Goal: Task Accomplishment & Management: Use online tool/utility

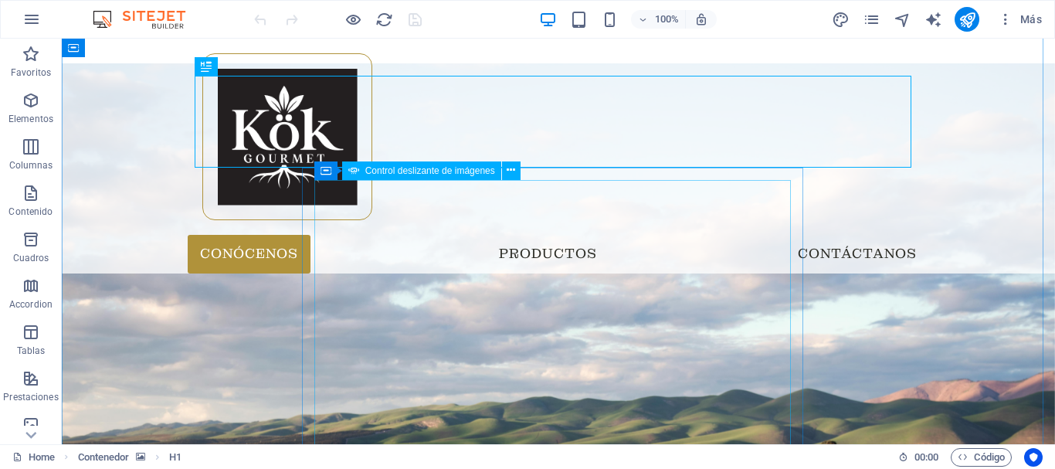
scroll to position [155, 0]
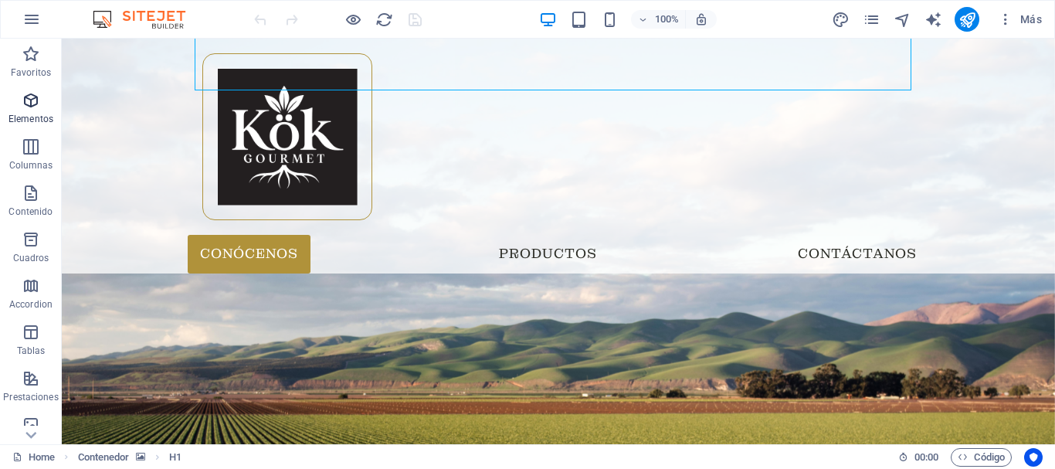
click at [14, 115] on p "Elementos" at bounding box center [30, 119] width 45 height 12
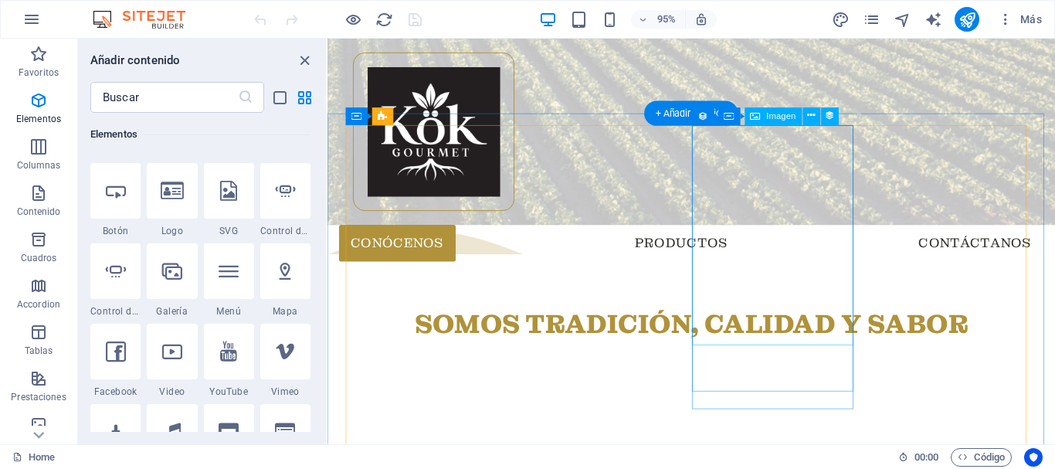
scroll to position [850, 0]
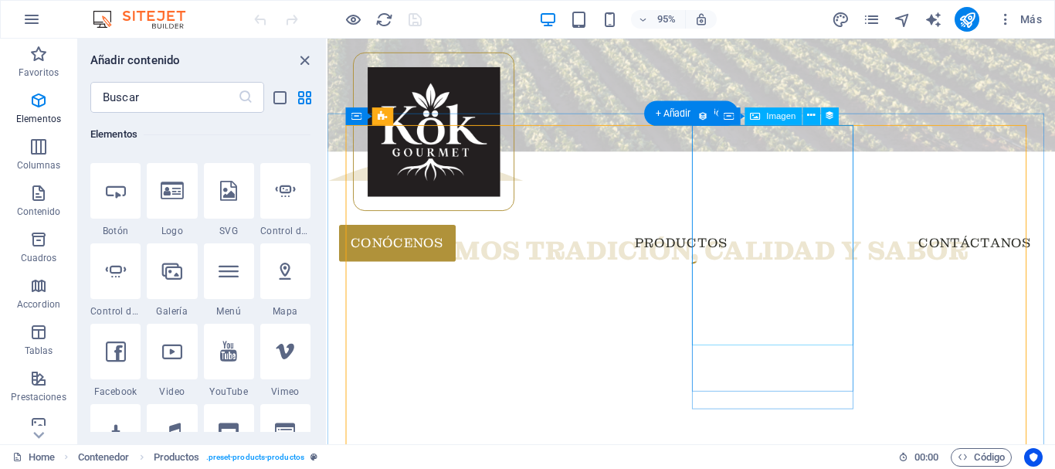
scroll to position [773, 0]
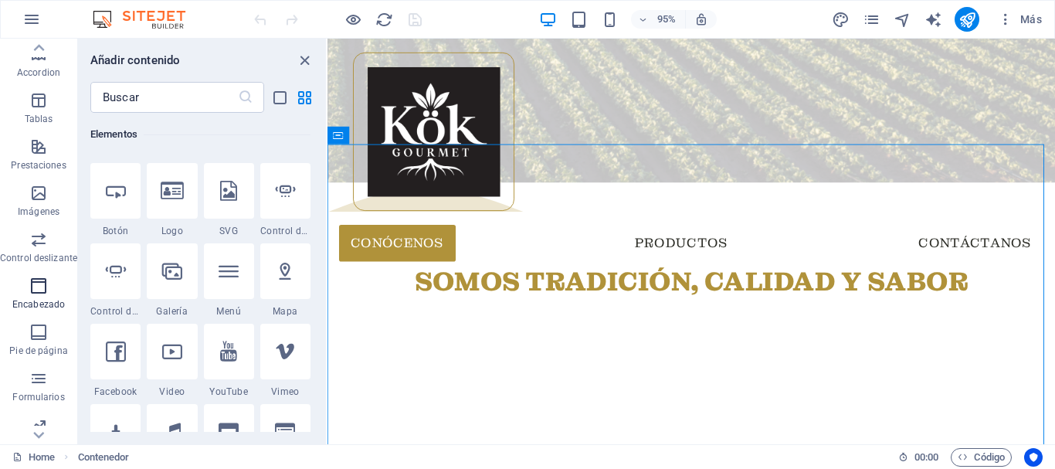
scroll to position [290, 0]
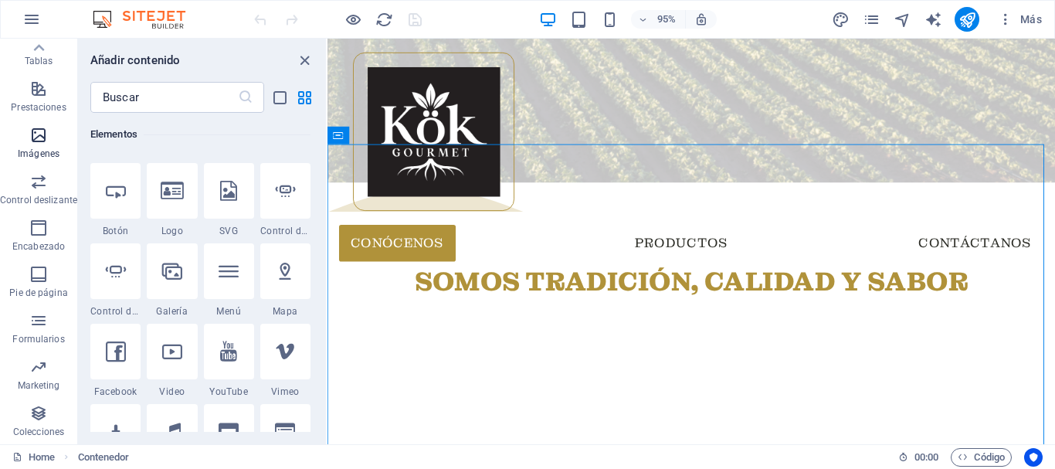
click at [42, 143] on icon "button" at bounding box center [38, 135] width 19 height 19
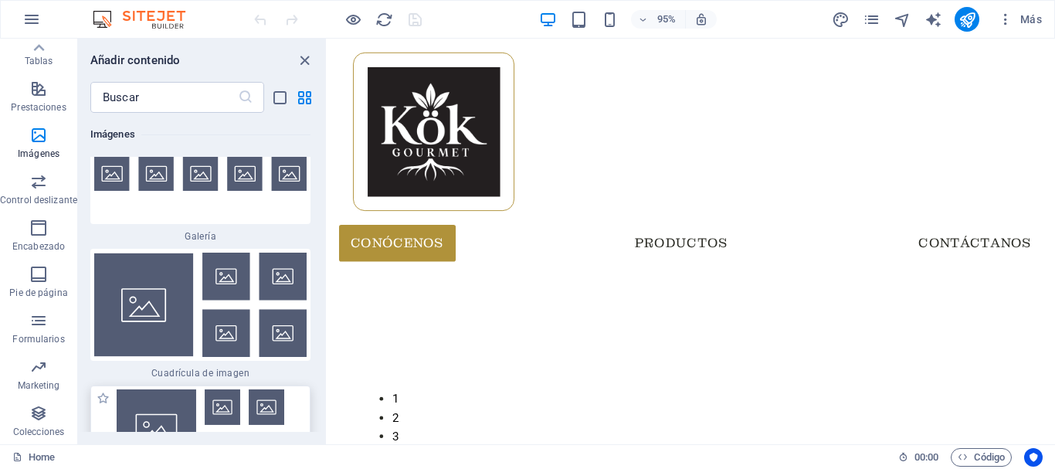
scroll to position [16043, 0]
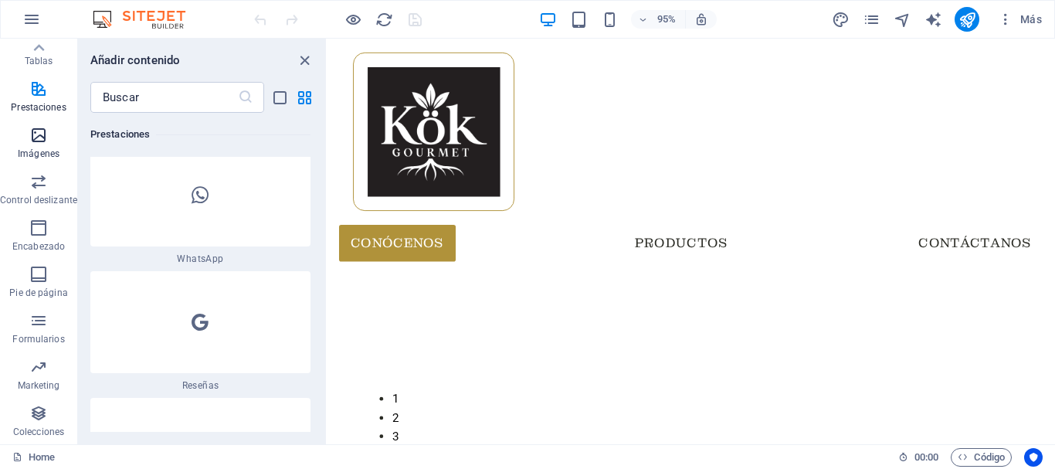
click at [27, 134] on span "Imágenes" at bounding box center [38, 144] width 77 height 37
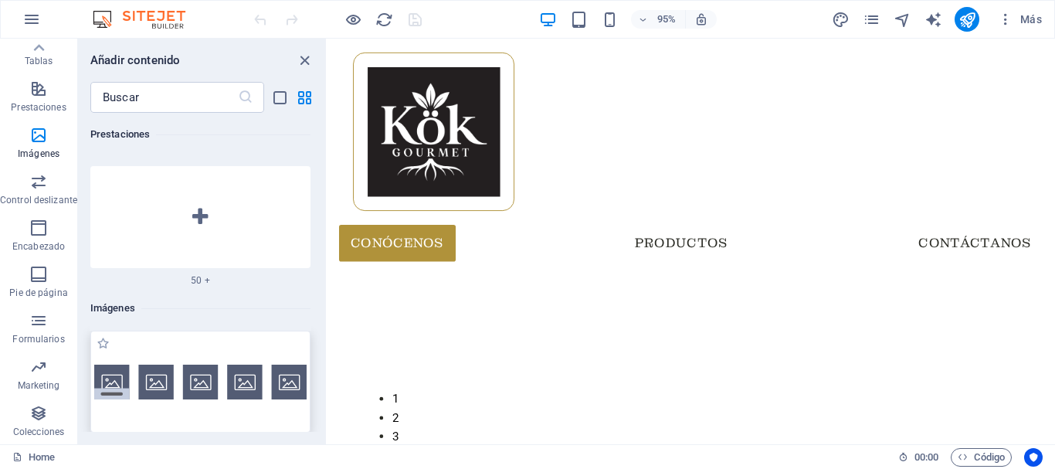
scroll to position [15270, 0]
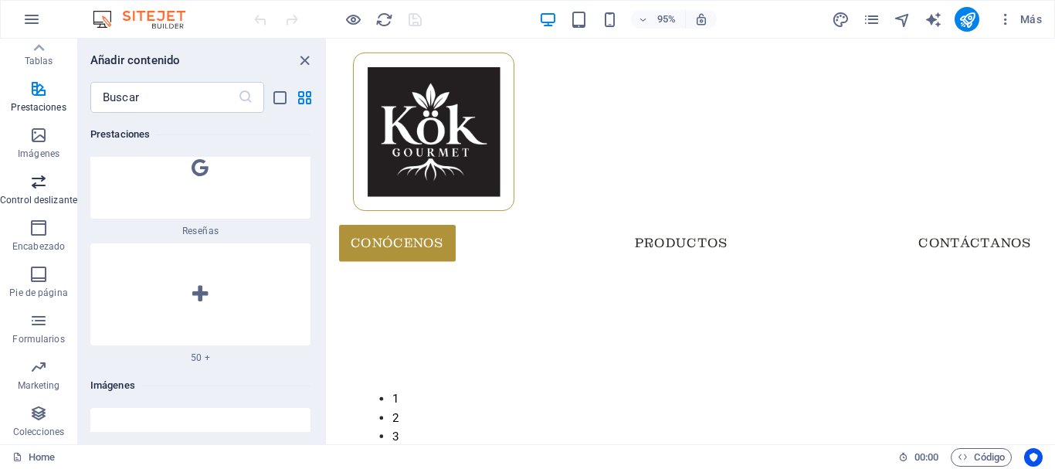
click at [42, 190] on icon "button" at bounding box center [38, 181] width 19 height 19
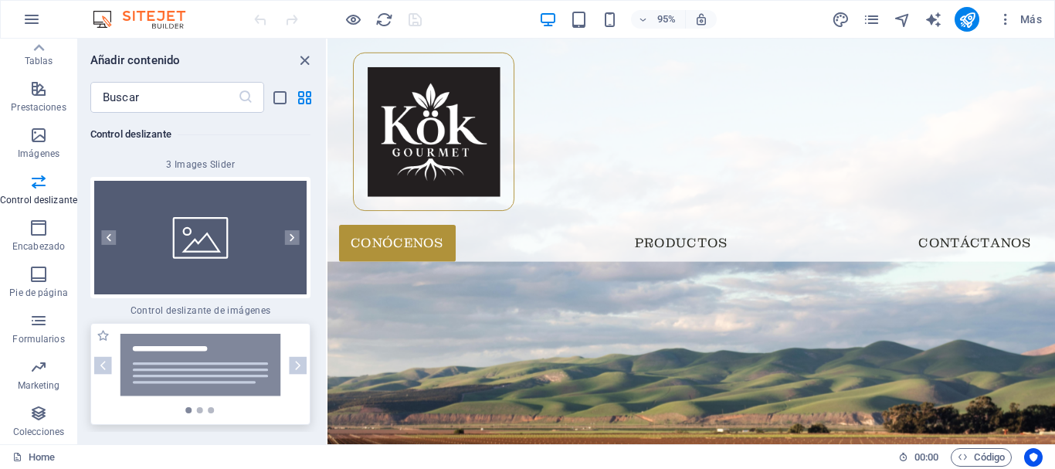
scroll to position [17537, 0]
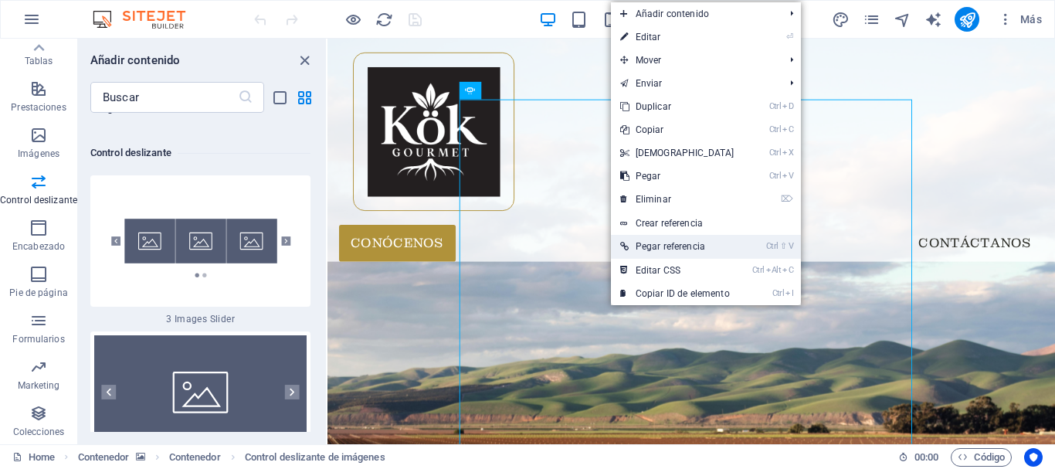
click at [685, 254] on link "Ctrl ⇧ V Pegar referencia" at bounding box center [677, 246] width 133 height 23
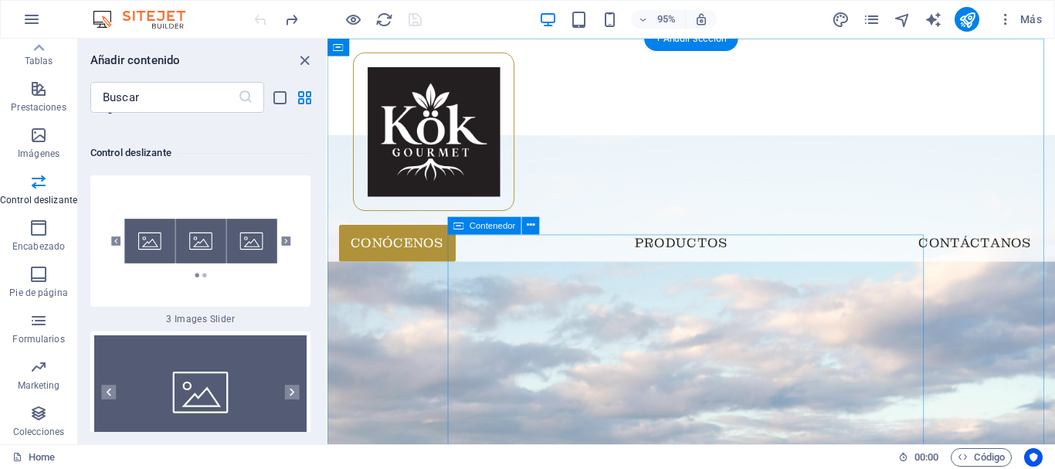
scroll to position [155, 0]
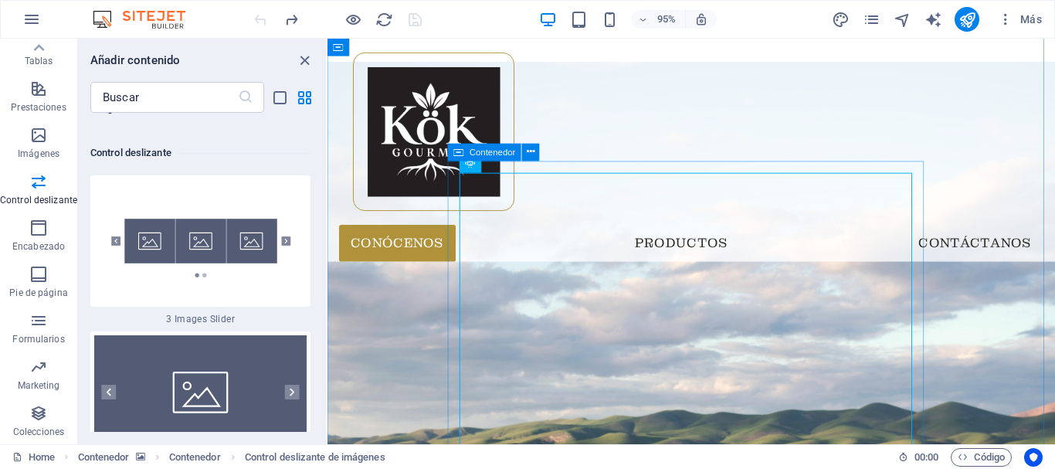
select select "%"
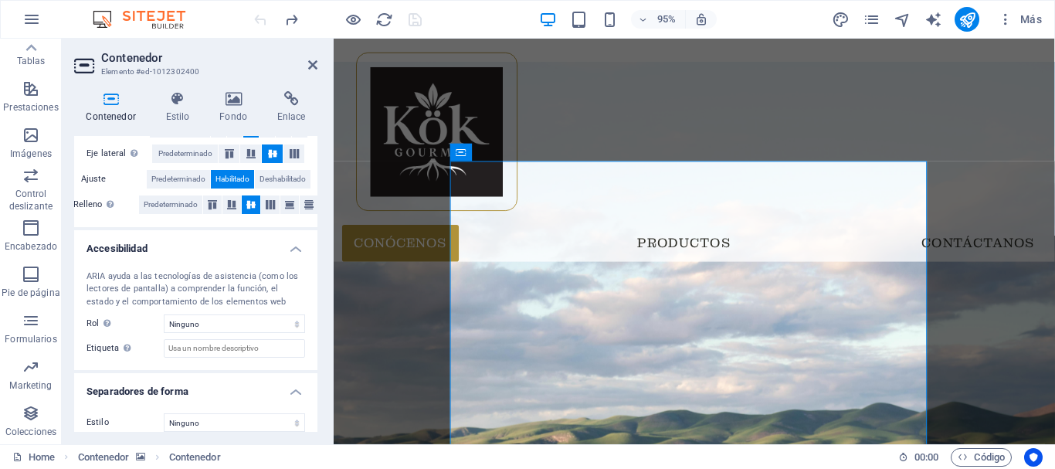
scroll to position [321, 0]
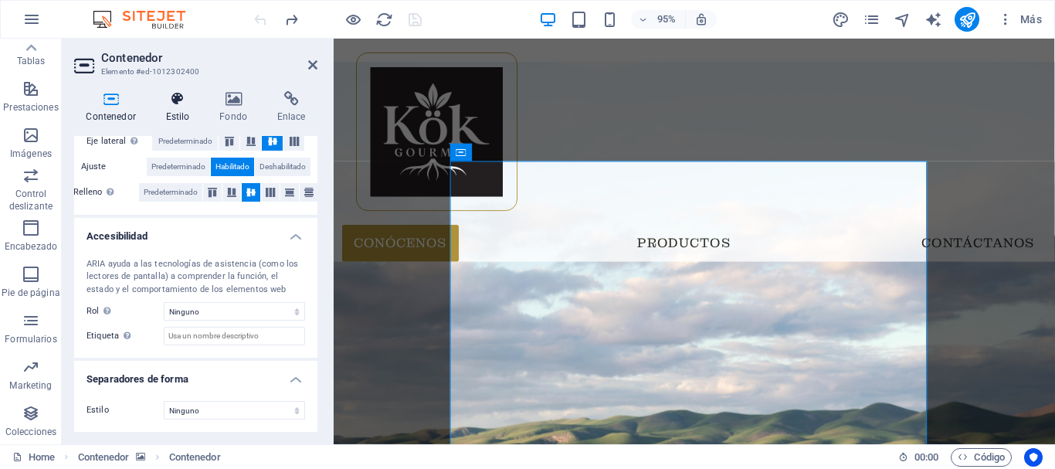
click at [173, 106] on icon at bounding box center [178, 98] width 48 height 15
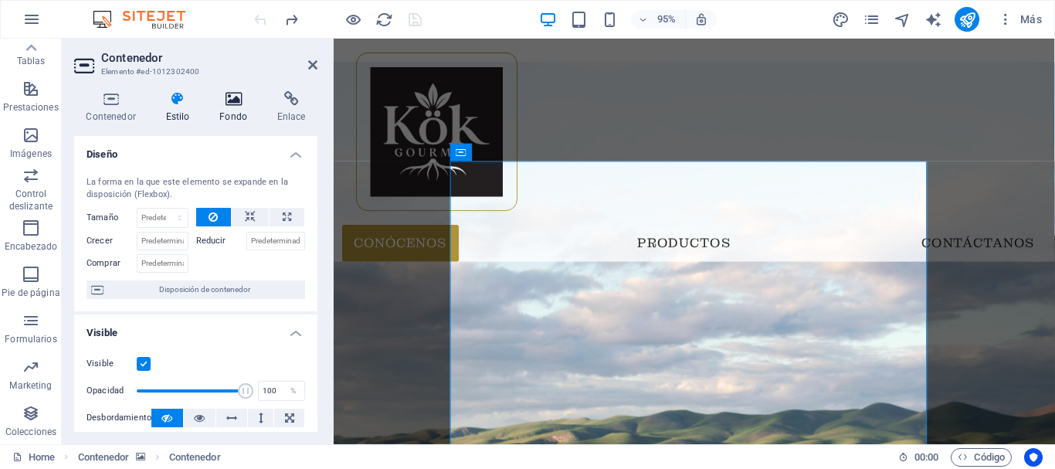
click at [233, 103] on icon at bounding box center [234, 98] width 52 height 15
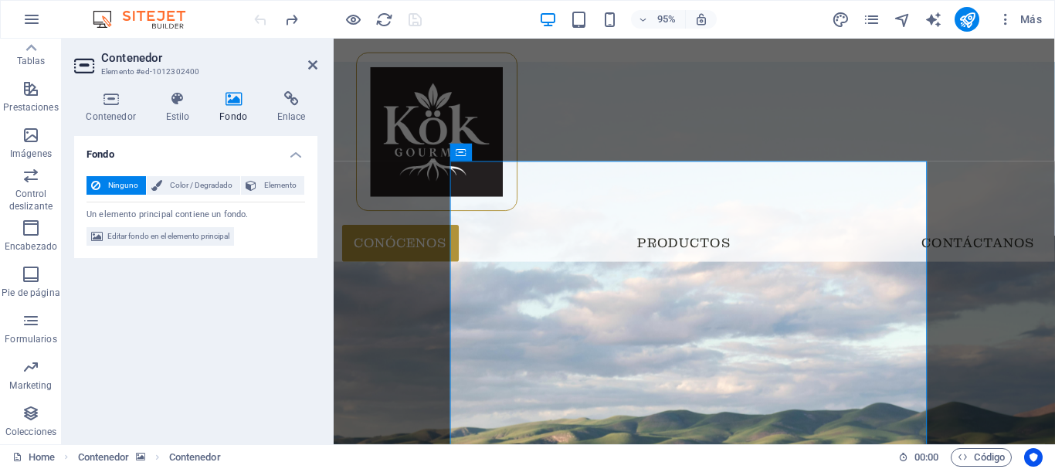
click at [236, 105] on icon at bounding box center [234, 98] width 52 height 15
click at [217, 186] on span "Color / Degradado" at bounding box center [201, 185] width 69 height 19
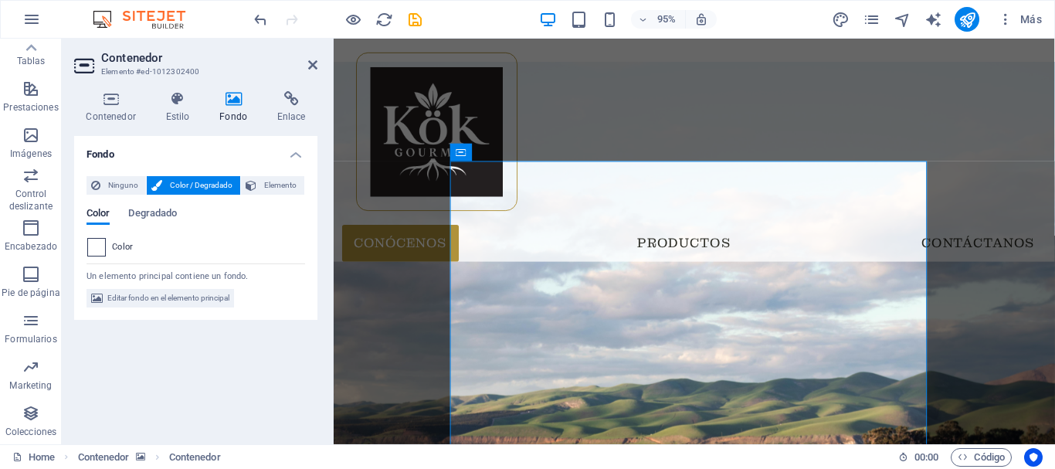
click at [103, 247] on span at bounding box center [96, 247] width 17 height 17
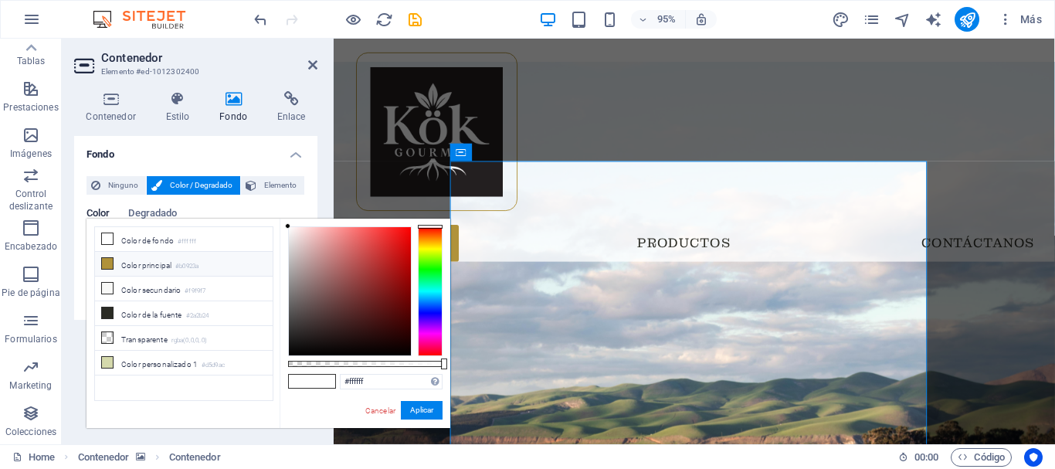
click at [170, 260] on li "Color principal #b0923a" at bounding box center [184, 264] width 178 height 25
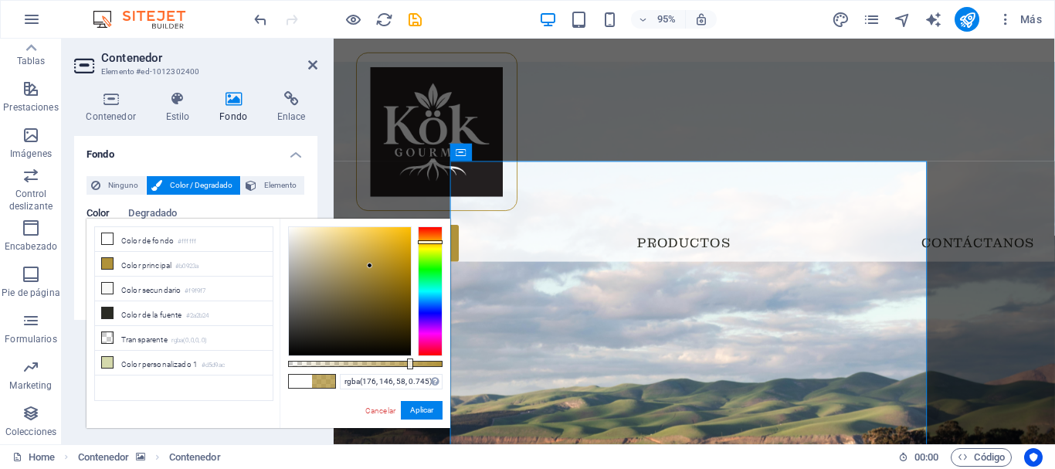
type input "rgba(176, 146, 58, 0.74)"
drag, startPoint x: 447, startPoint y: 362, endPoint x: 403, endPoint y: 362, distance: 44.0
click at [403, 362] on div at bounding box center [404, 364] width 6 height 11
click at [422, 406] on button "Aplicar" at bounding box center [422, 410] width 42 height 19
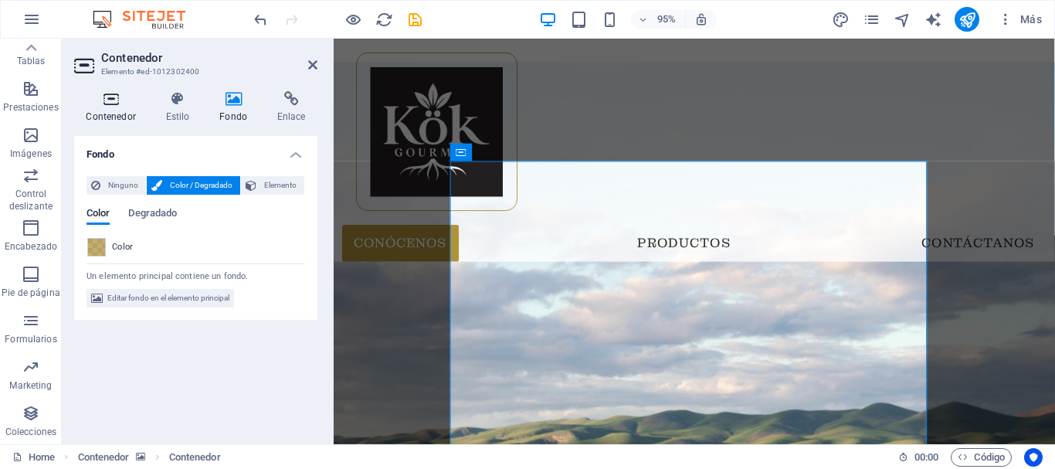
click at [121, 101] on icon at bounding box center [110, 98] width 73 height 15
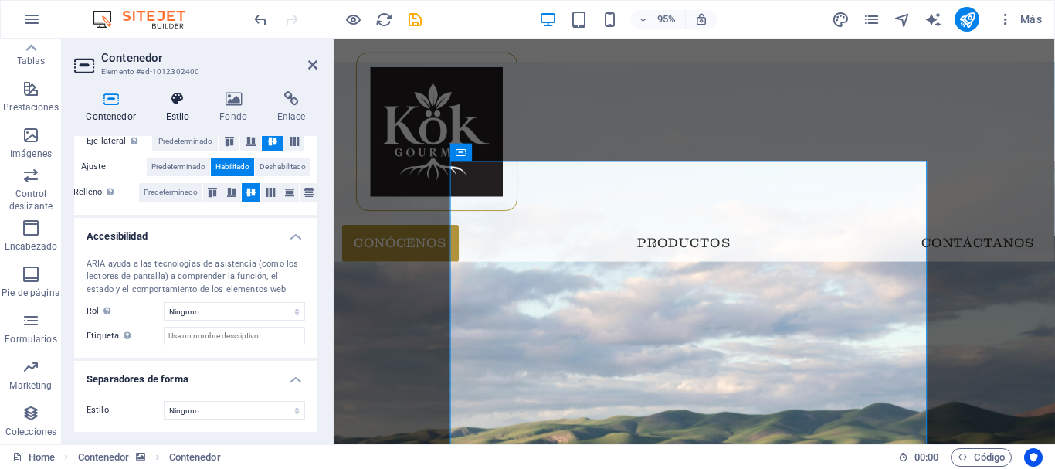
click at [169, 106] on icon at bounding box center [178, 98] width 48 height 15
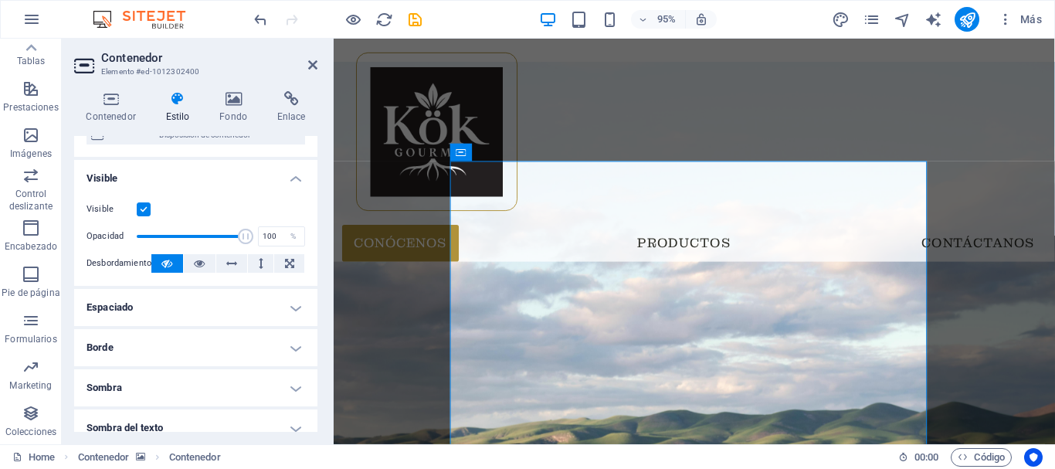
scroll to position [309, 0]
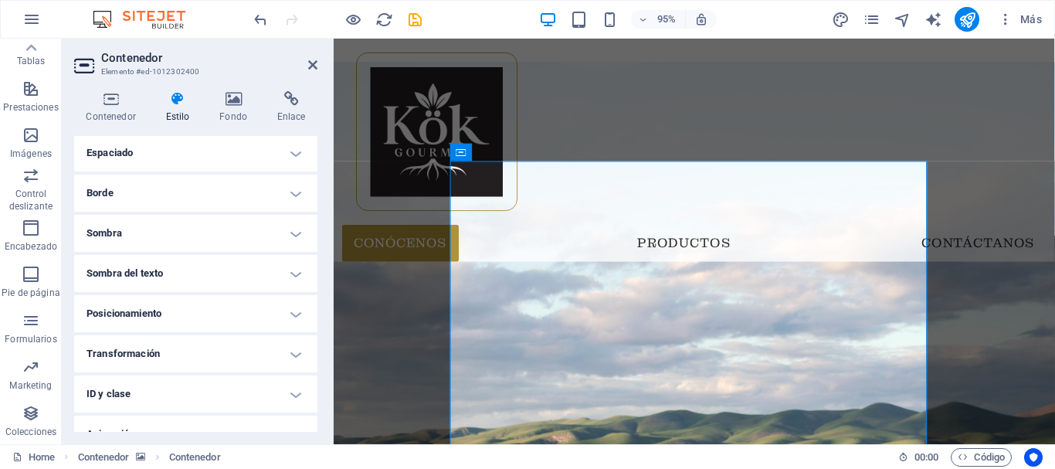
click at [169, 158] on h4 "Espaciado" at bounding box center [195, 152] width 243 height 37
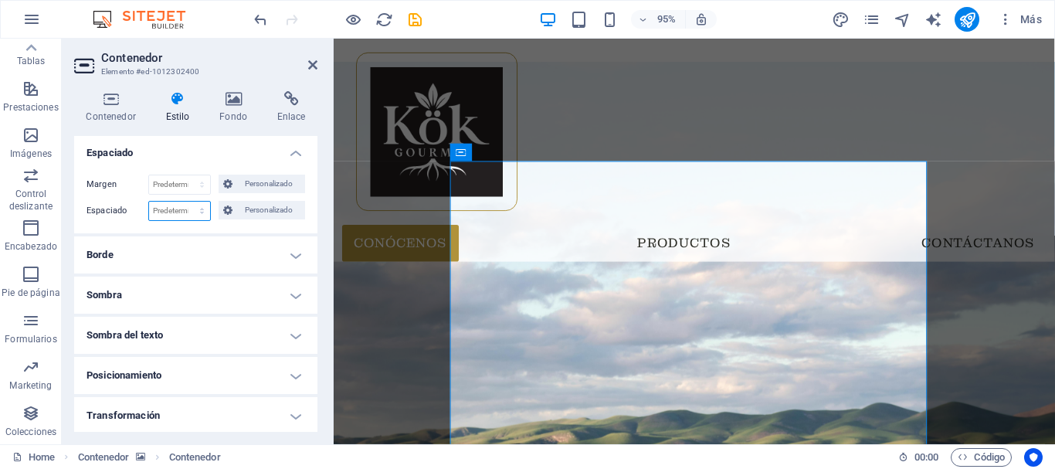
click at [184, 211] on select "Predeterminado px rem % vh vw Personalizado" at bounding box center [179, 211] width 61 height 19
select select "%"
click at [186, 202] on select "Predeterminado px rem % vh vw Personalizado" at bounding box center [179, 211] width 61 height 19
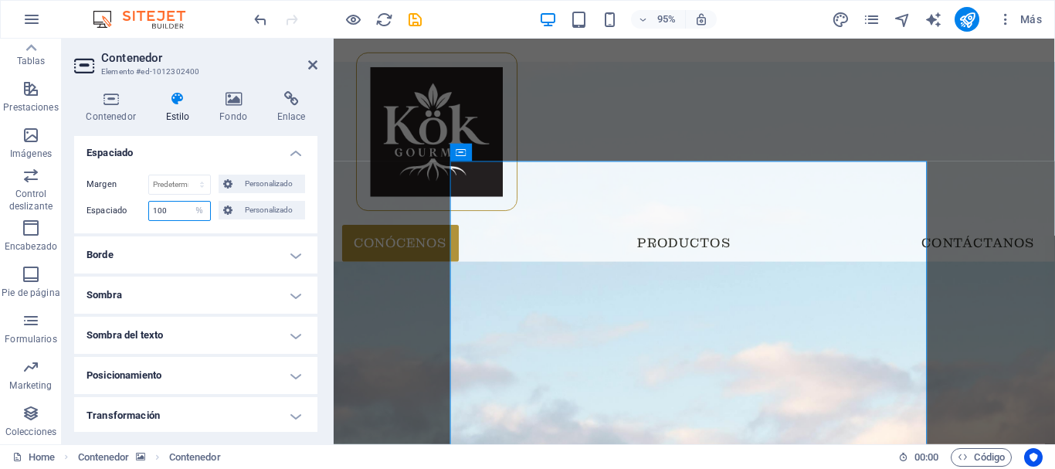
click at [183, 207] on input "100" at bounding box center [179, 211] width 61 height 19
click at [182, 207] on input "100" at bounding box center [179, 211] width 61 height 19
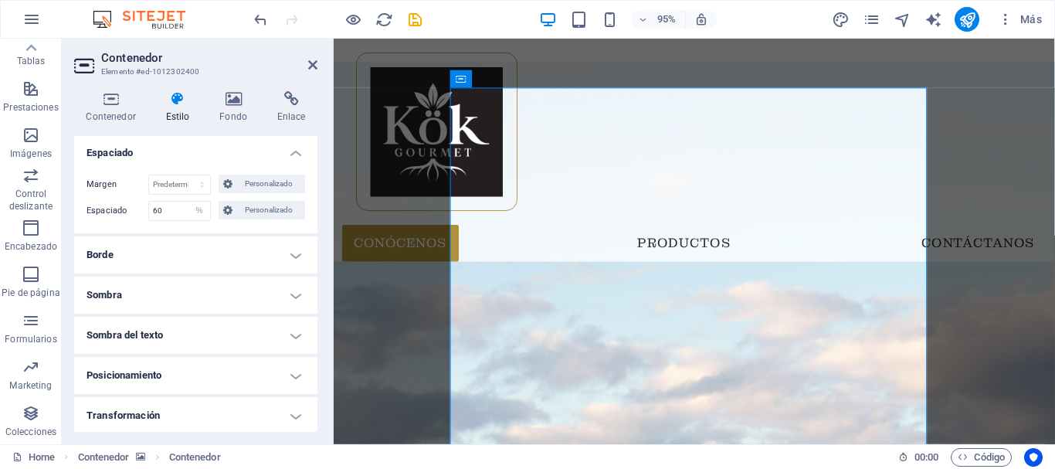
scroll to position [0, 0]
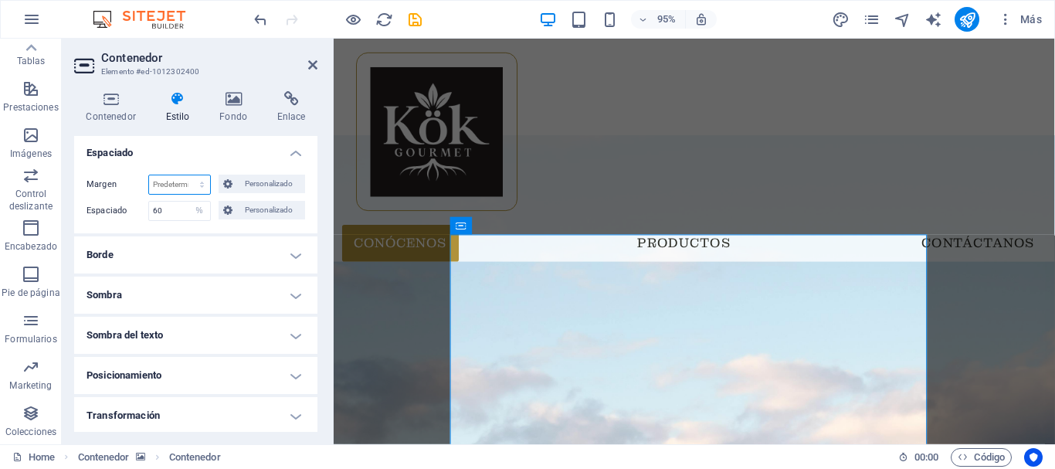
click at [182, 182] on select "Predeterminado automático px % rem vw vh Personalizado" at bounding box center [179, 184] width 61 height 19
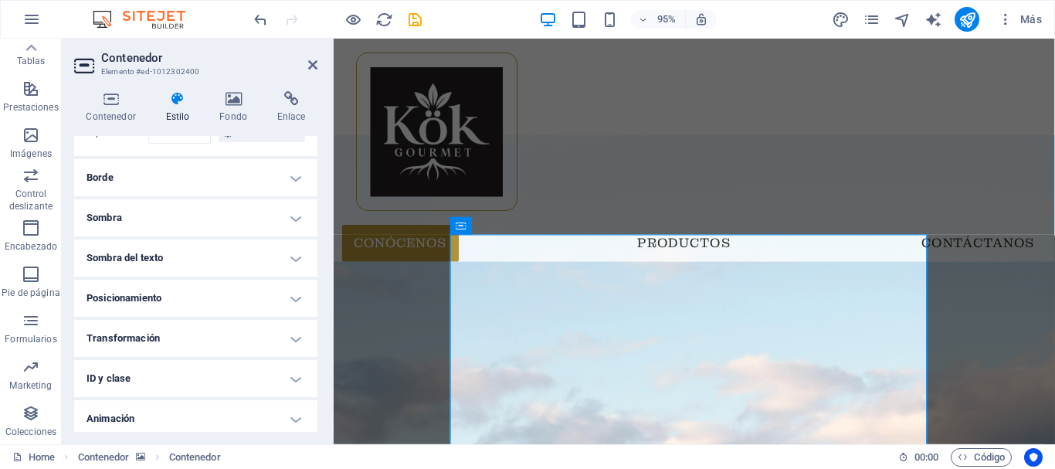
scroll to position [277, 0]
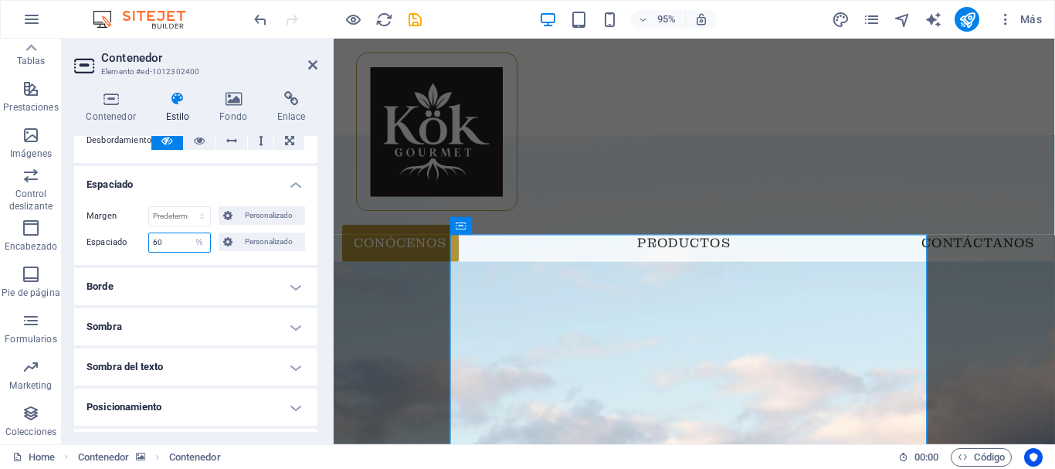
click at [179, 240] on input "60" at bounding box center [179, 242] width 61 height 19
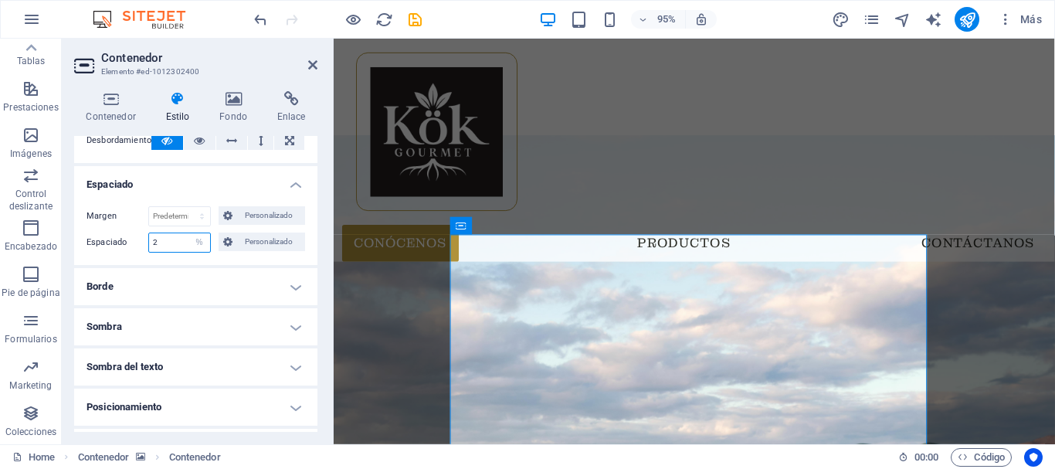
type input "2"
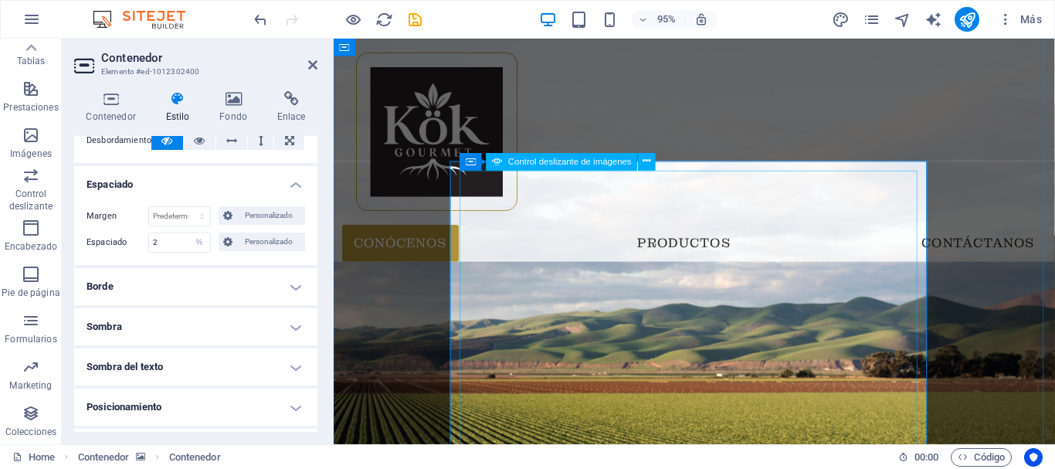
scroll to position [77, 0]
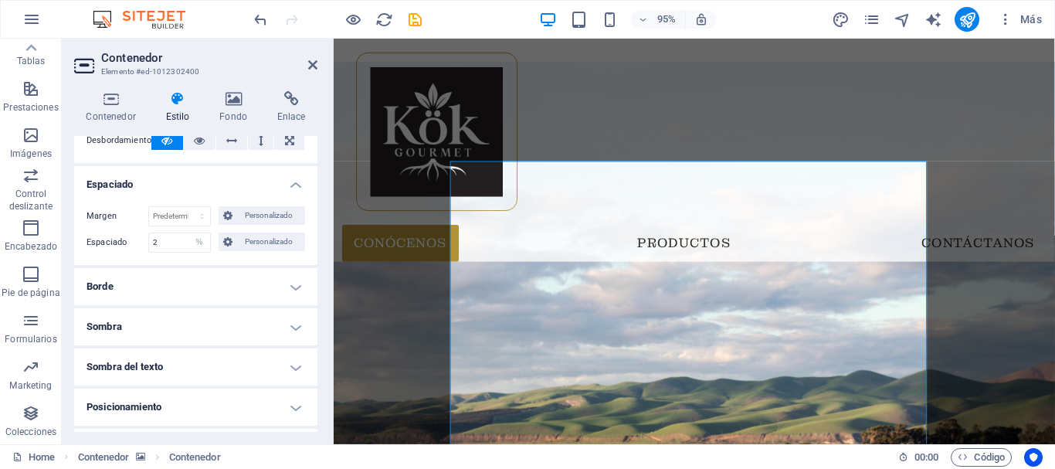
click at [236, 290] on h4 "Borde" at bounding box center [195, 286] width 243 height 37
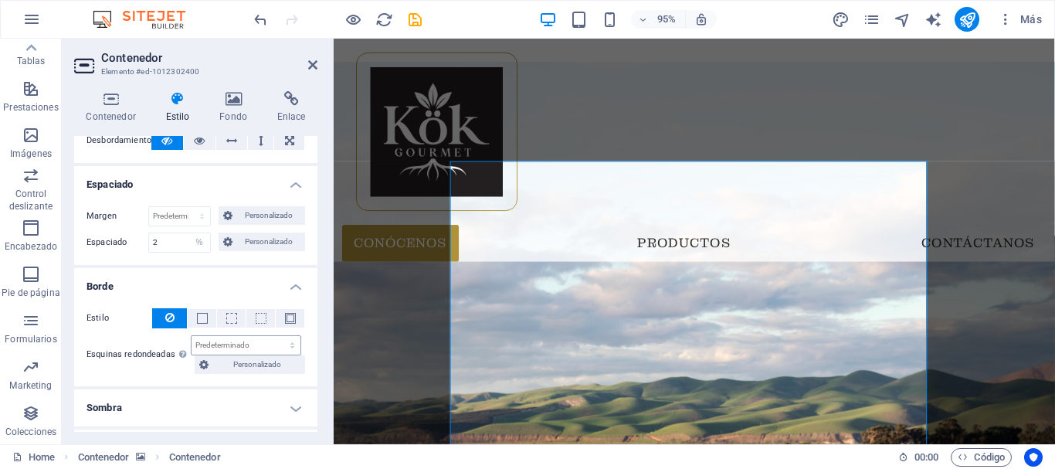
scroll to position [355, 0]
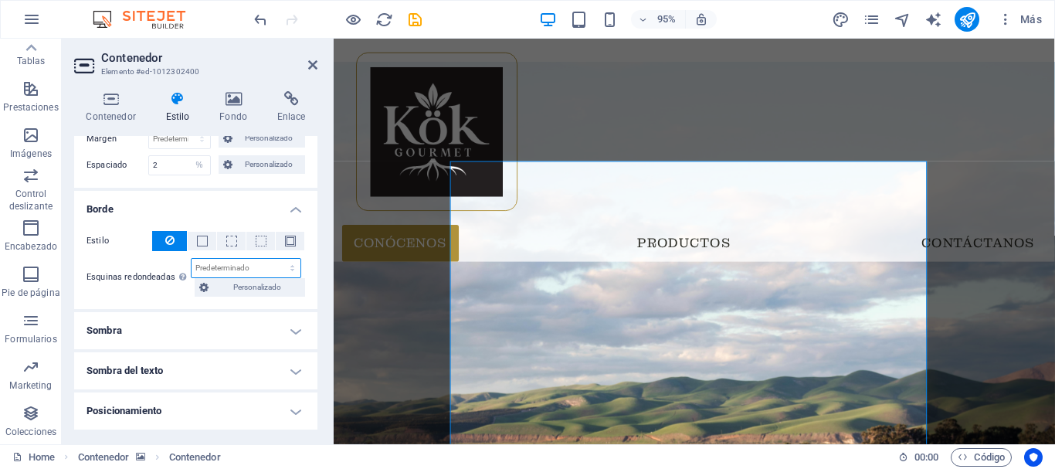
click at [234, 261] on select "Predeterminado px rem % vh vw Personalizado" at bounding box center [246, 268] width 109 height 19
select select "px"
click at [276, 259] on select "Predeterminado px rem % vh vw Personalizado" at bounding box center [246, 268] width 109 height 19
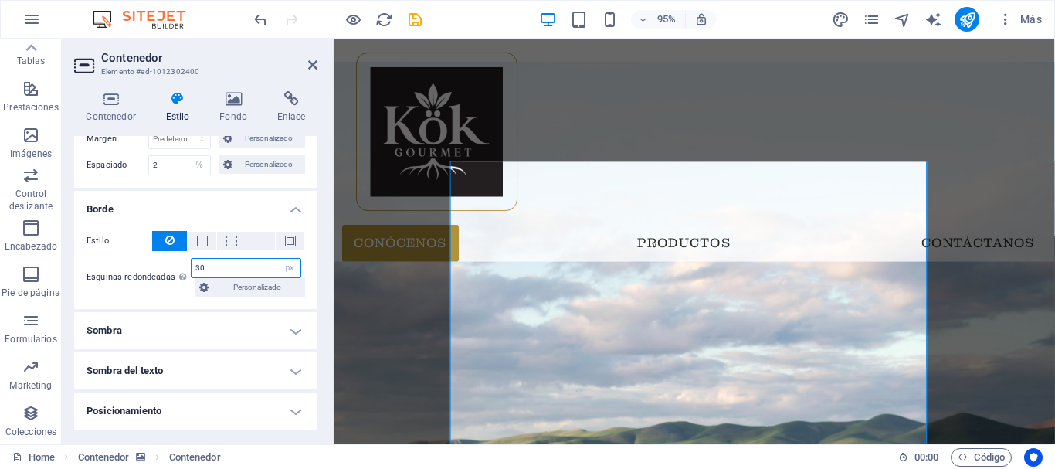
type input "3"
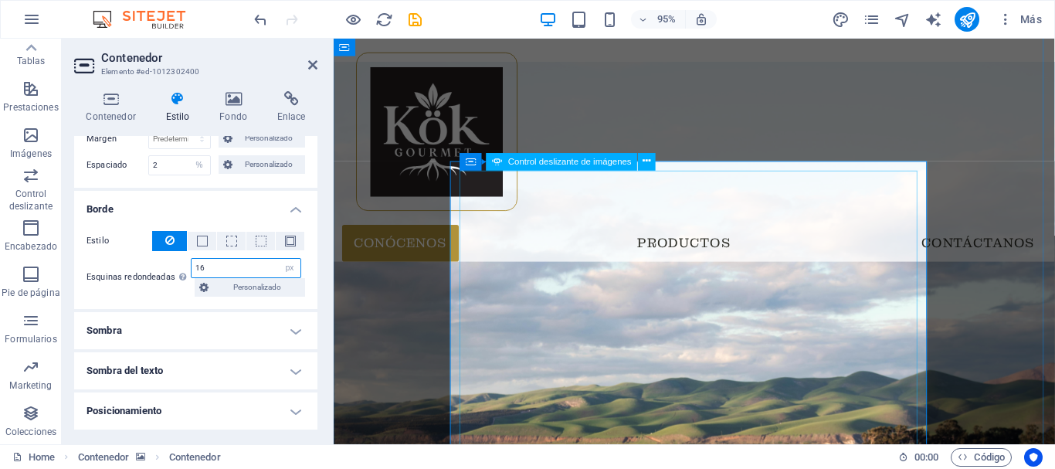
type input "16"
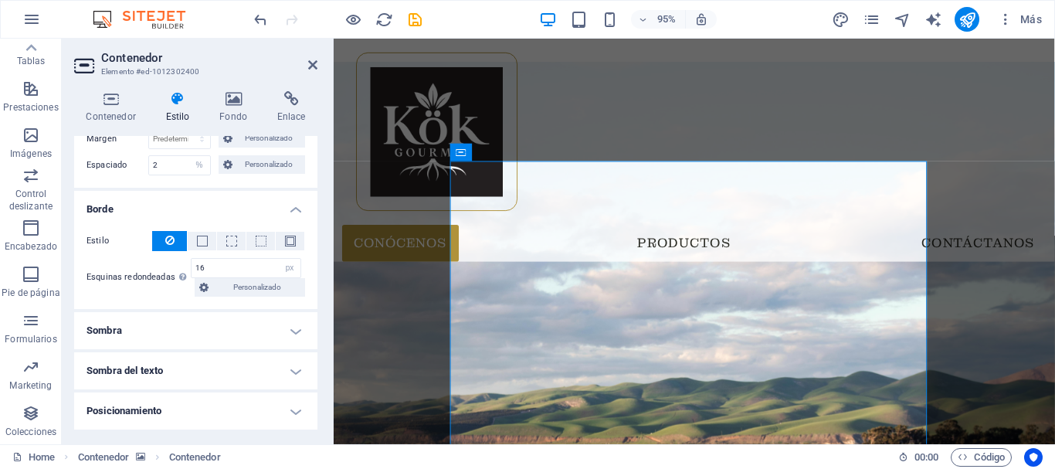
click at [424, 269] on figure at bounding box center [713, 470] width 759 height 814
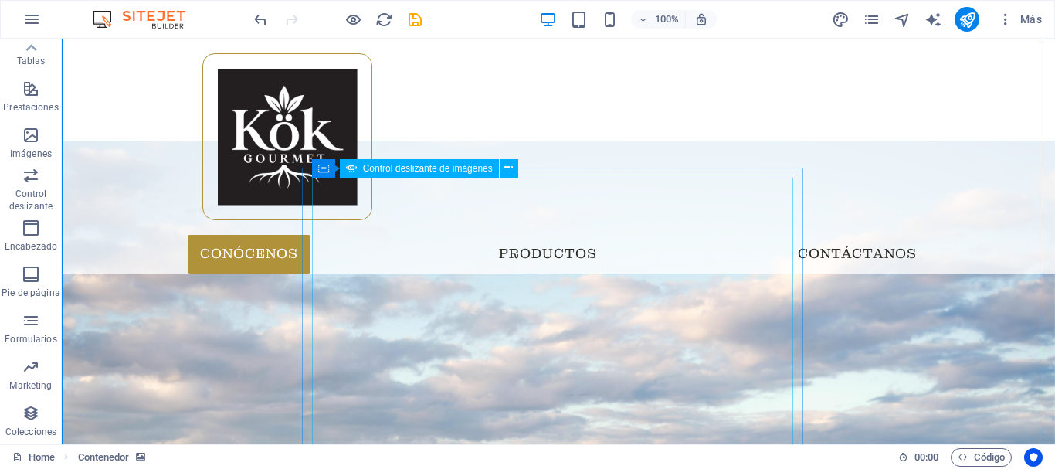
scroll to position [155, 0]
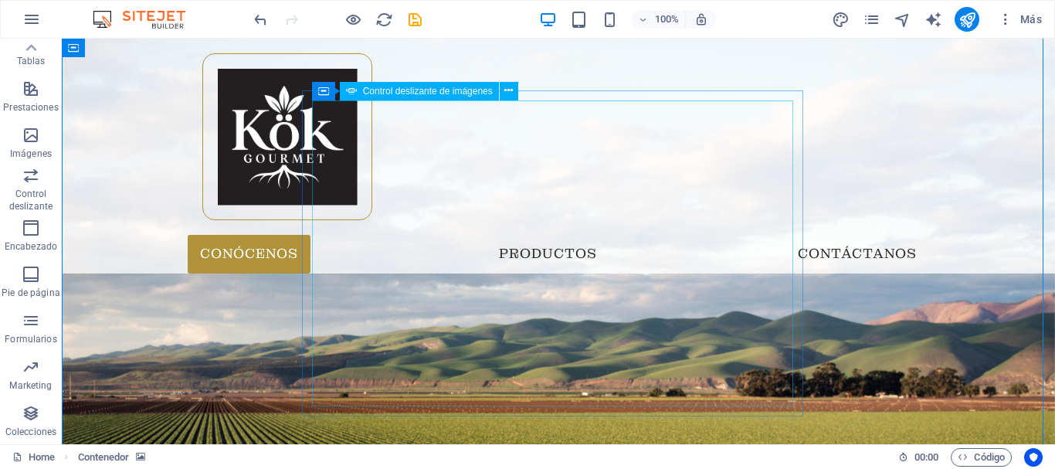
select select "fade"
select select "ms"
select select "s"
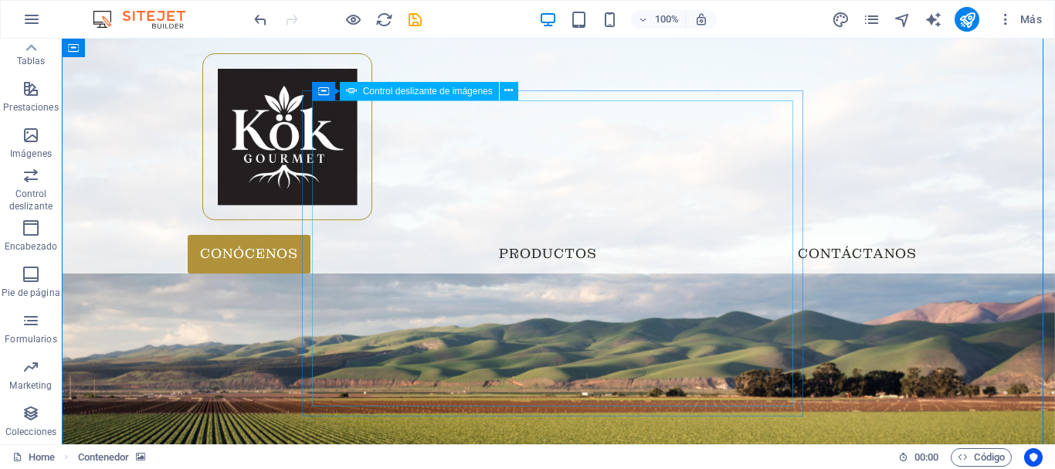
select select "progressive"
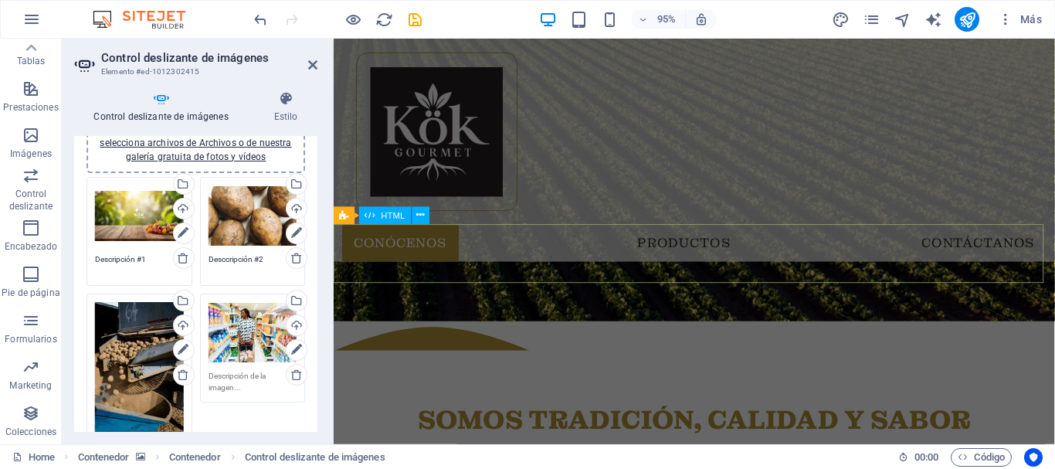
scroll to position [695, 0]
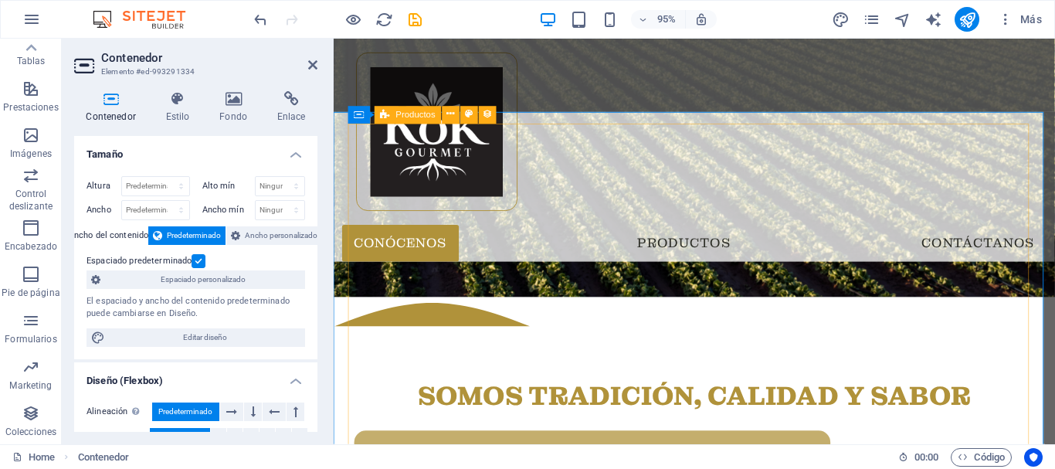
scroll to position [850, 0]
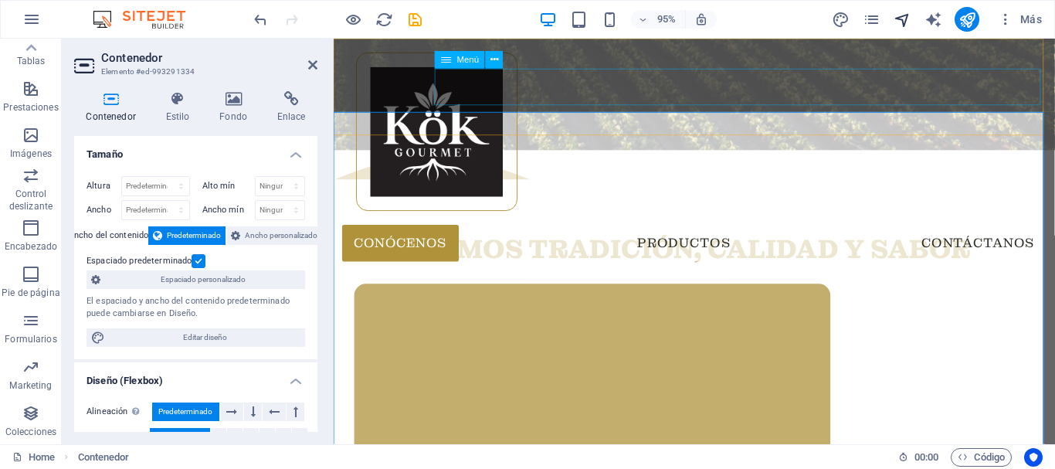
click at [902, 15] on icon "navigator" at bounding box center [903, 20] width 18 height 18
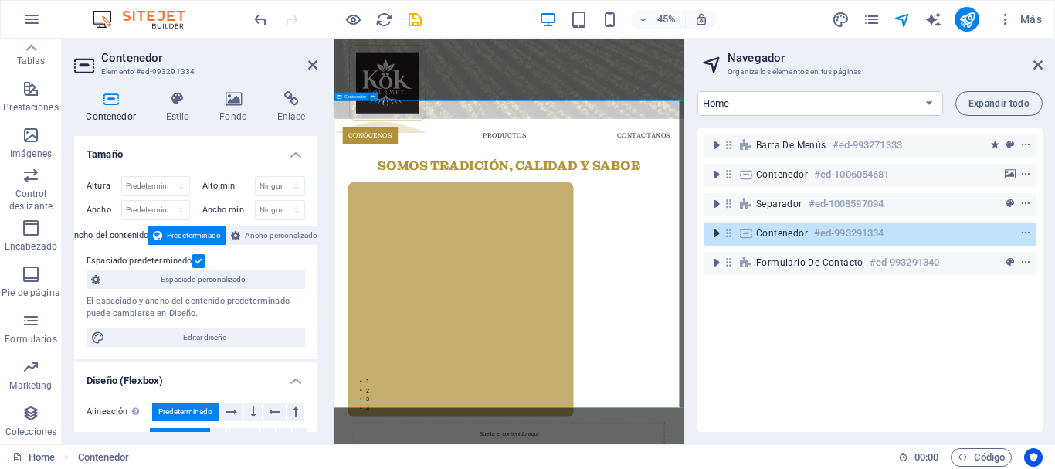
click at [719, 234] on icon "toggle-expand" at bounding box center [716, 233] width 15 height 15
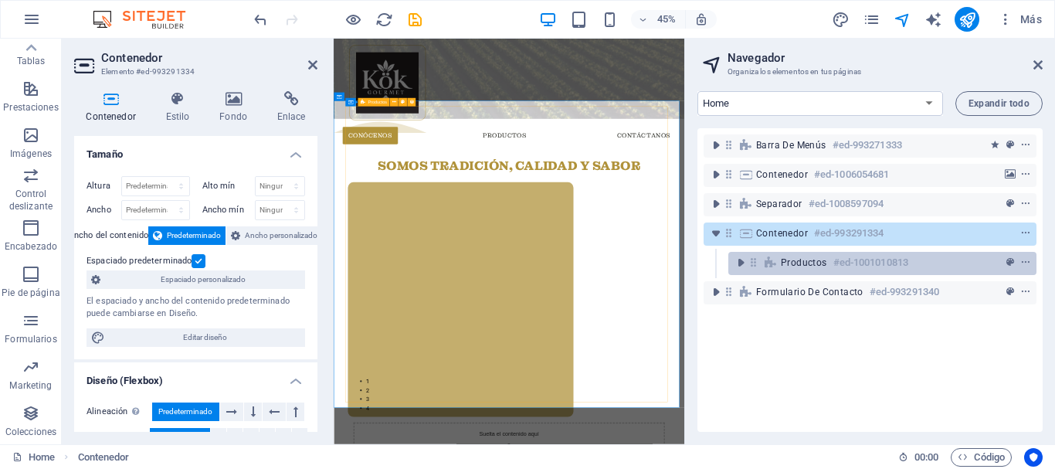
click at [739, 263] on icon "toggle-expand" at bounding box center [740, 262] width 15 height 15
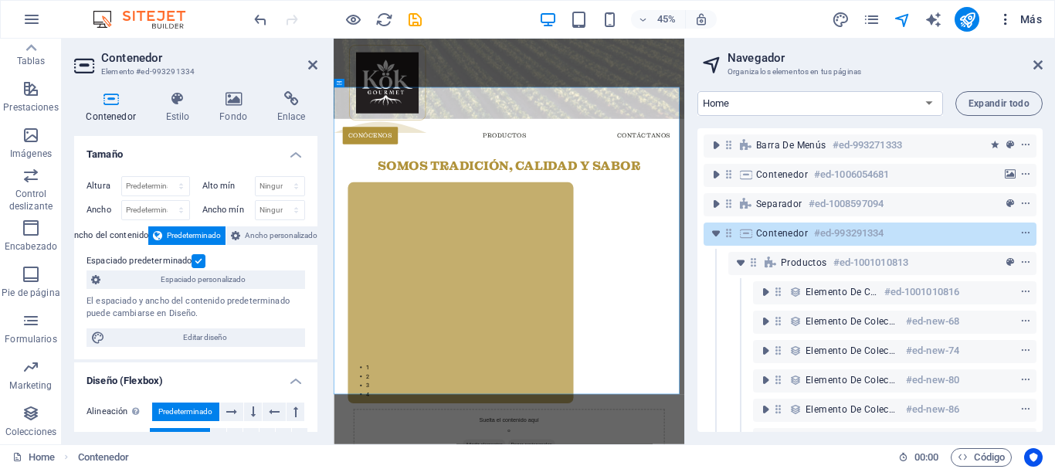
click at [1007, 15] on icon "button" at bounding box center [1005, 19] width 15 height 15
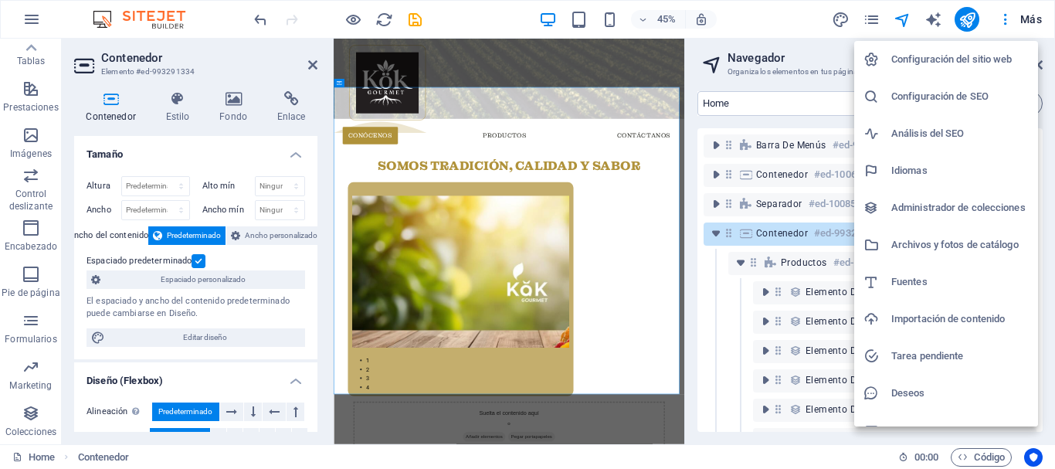
click at [900, 206] on h6 "Administrador de colecciones" at bounding box center [961, 208] width 138 height 19
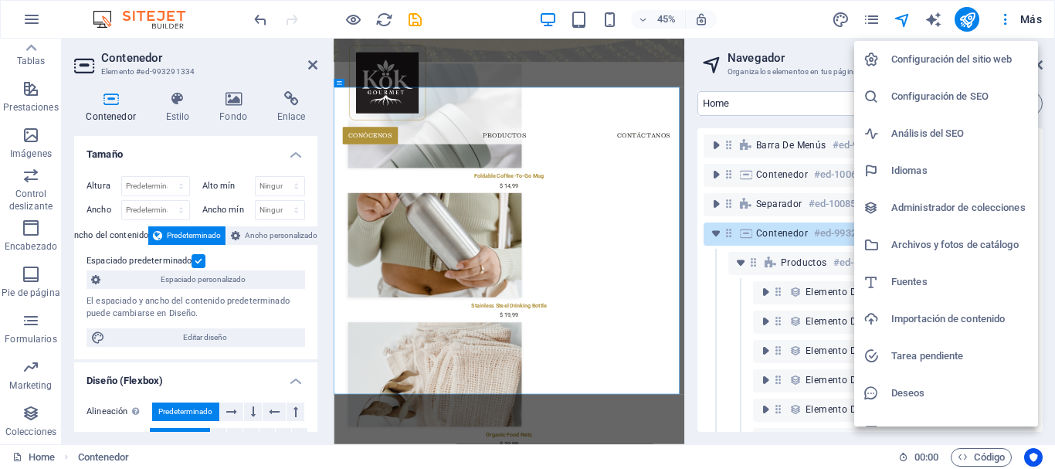
select select
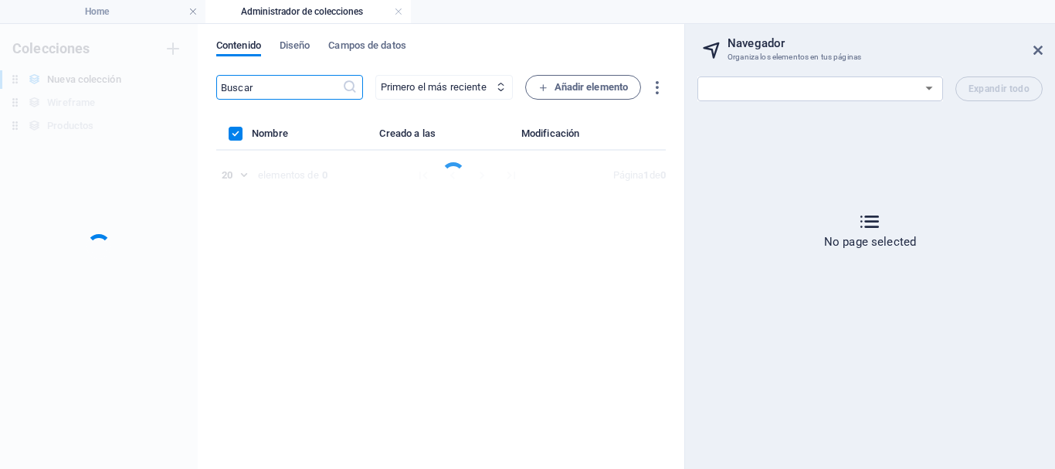
scroll to position [0, 0]
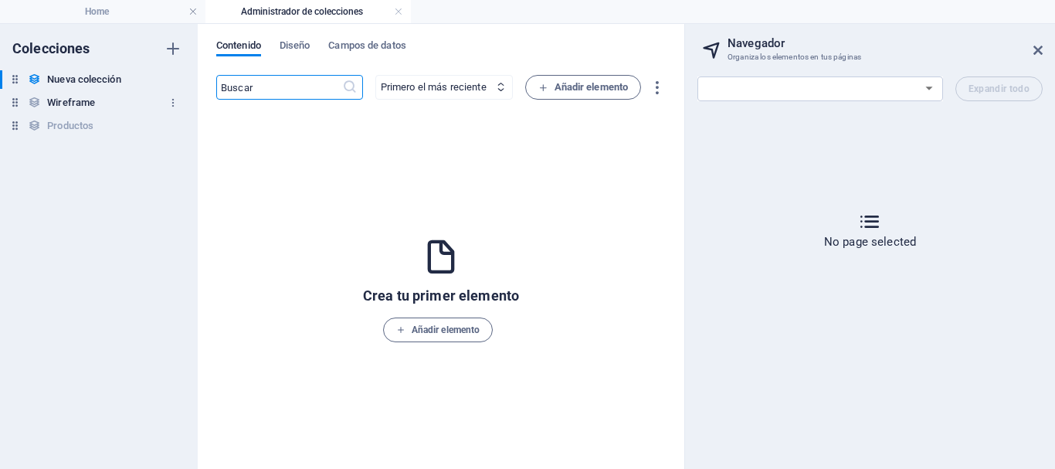
click at [55, 101] on h6 "Wireframe" at bounding box center [71, 102] width 48 height 19
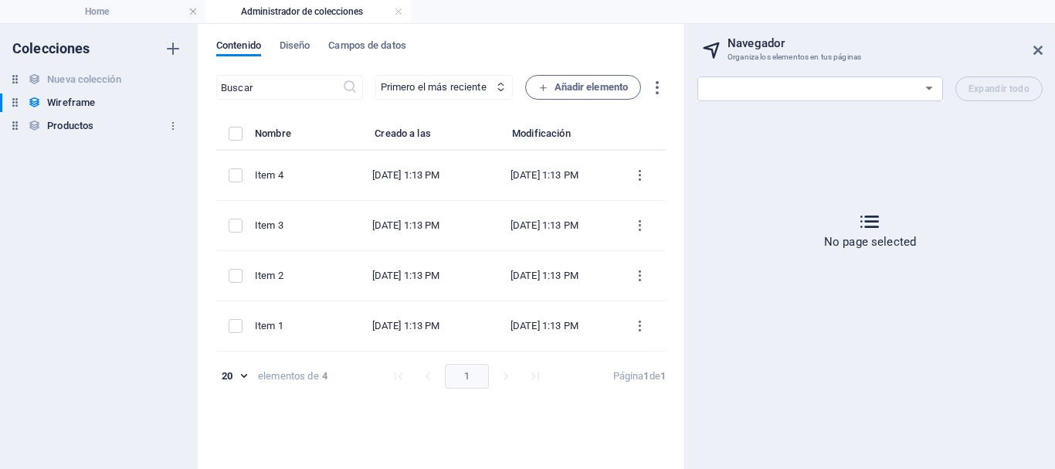
click at [60, 134] on h6 "Productos" at bounding box center [70, 126] width 46 height 19
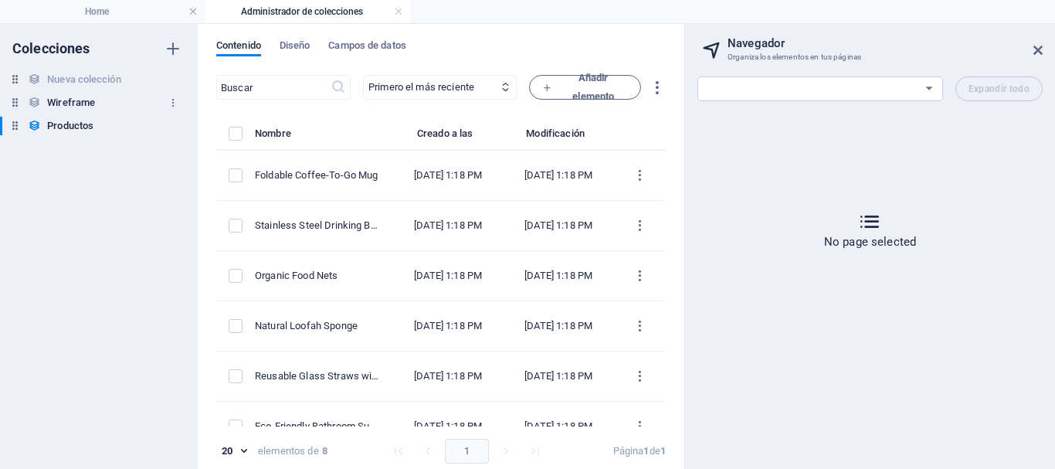
click at [93, 99] on h6 "Wireframe" at bounding box center [71, 102] width 48 height 19
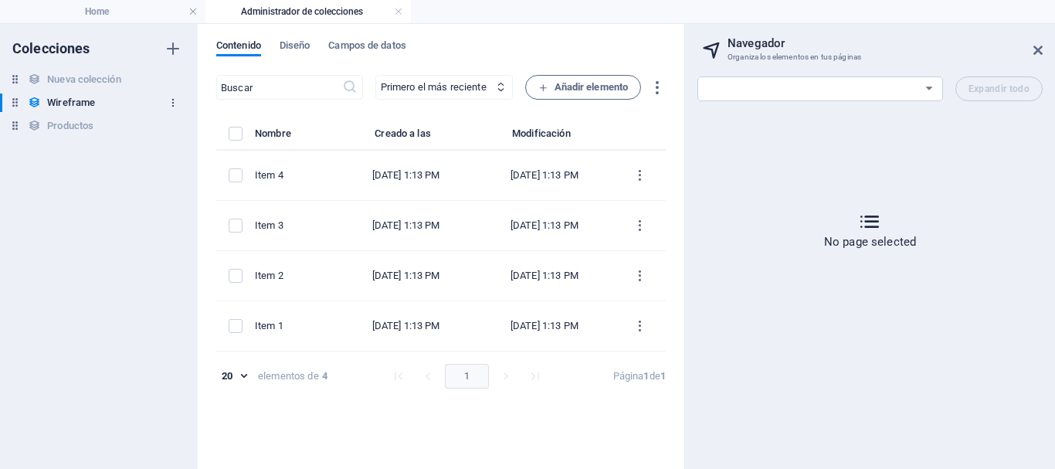
click at [168, 102] on icon "button" at bounding box center [173, 102] width 11 height 11
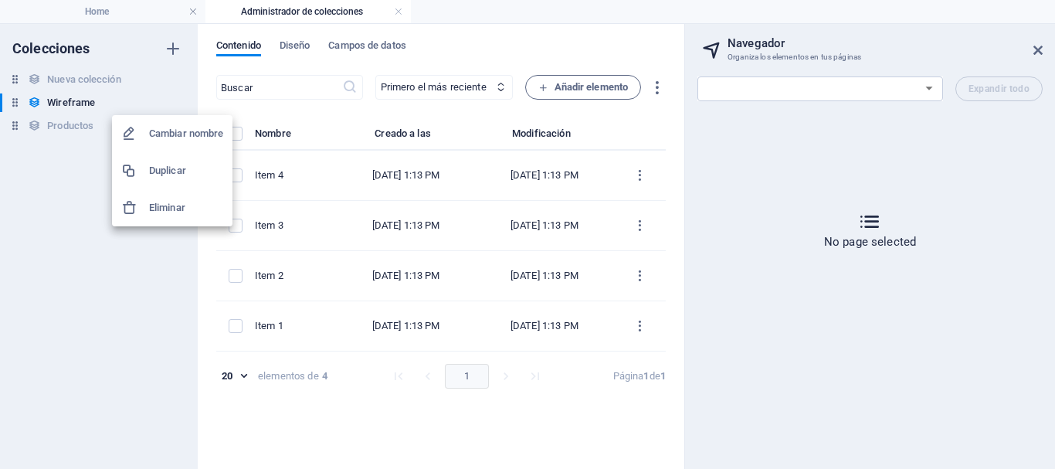
click at [155, 194] on li "Eliminar" at bounding box center [172, 207] width 121 height 37
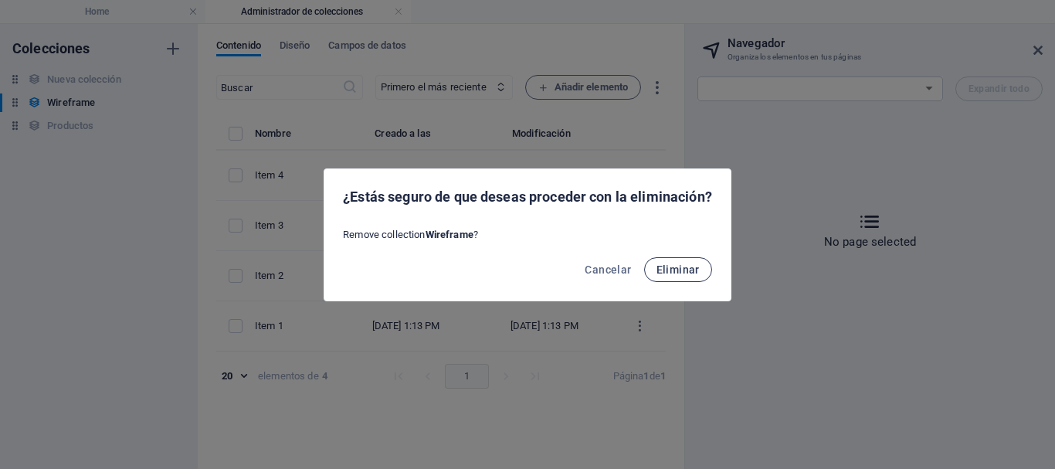
click at [688, 263] on span "Eliminar" at bounding box center [678, 269] width 43 height 12
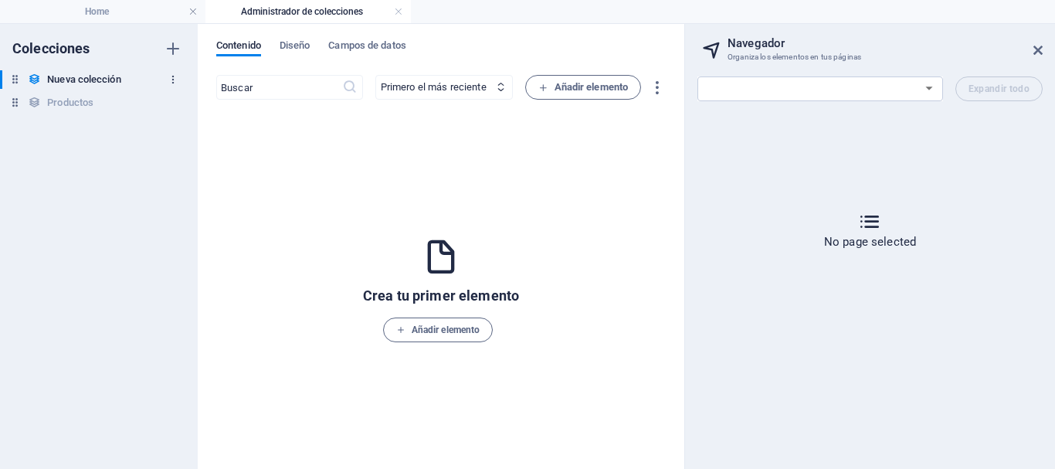
click at [167, 80] on button "button" at bounding box center [173, 79] width 19 height 25
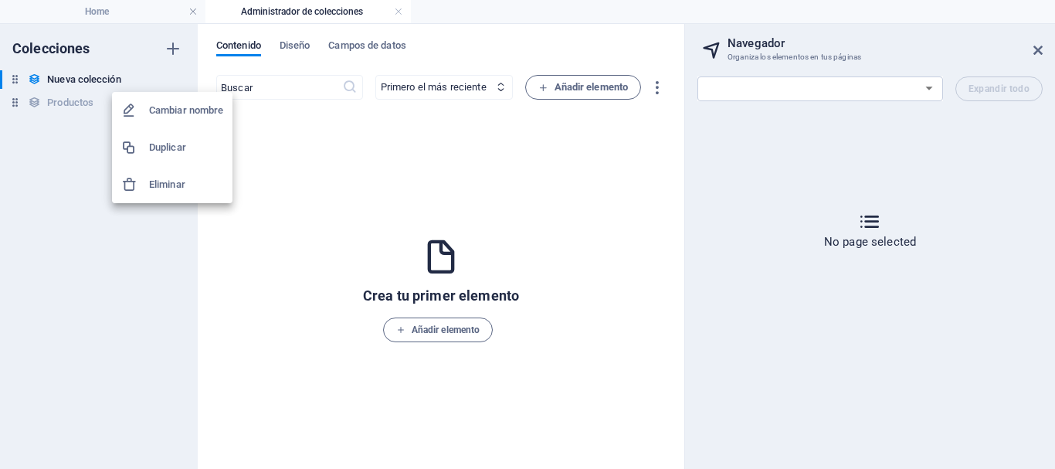
click at [181, 182] on h6 "Eliminar" at bounding box center [186, 184] width 74 height 19
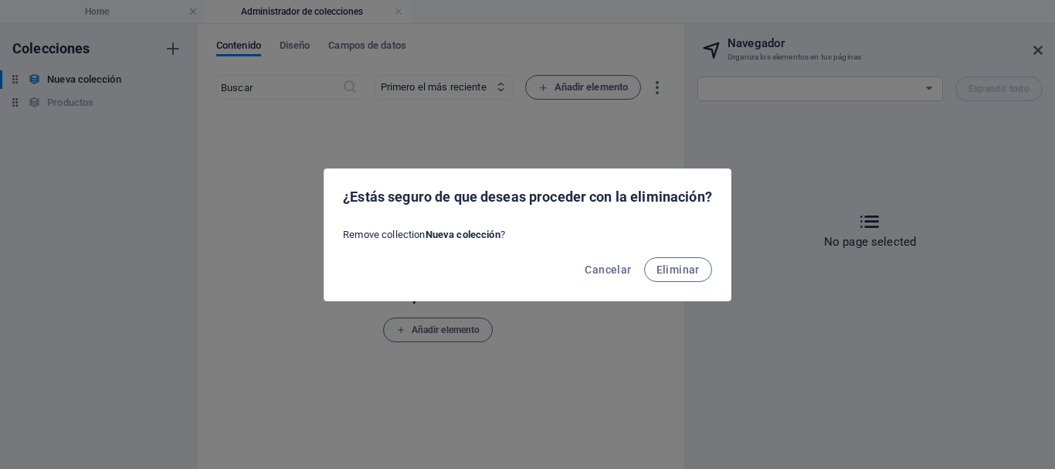
click at [673, 251] on div "Cancelar Eliminar" at bounding box center [528, 274] width 406 height 53
click at [676, 260] on button "Eliminar" at bounding box center [678, 269] width 68 height 25
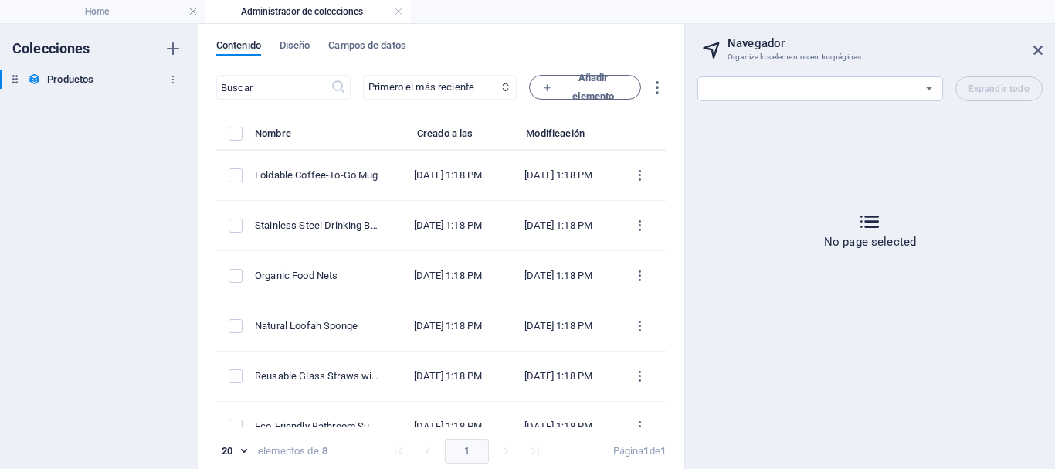
click at [56, 80] on h6 "Productos" at bounding box center [70, 79] width 46 height 19
click at [1039, 50] on icon at bounding box center [1038, 50] width 9 height 12
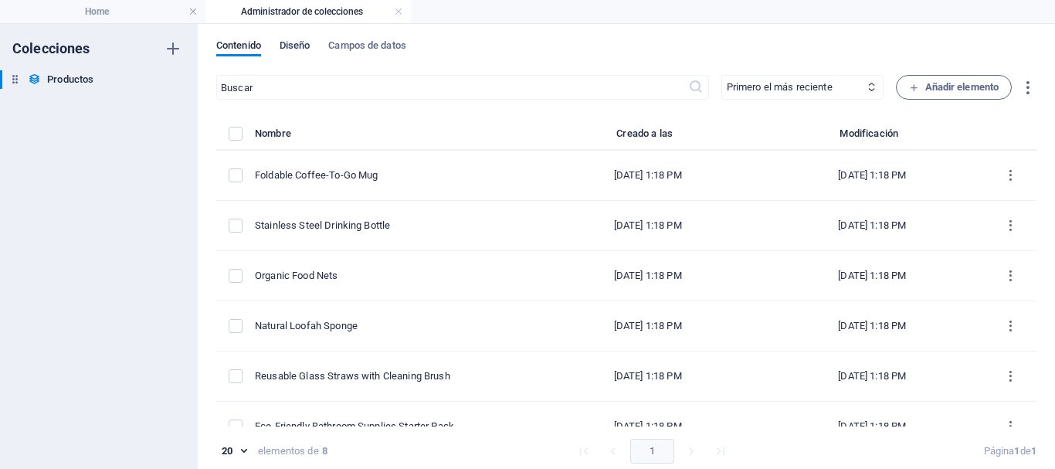
click at [300, 53] on span "Diseño" at bounding box center [295, 47] width 31 height 22
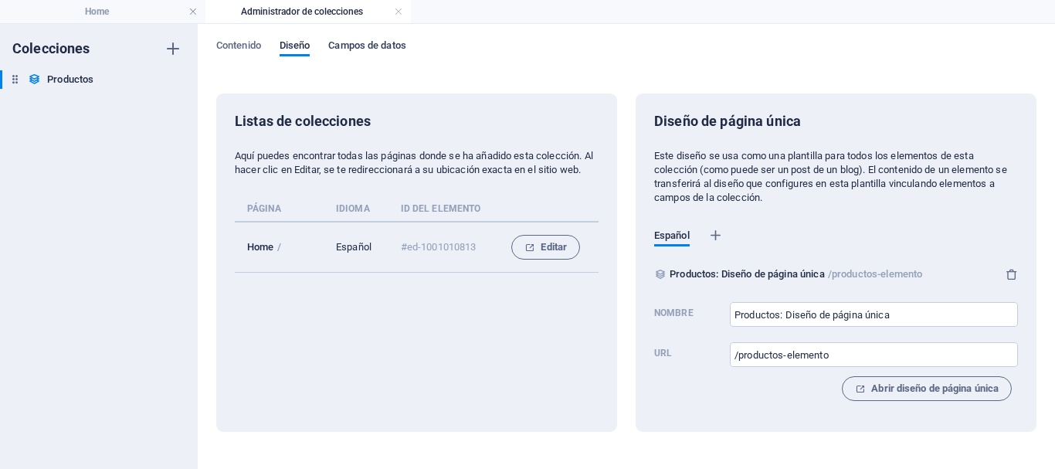
click at [351, 43] on span "Campos de datos" at bounding box center [366, 47] width 77 height 22
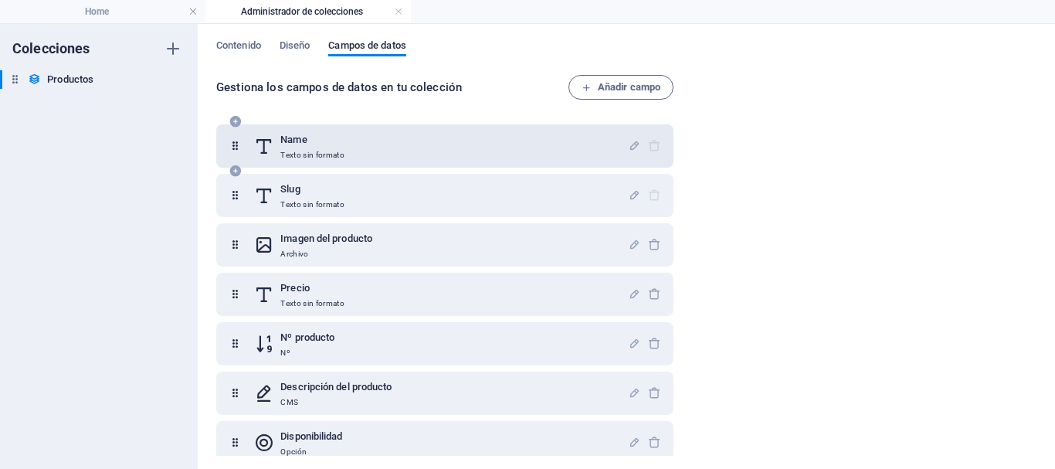
click at [393, 145] on div "Name Texto sin formato" at bounding box center [441, 146] width 374 height 31
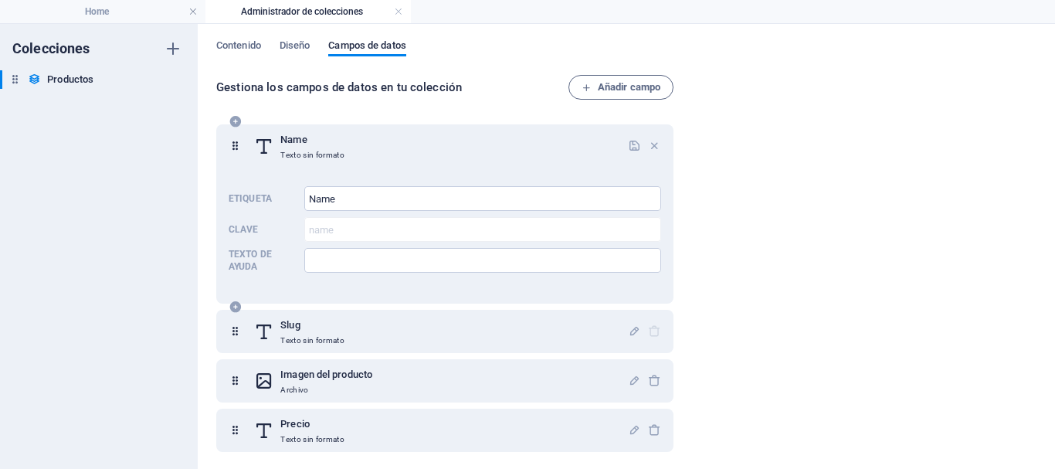
click at [381, 147] on div "Name Texto sin formato" at bounding box center [441, 146] width 374 height 31
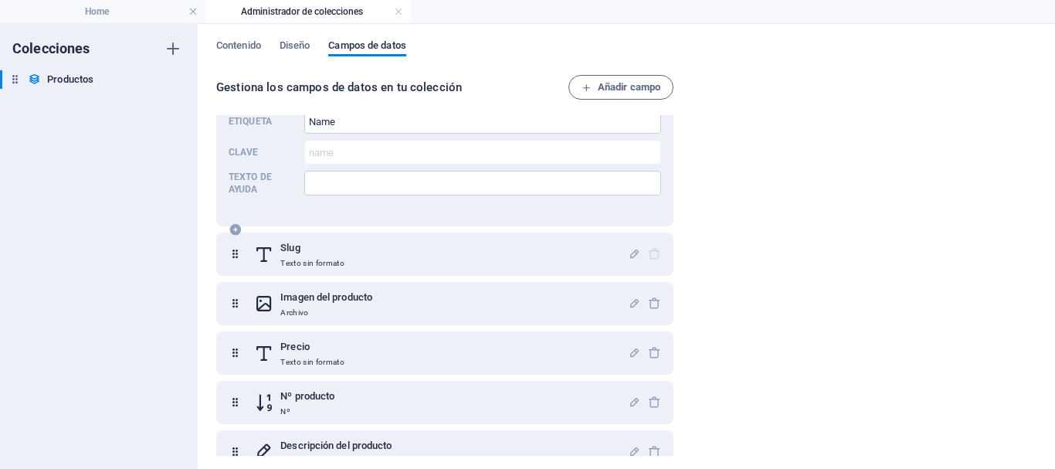
scroll to position [155, 0]
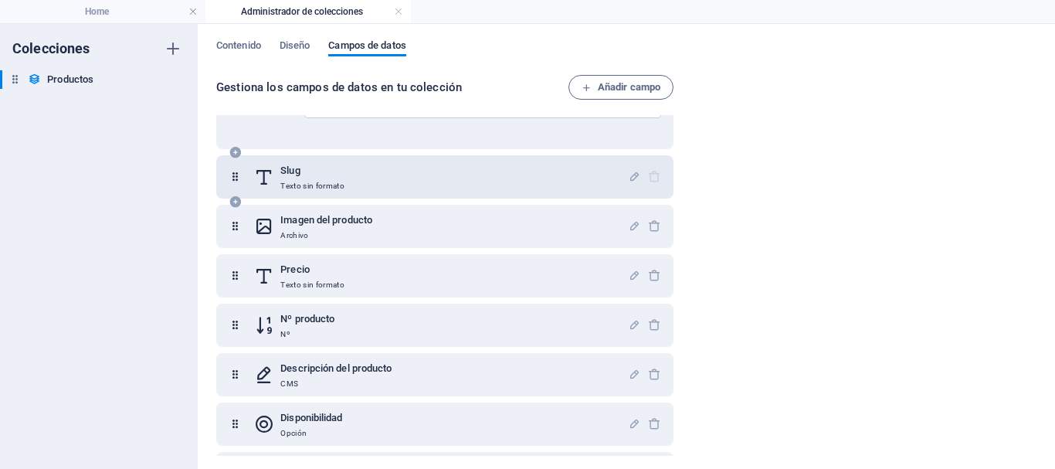
click at [376, 169] on div "Slug Texto sin formato" at bounding box center [441, 176] width 374 height 31
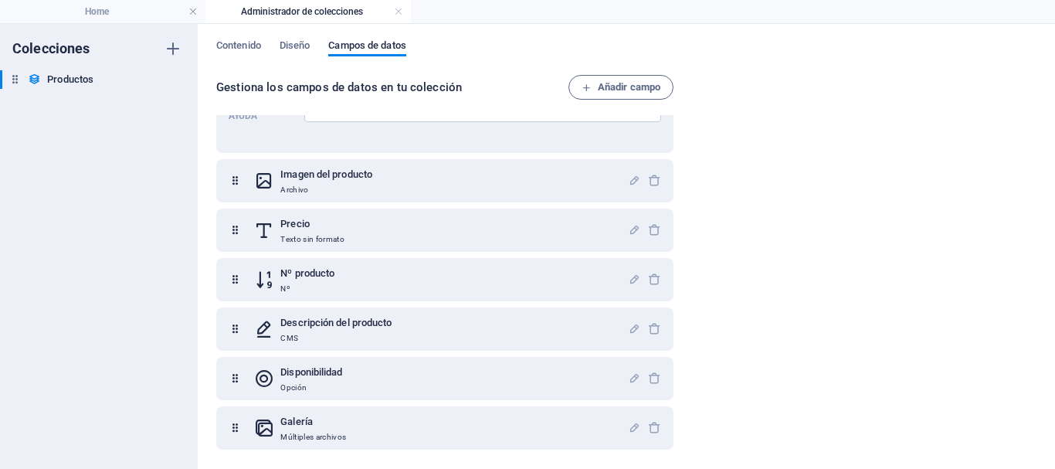
scroll to position [27, 0]
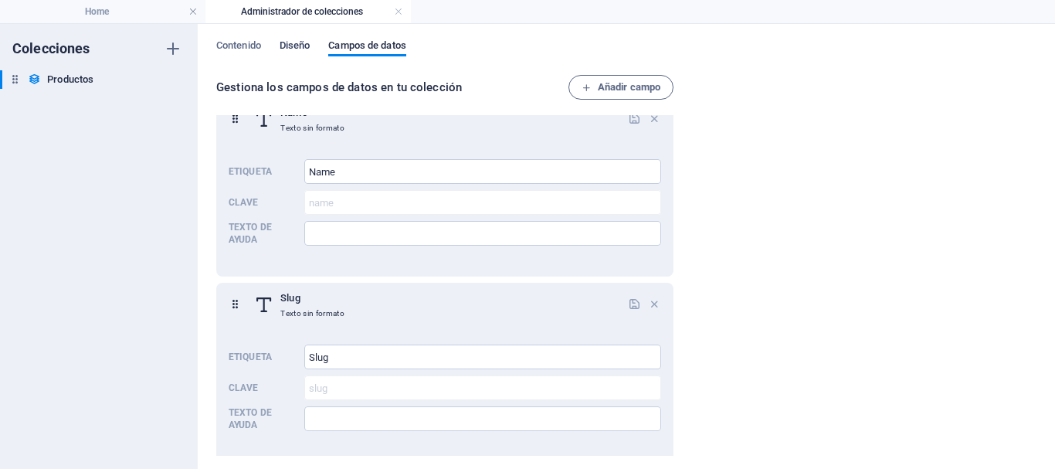
click at [308, 44] on span "Diseño" at bounding box center [295, 47] width 31 height 22
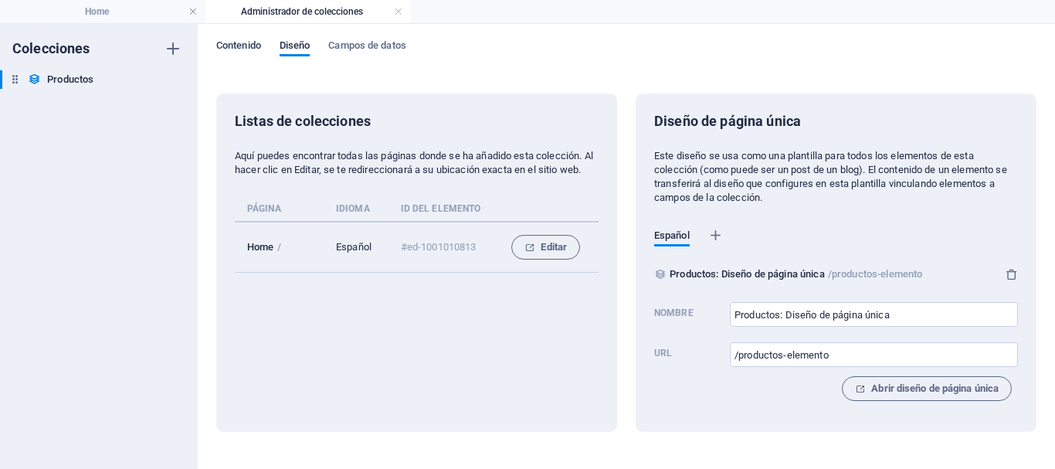
click at [223, 45] on span "Contenido" at bounding box center [238, 47] width 45 height 22
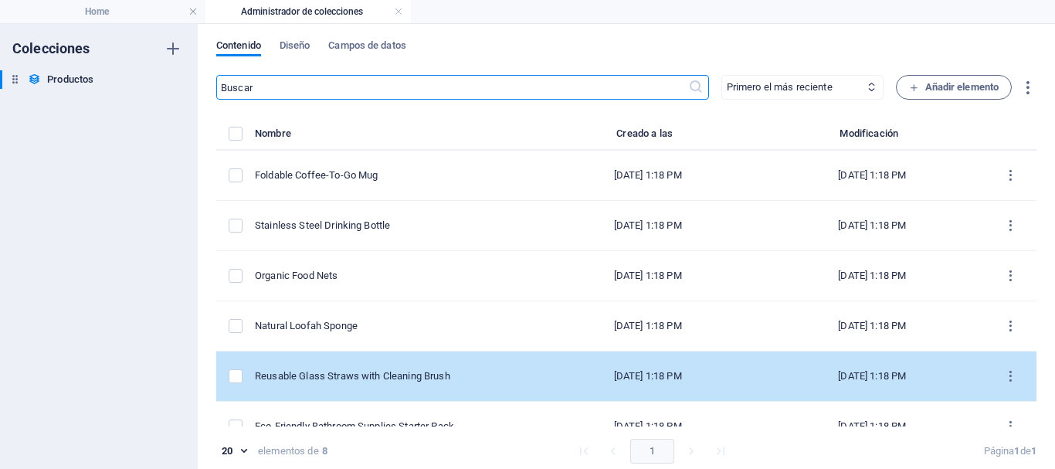
scroll to position [126, 0]
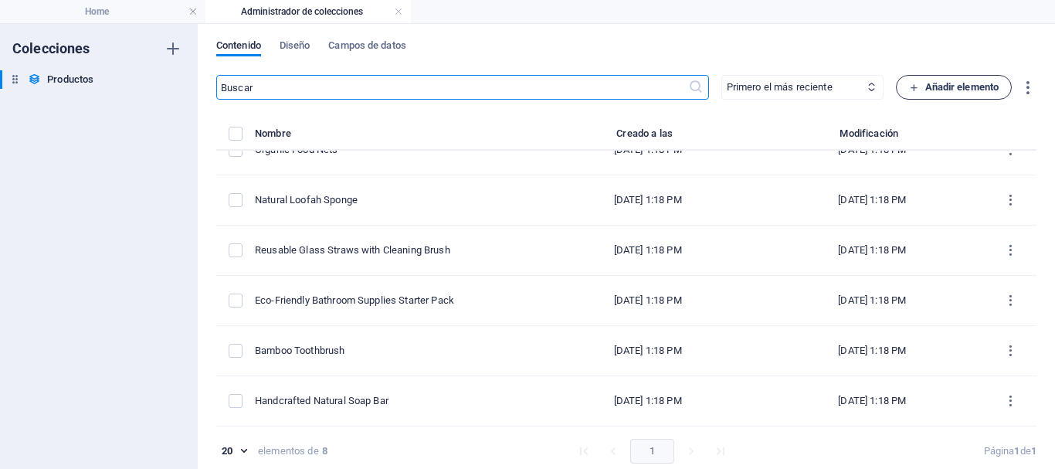
click at [931, 93] on span "Añadir elemento" at bounding box center [954, 87] width 90 height 19
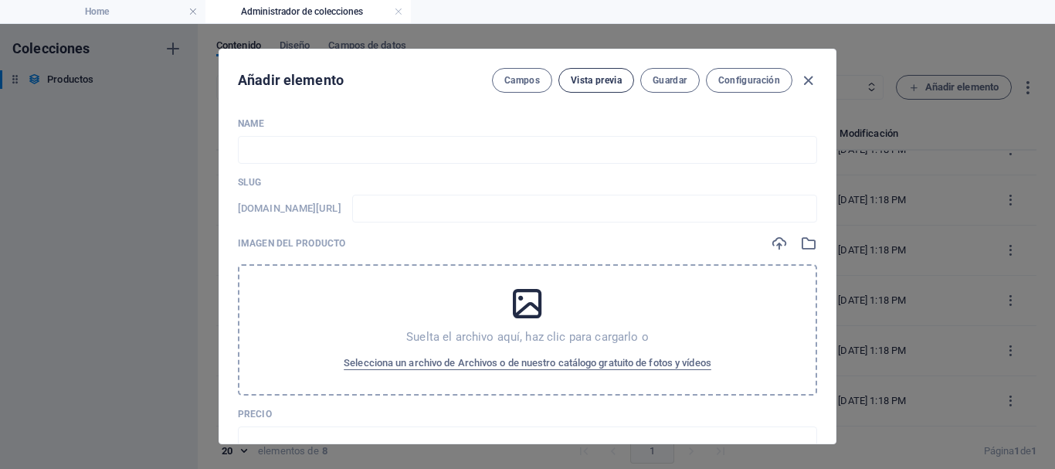
click at [588, 76] on span "Vista previa" at bounding box center [596, 80] width 51 height 12
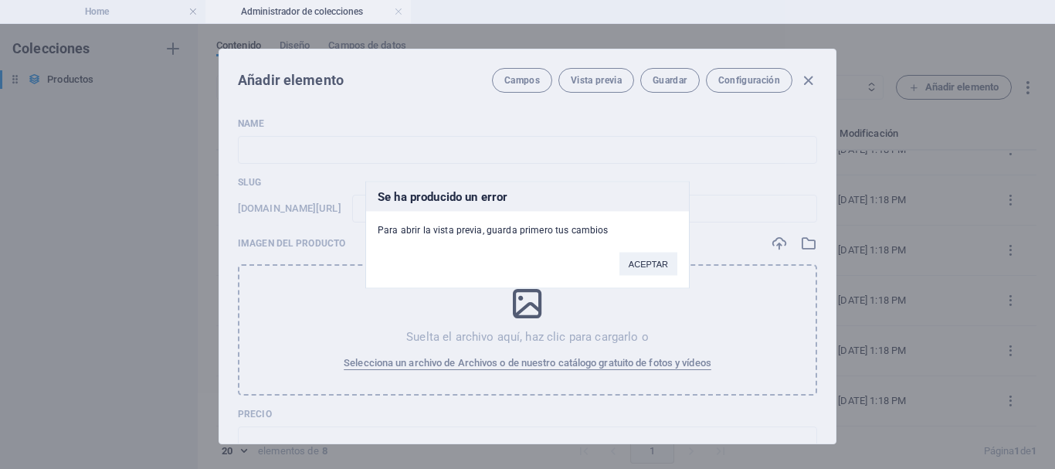
click at [637, 254] on button "ACEPTAR" at bounding box center [649, 263] width 58 height 23
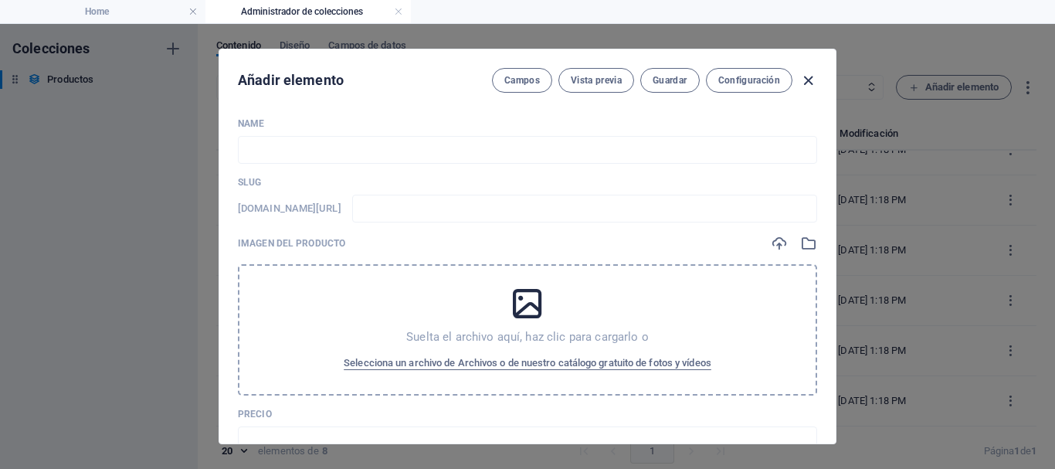
click at [801, 73] on icon "button" at bounding box center [809, 81] width 18 height 18
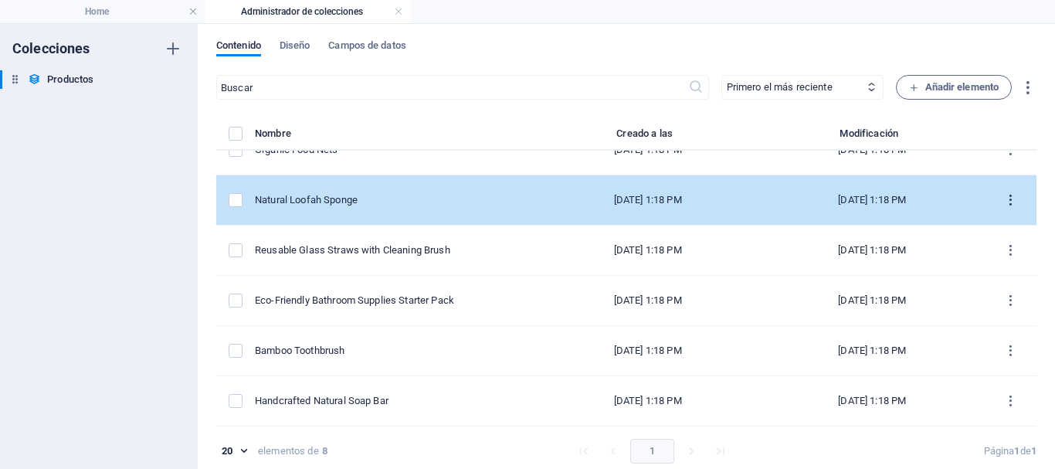
click at [1005, 208] on button "items list" at bounding box center [1010, 200] width 27 height 25
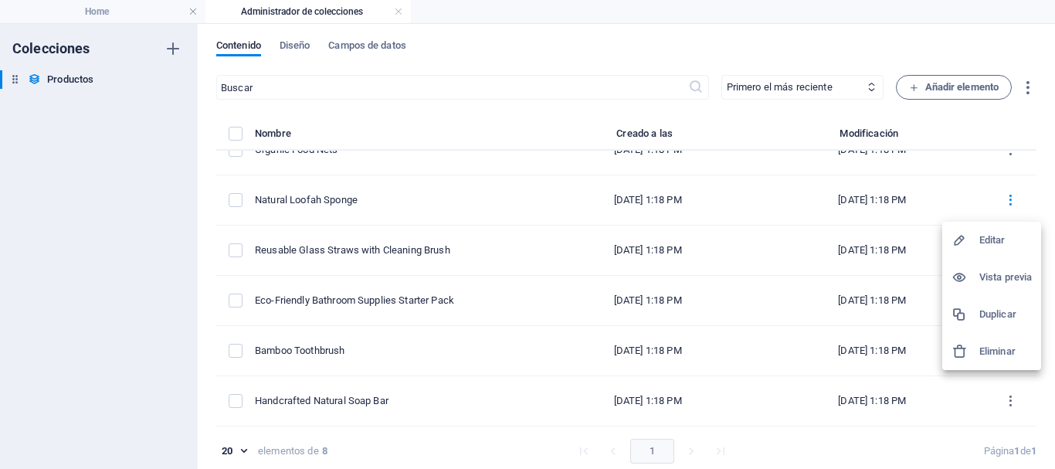
click at [995, 276] on h6 "Vista previa" at bounding box center [1006, 277] width 53 height 19
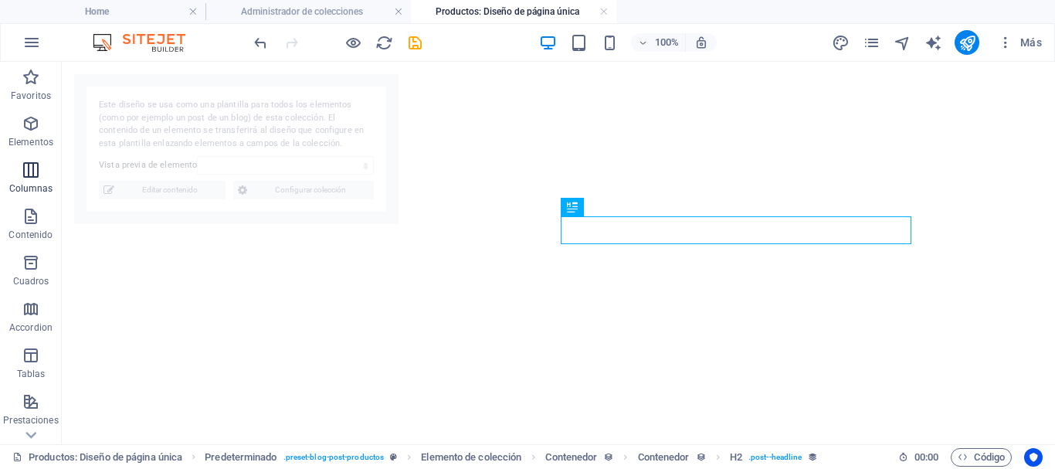
select select "68dd707b3ce99ab4b406bb08"
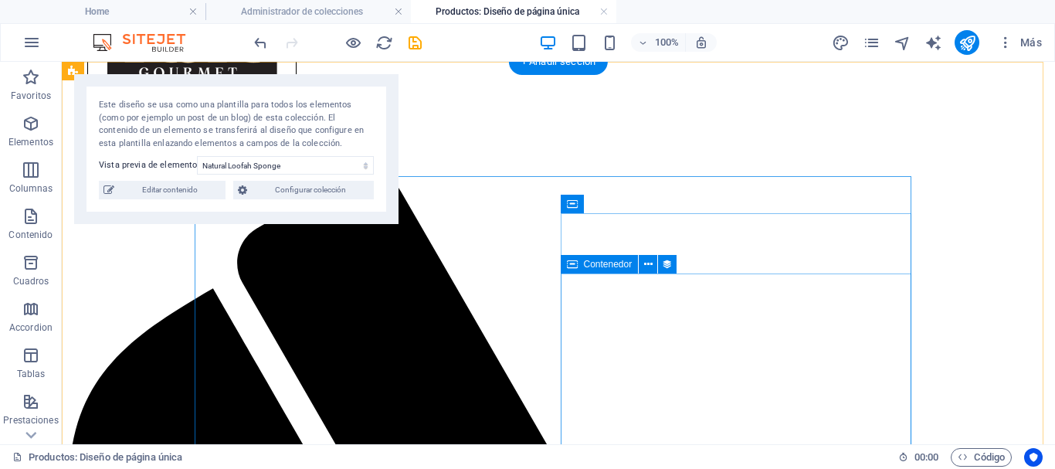
scroll to position [0, 0]
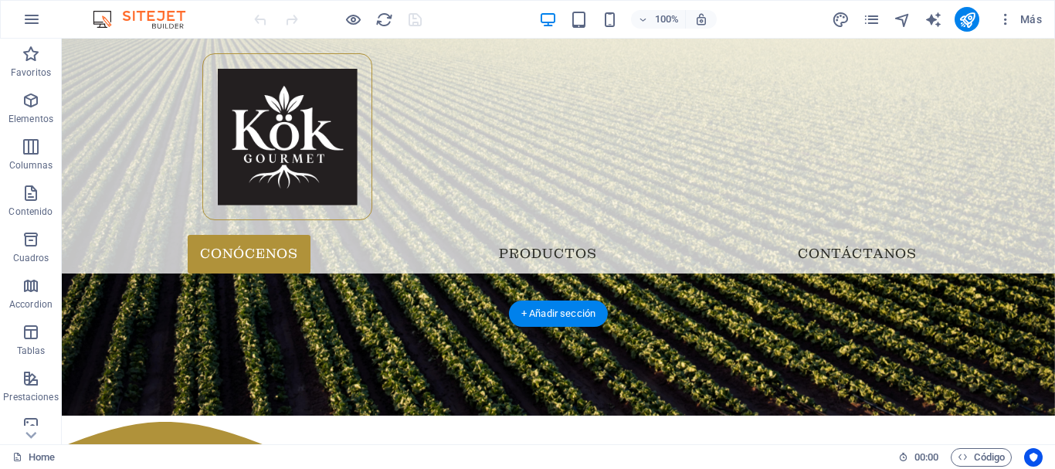
scroll to position [695, 0]
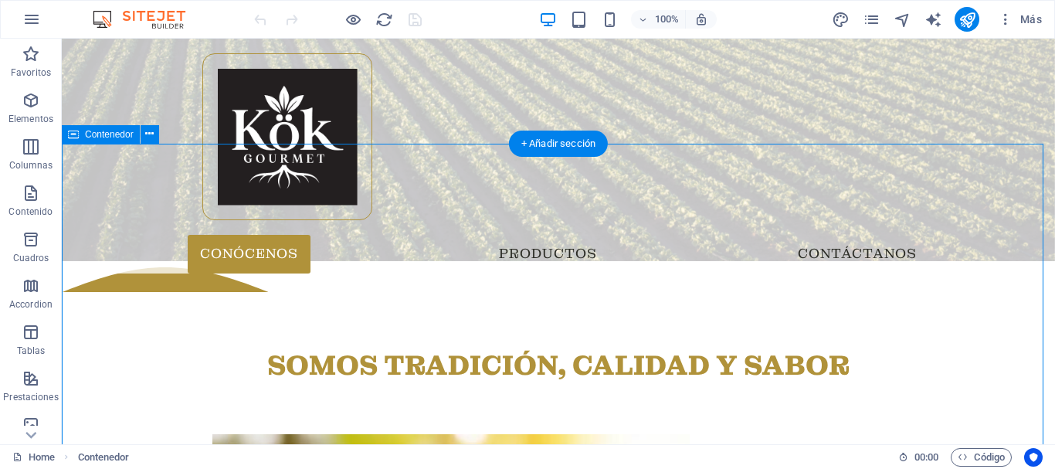
scroll to position [618, 0]
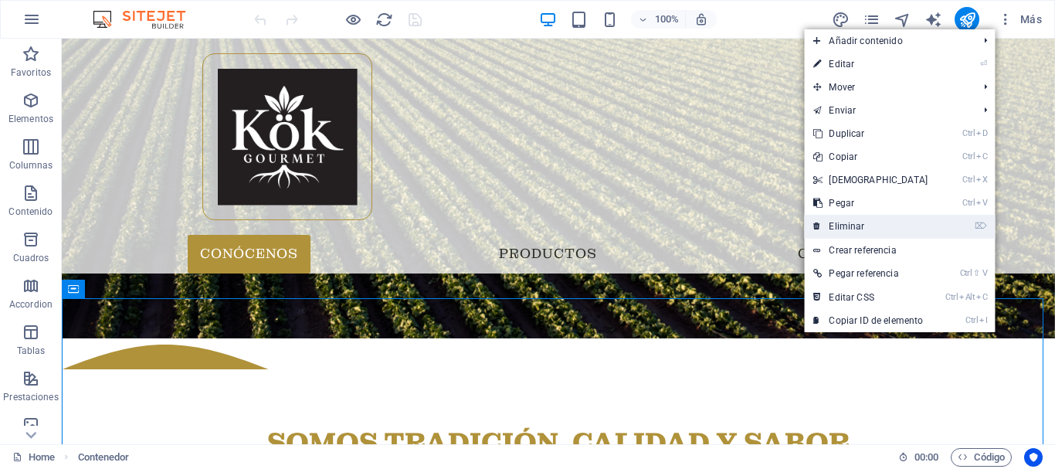
click at [858, 219] on link "⌦ Eliminar" at bounding box center [870, 226] width 133 height 23
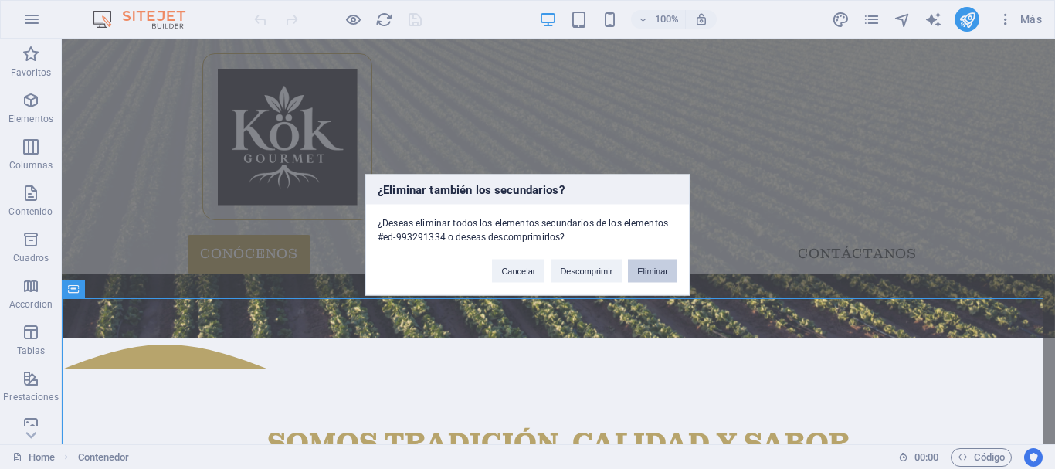
click at [636, 268] on button "Eliminar" at bounding box center [652, 270] width 49 height 23
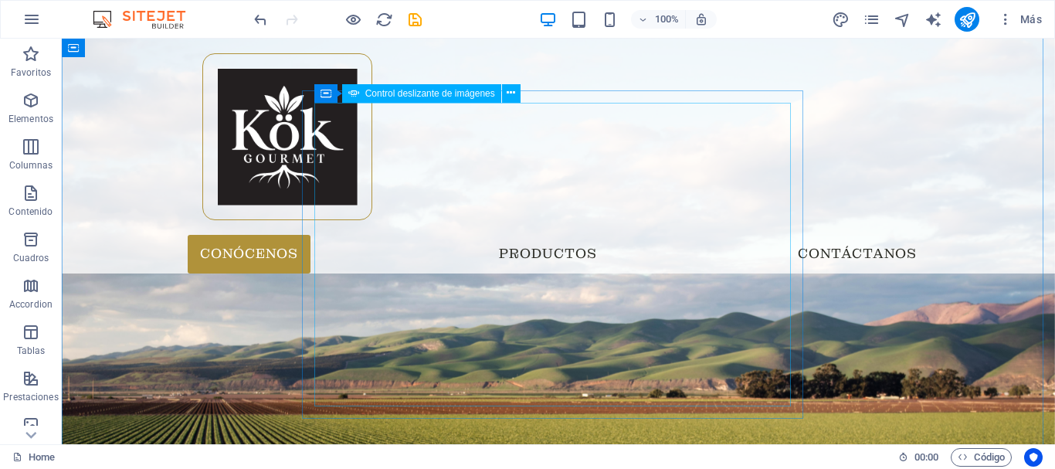
scroll to position [0, 0]
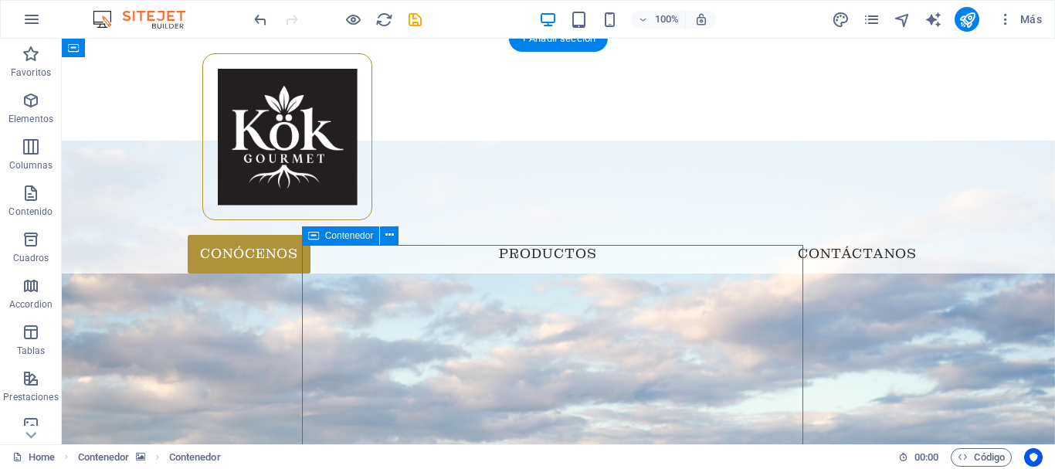
select select "%"
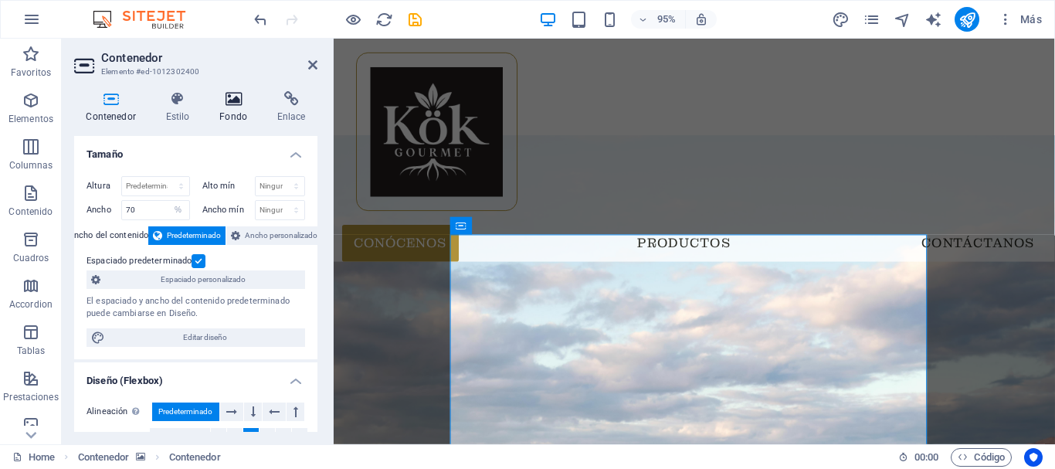
click at [245, 110] on h4 "Fondo" at bounding box center [237, 107] width 58 height 32
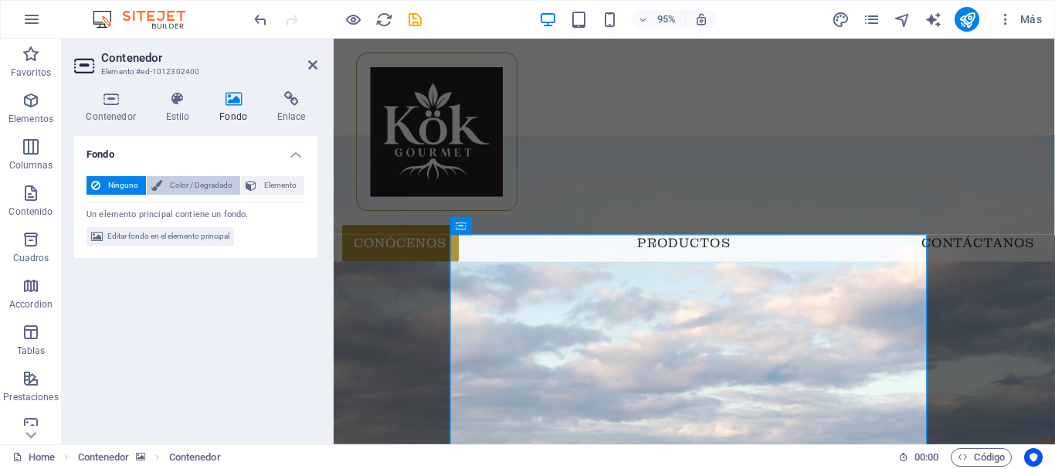
click at [173, 186] on span "Color / Degradado" at bounding box center [201, 185] width 69 height 19
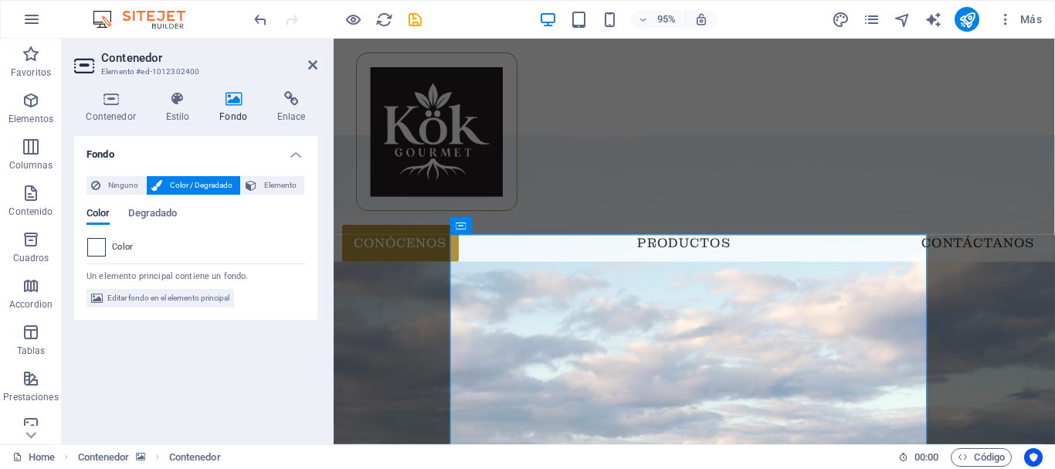
click at [105, 244] on div at bounding box center [96, 247] width 19 height 19
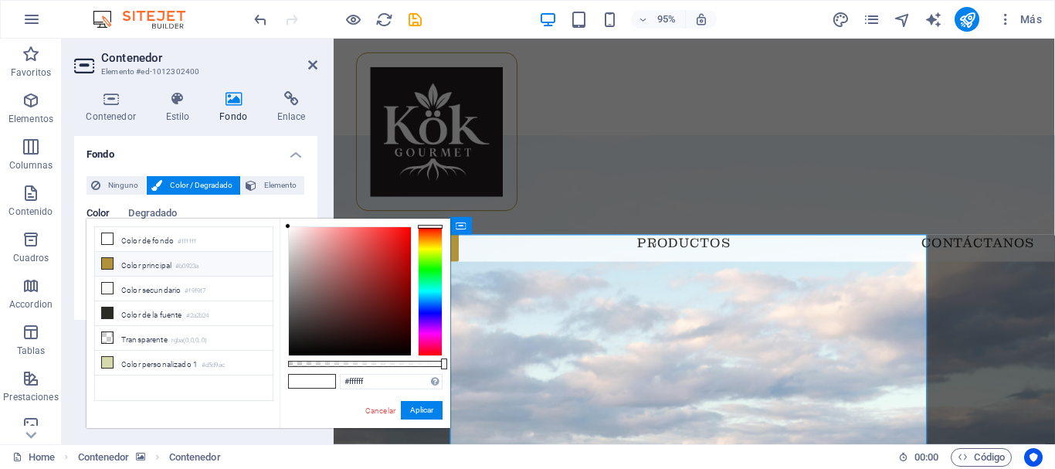
click at [125, 267] on li "Color principal #b0923a" at bounding box center [184, 264] width 178 height 25
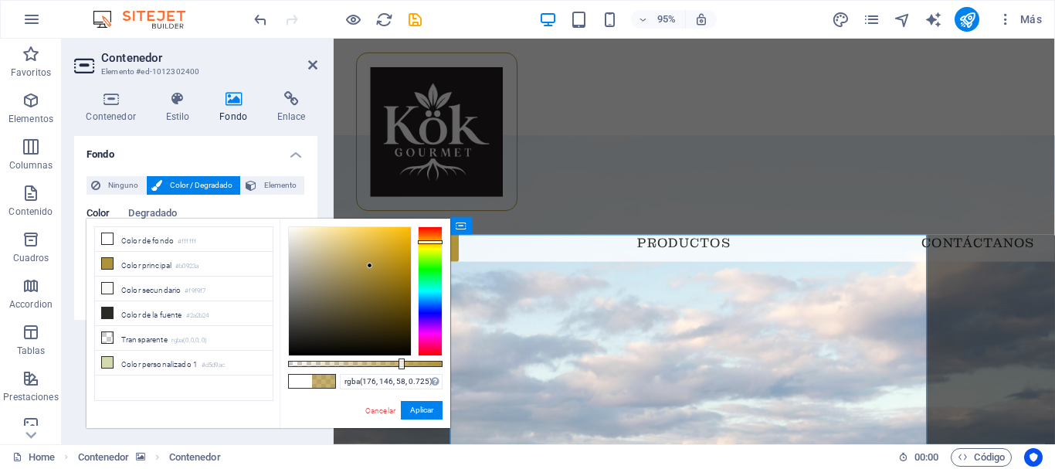
click at [400, 361] on div at bounding box center [365, 364] width 155 height 6
click at [409, 365] on div at bounding box center [365, 364] width 155 height 6
click at [419, 364] on div at bounding box center [365, 364] width 155 height 6
click at [404, 365] on div at bounding box center [365, 364] width 155 height 6
click at [401, 365] on div at bounding box center [365, 364] width 155 height 6
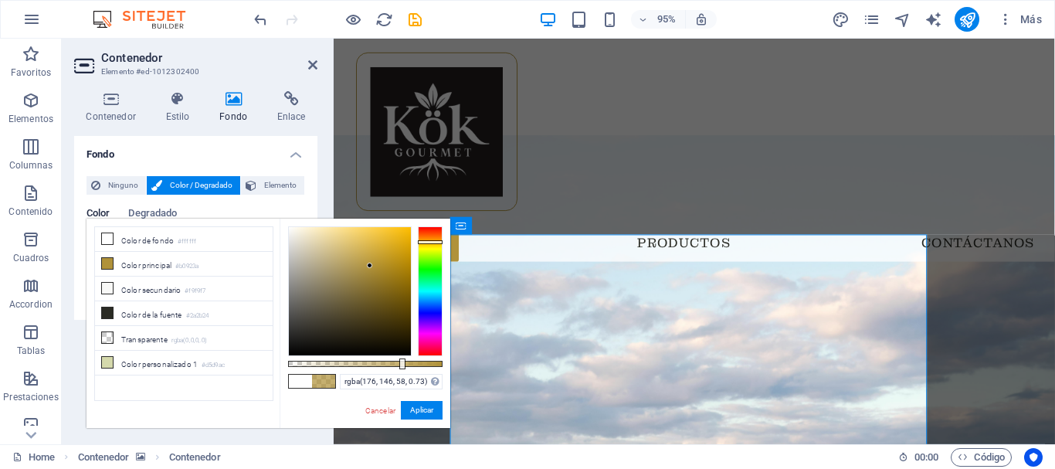
type input "rgba(176, 146, 58, 0.69)"
click at [395, 365] on div at bounding box center [365, 364] width 155 height 6
click at [427, 411] on button "Aplicar" at bounding box center [422, 410] width 42 height 19
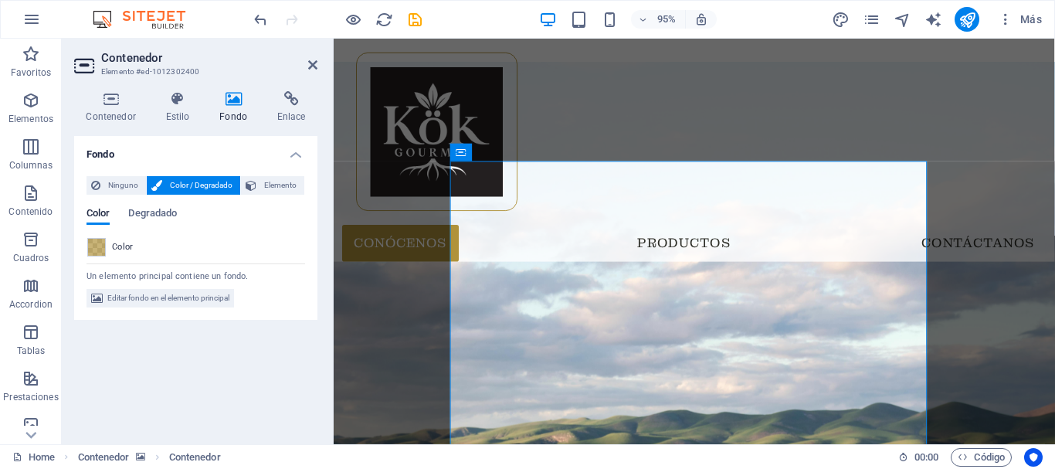
scroll to position [155, 0]
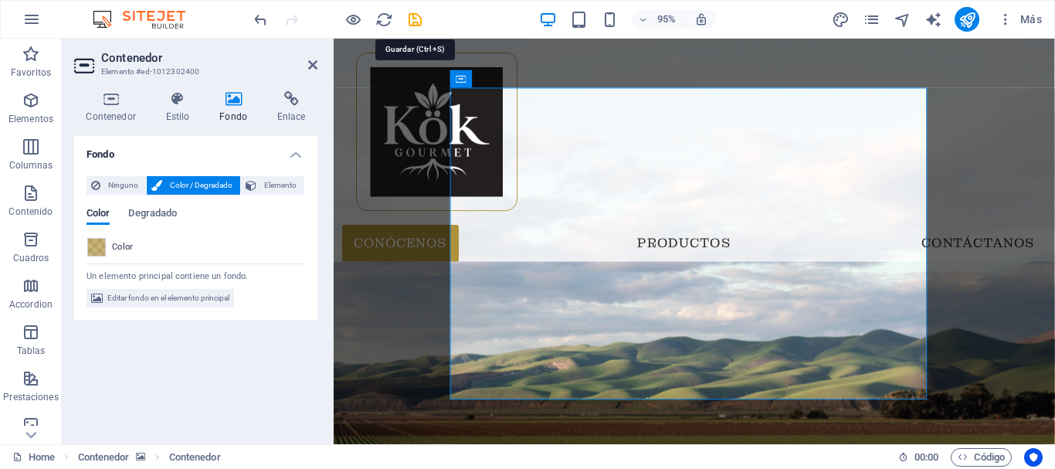
click at [408, 14] on icon "save" at bounding box center [415, 20] width 18 height 18
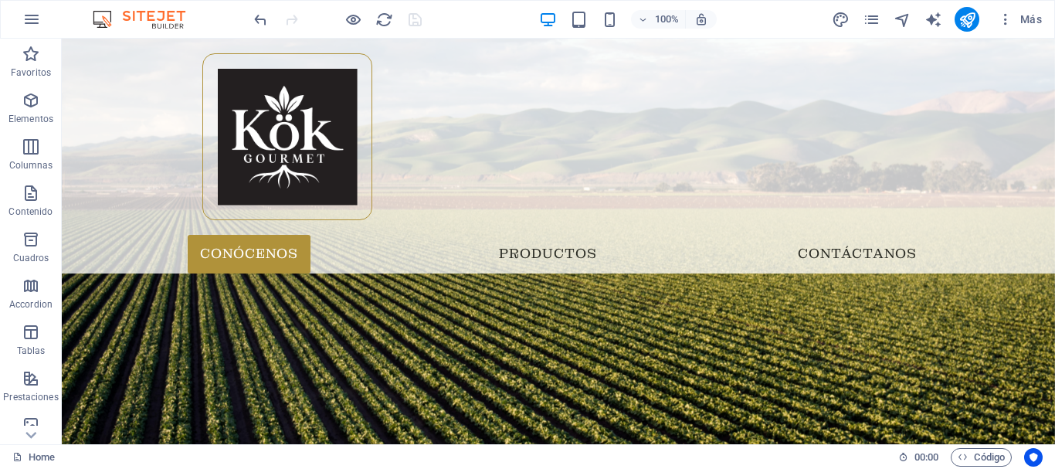
scroll to position [77, 0]
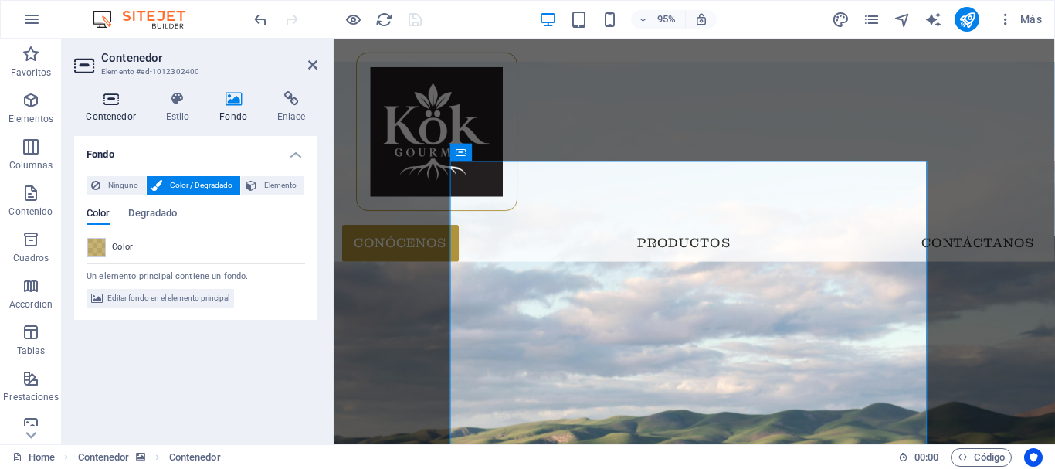
click at [104, 108] on h4 "Contenedor" at bounding box center [114, 107] width 80 height 32
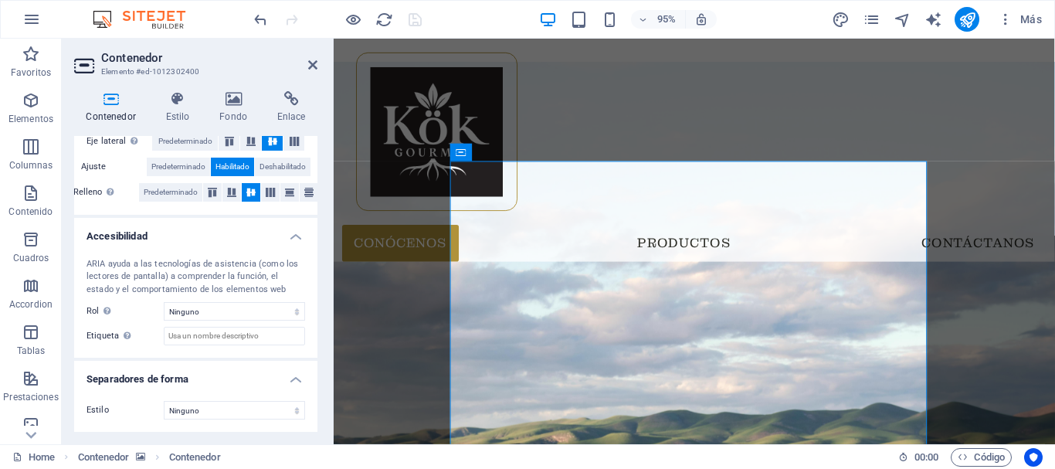
scroll to position [0, 0]
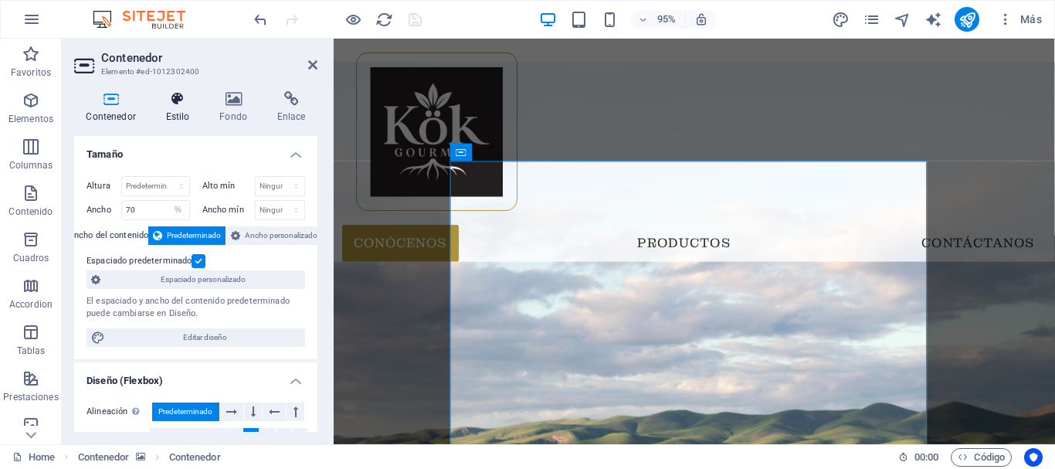
click at [182, 115] on h4 "Estilo" at bounding box center [181, 107] width 54 height 32
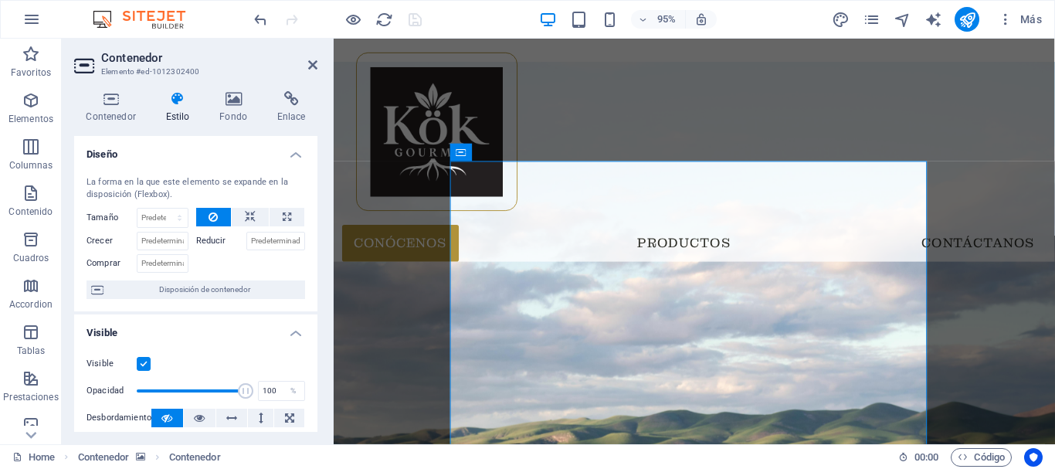
scroll to position [155, 0]
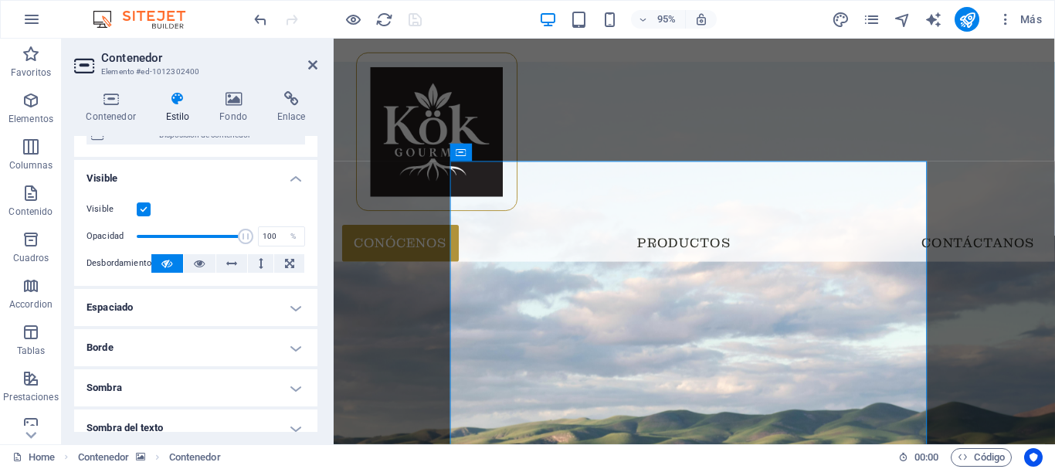
click at [179, 301] on h4 "Espaciado" at bounding box center [195, 307] width 243 height 37
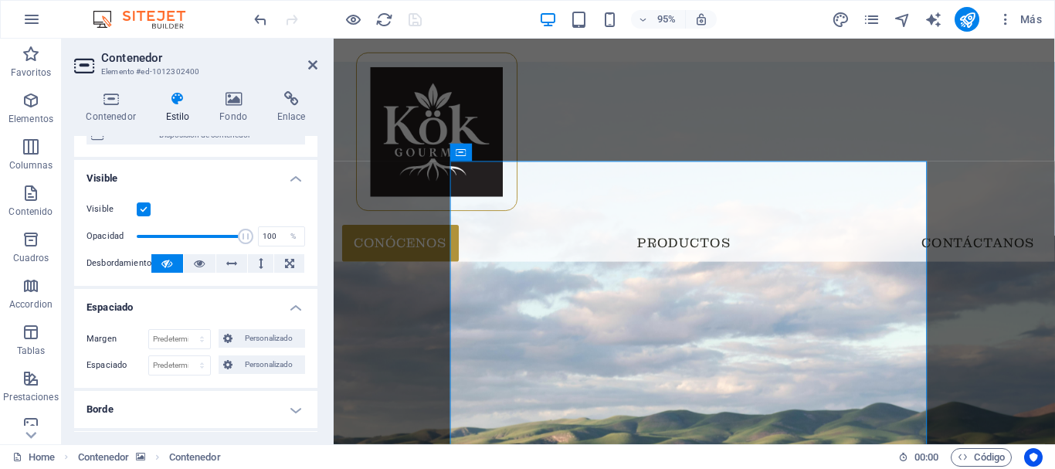
scroll to position [232, 0]
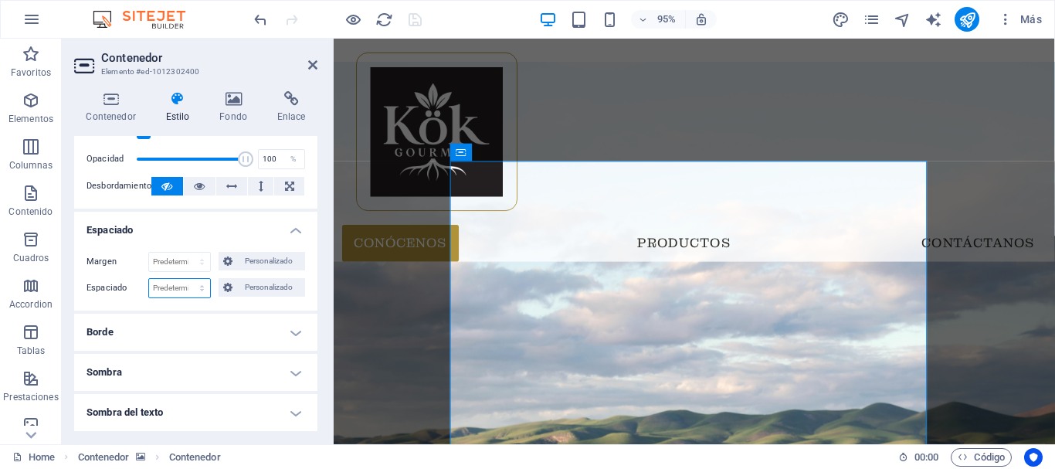
click at [171, 287] on select "Predeterminado px rem % vh vw Personalizado" at bounding box center [179, 288] width 61 height 19
select select "%"
click at [186, 279] on select "Predeterminado px rem % vh vw Personalizado" at bounding box center [179, 288] width 61 height 19
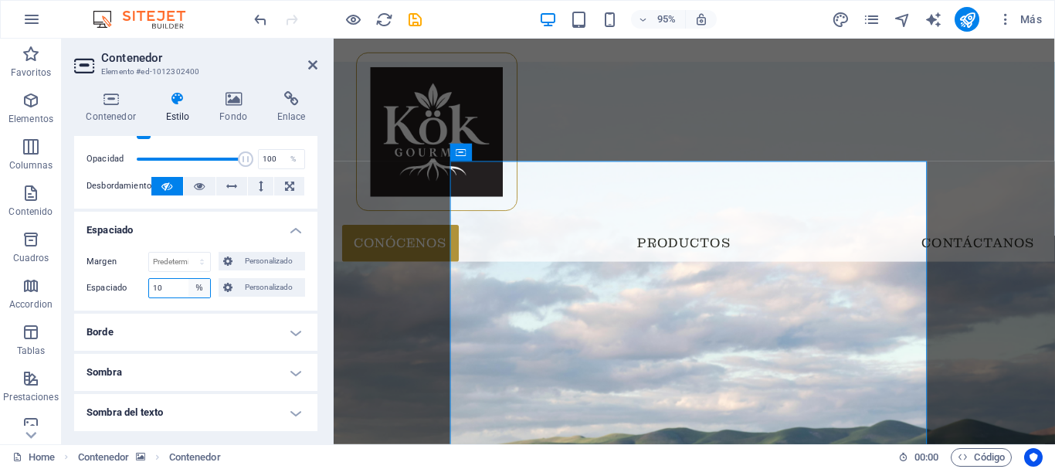
type input "1"
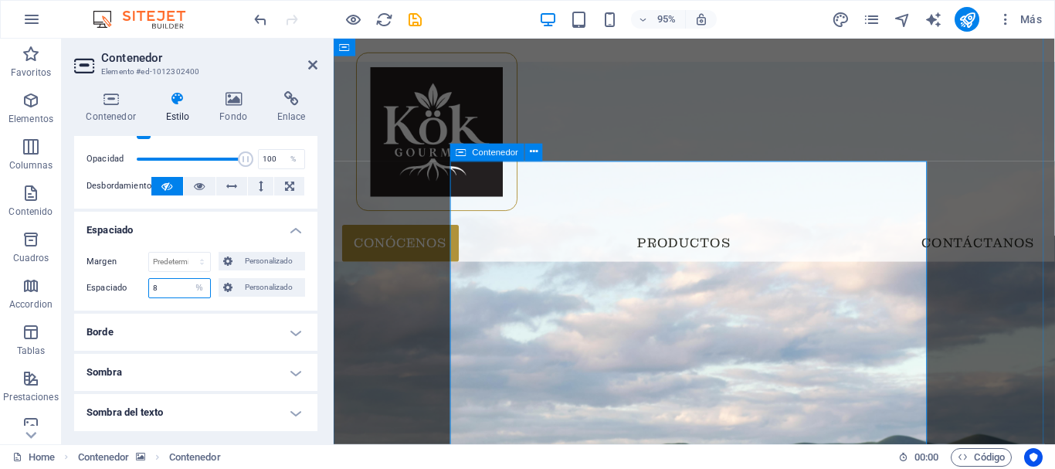
type input "8"
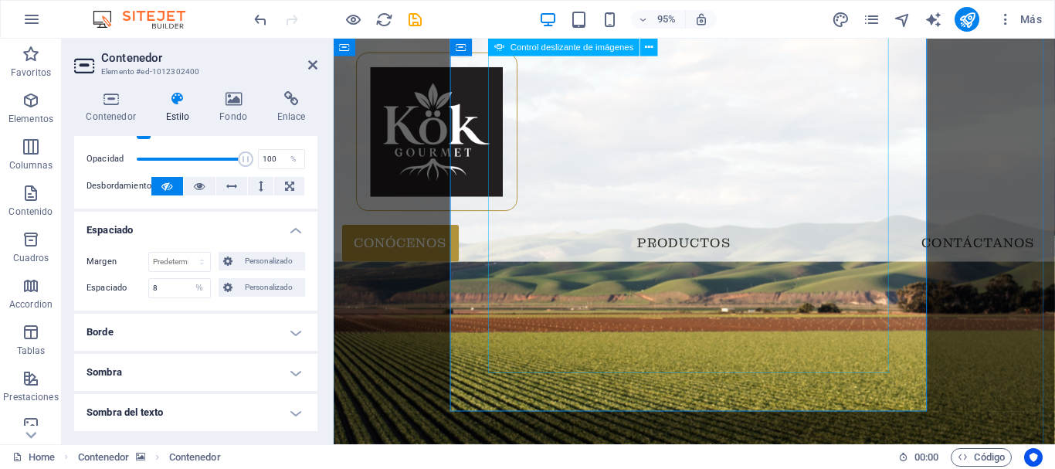
scroll to position [155, 0]
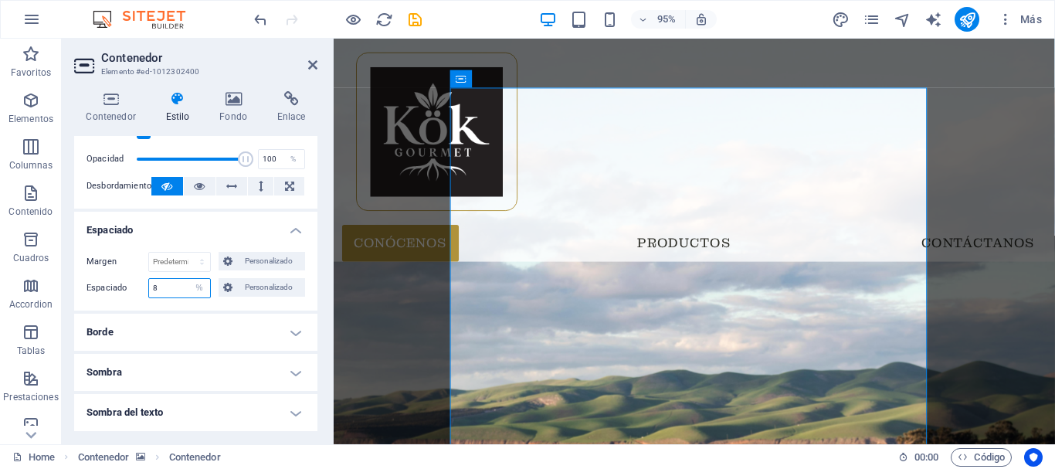
click at [165, 290] on input "8" at bounding box center [179, 288] width 61 height 19
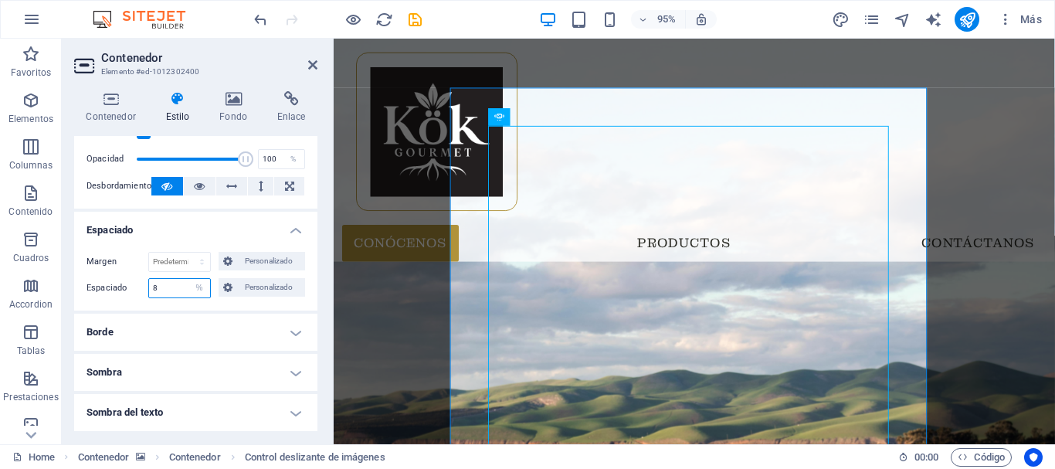
click at [173, 289] on input "8" at bounding box center [179, 288] width 61 height 19
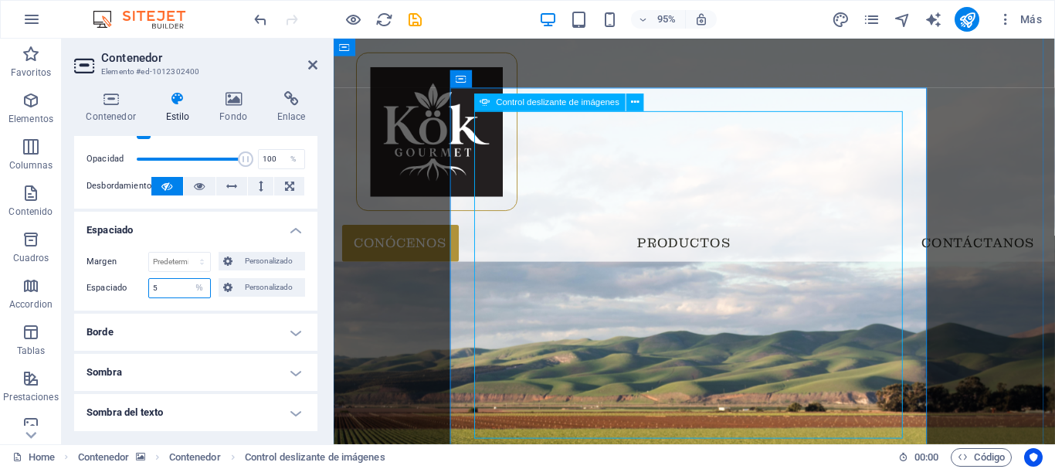
type input "5"
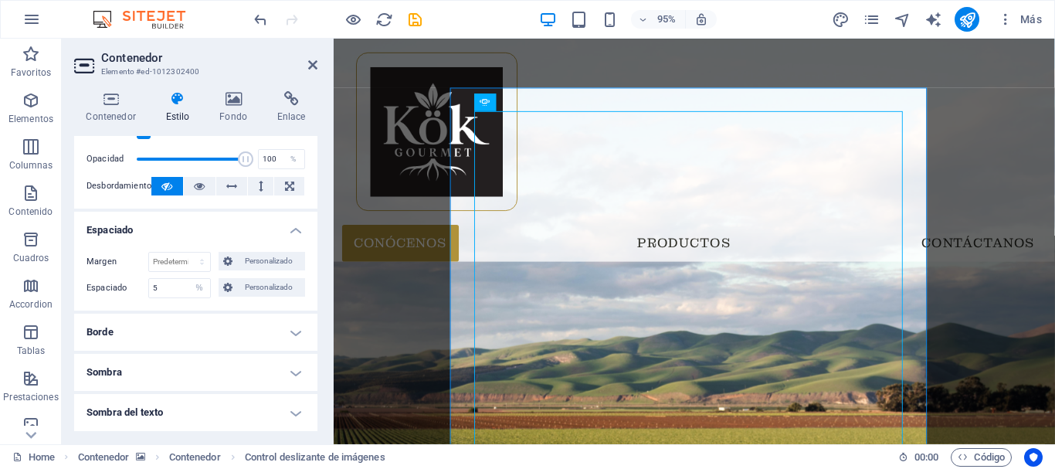
scroll to position [309, 0]
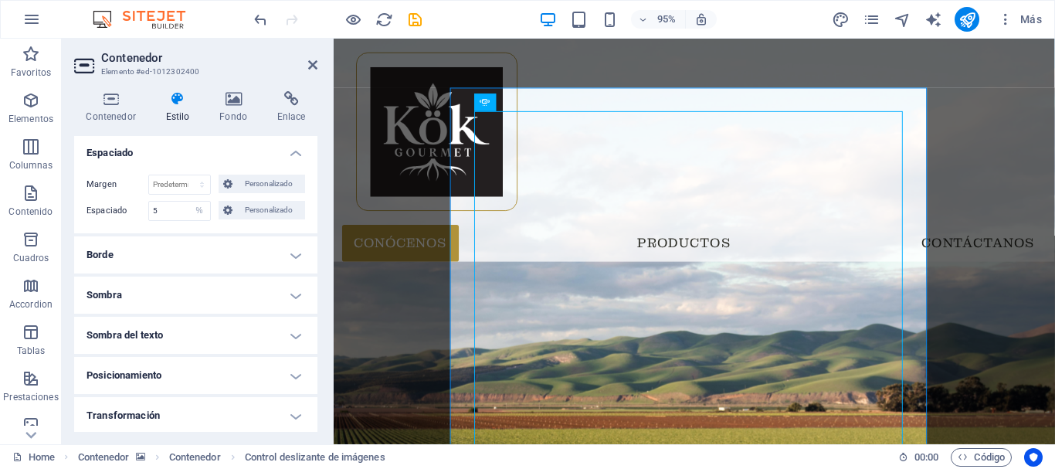
click at [141, 257] on h4 "Borde" at bounding box center [195, 254] width 243 height 37
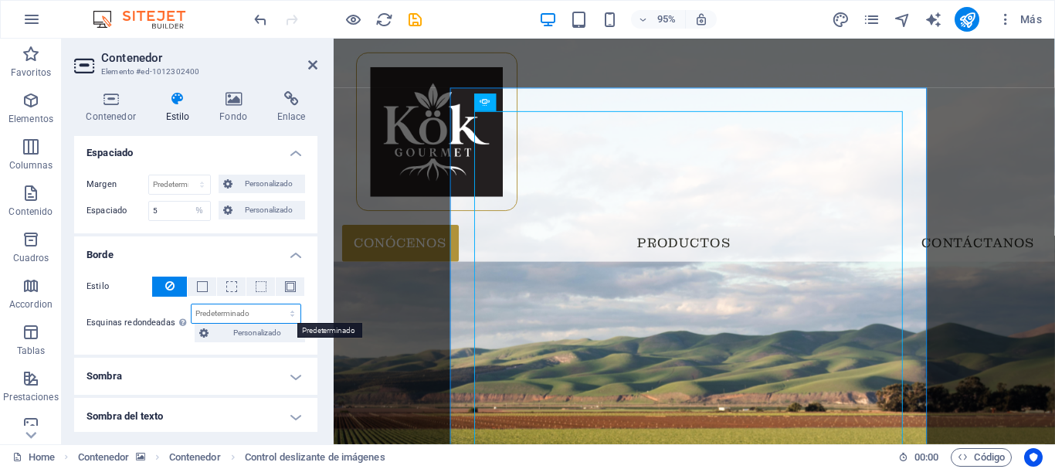
click at [250, 317] on select "Predeterminado px rem % vh vw Personalizado" at bounding box center [246, 313] width 109 height 19
select select "%"
click at [276, 304] on select "Predeterminado px rem % vh vw Personalizado" at bounding box center [246, 313] width 109 height 19
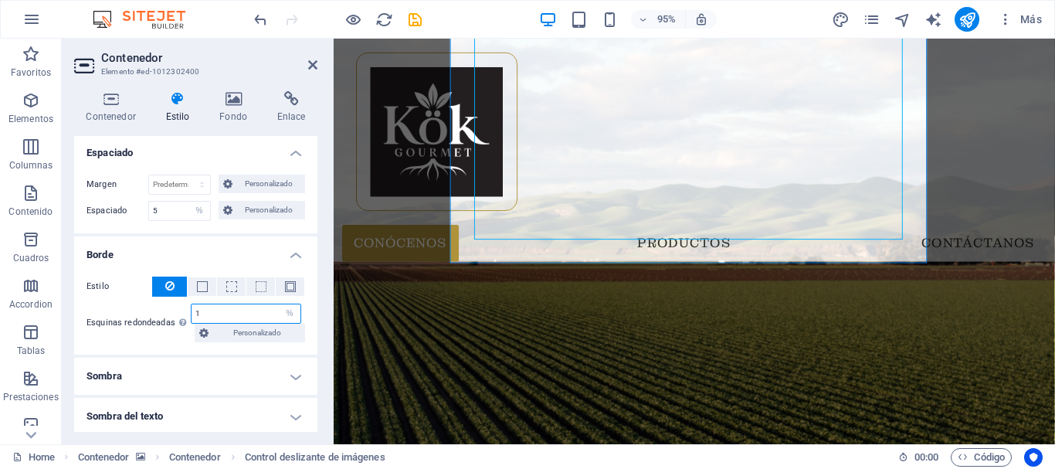
click at [235, 311] on input "1" at bounding box center [246, 313] width 109 height 19
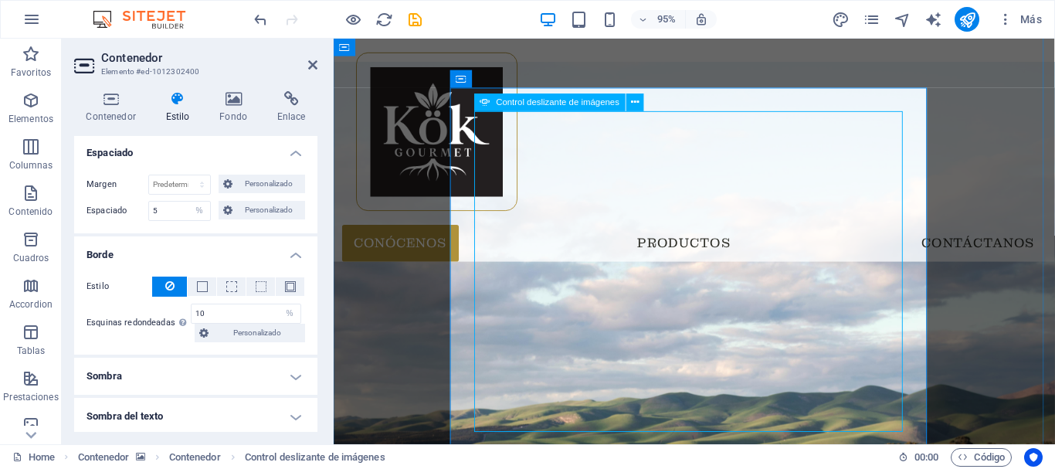
scroll to position [155, 0]
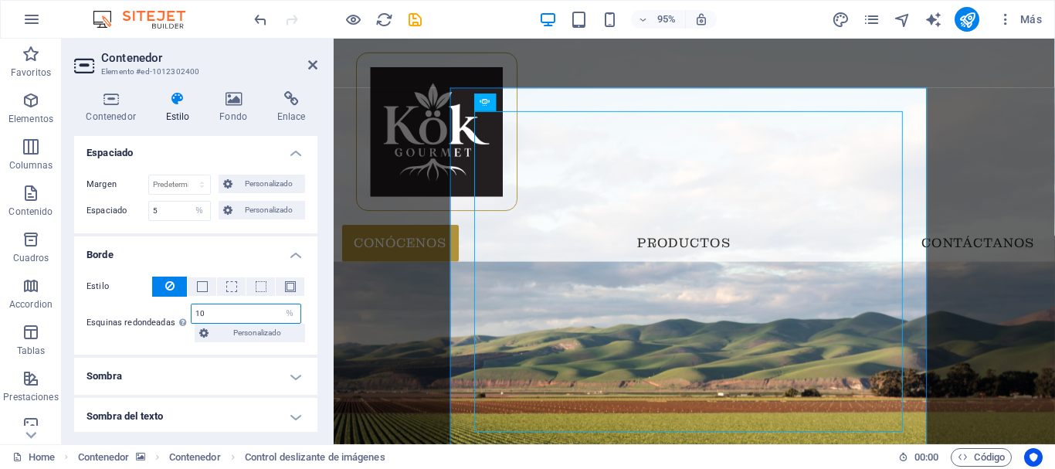
click at [251, 315] on input "10" at bounding box center [246, 313] width 109 height 19
type input "1"
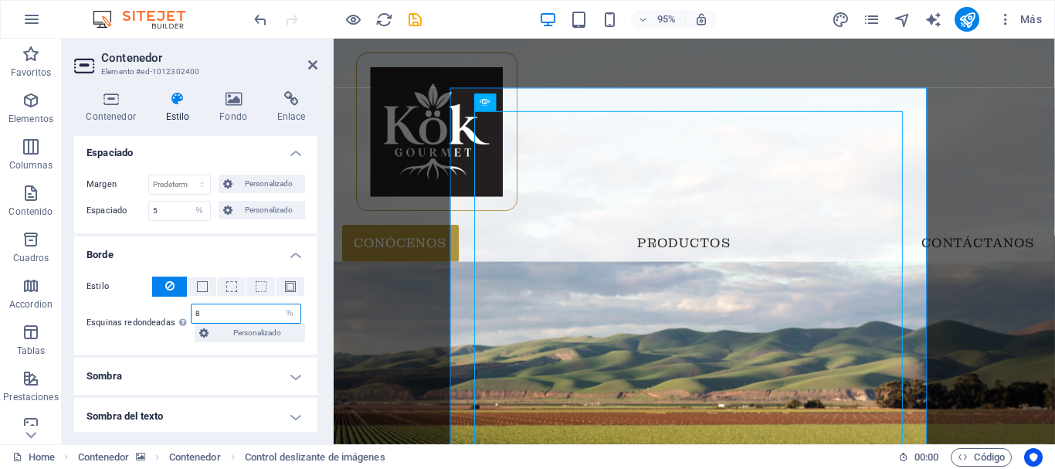
type input "8"
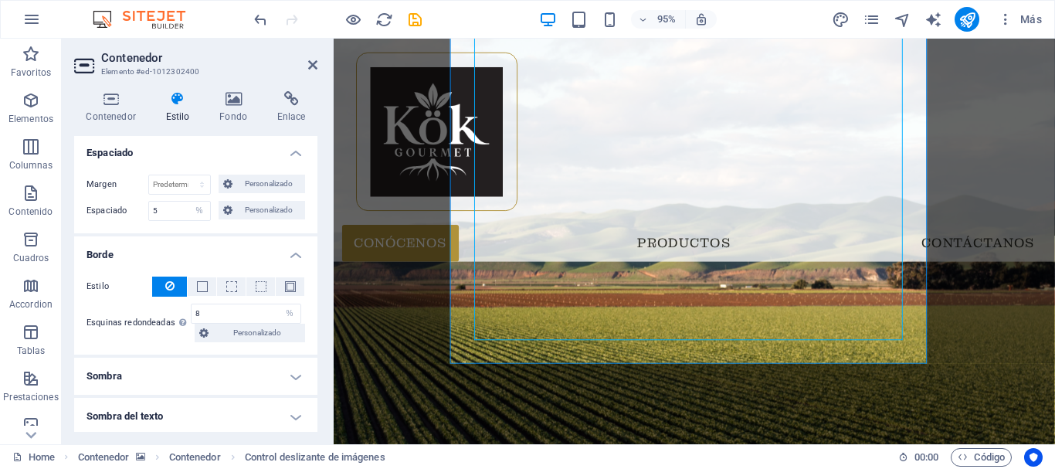
click at [999, 270] on figure at bounding box center [713, 298] width 759 height 933
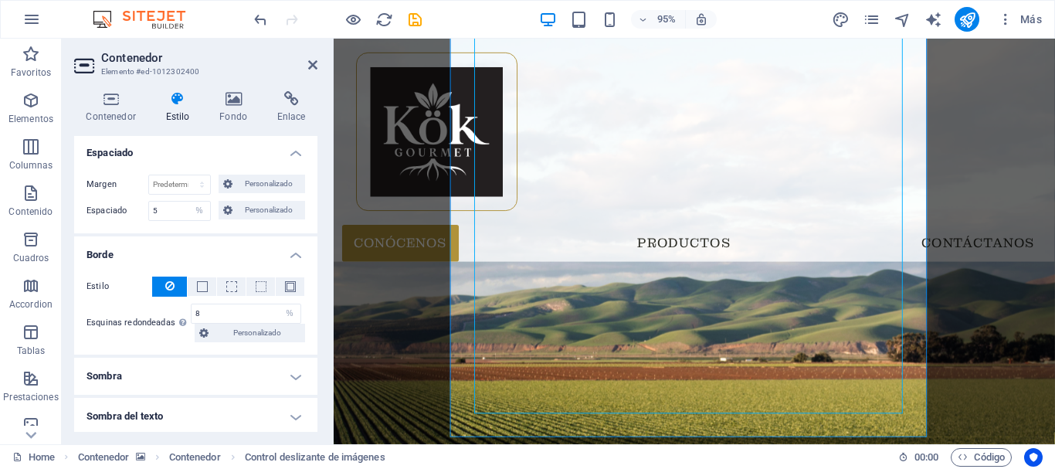
click at [1023, 287] on figure at bounding box center [713, 375] width 759 height 933
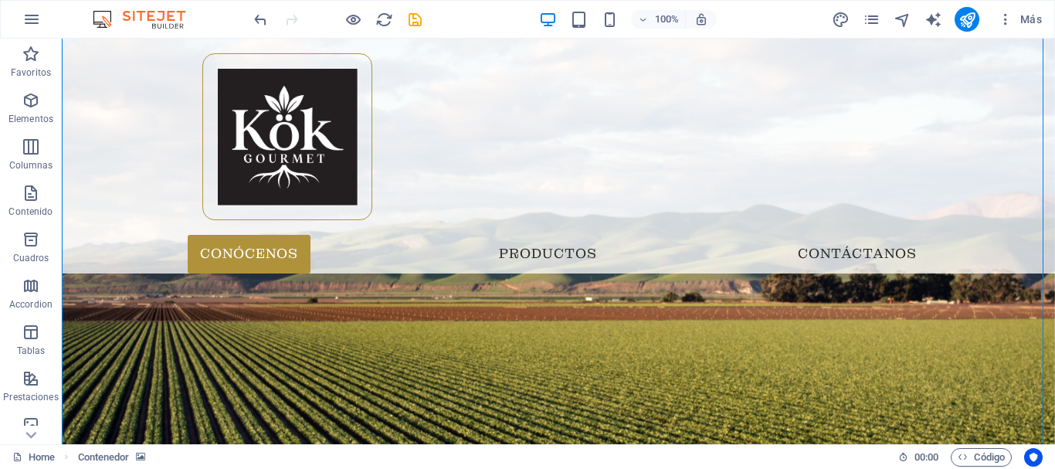
scroll to position [0, 0]
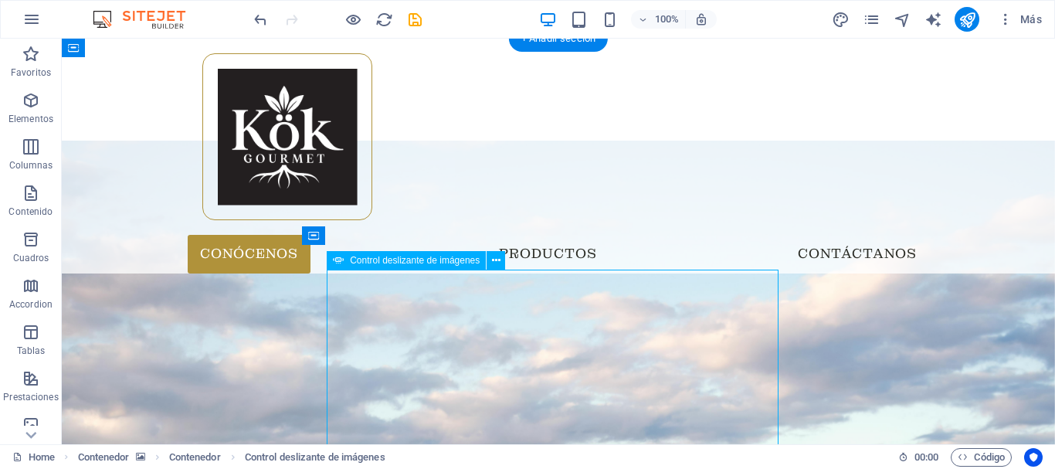
select select "fade"
select select "ms"
select select "s"
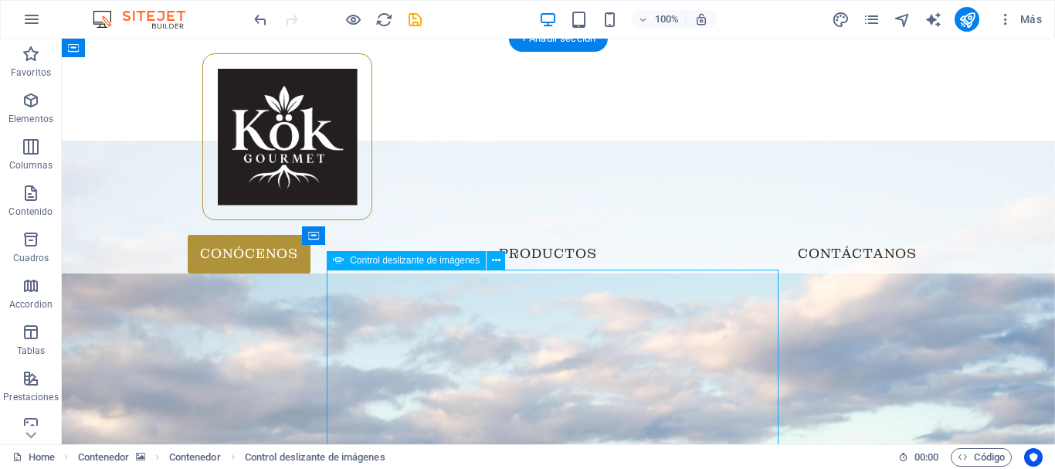
select select "progressive"
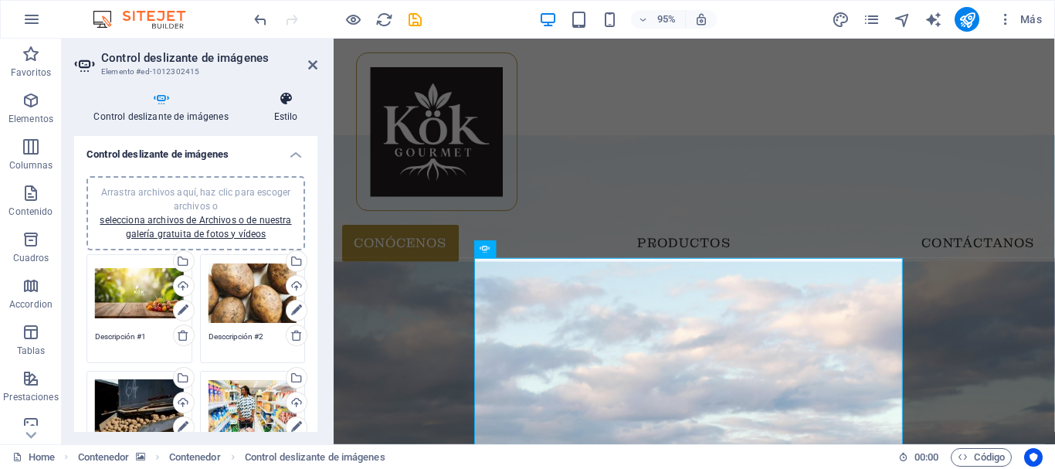
click at [304, 98] on icon at bounding box center [285, 98] width 63 height 15
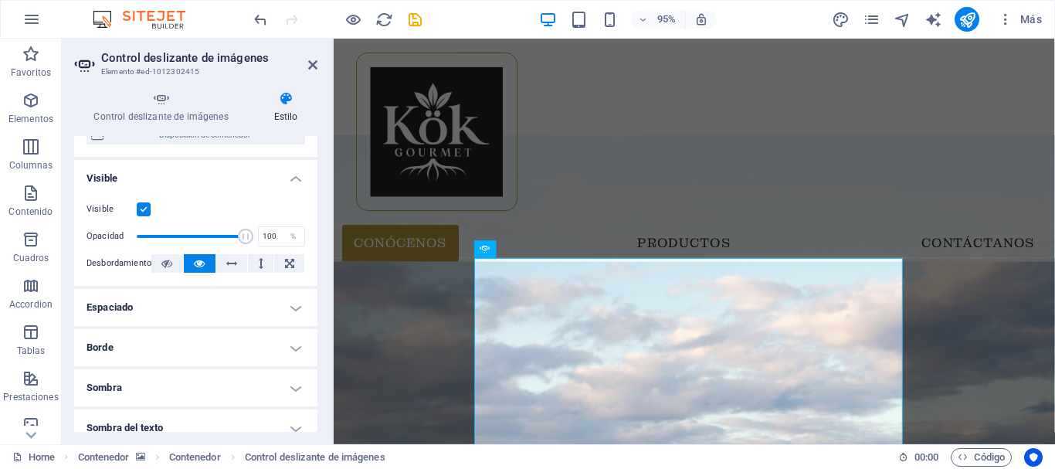
scroll to position [309, 0]
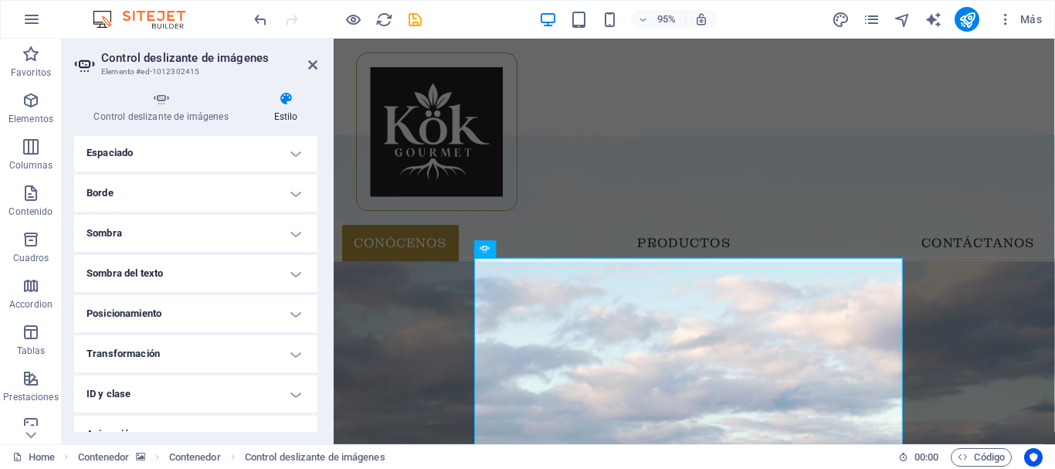
click at [182, 163] on h4 "Espaciado" at bounding box center [195, 152] width 243 height 37
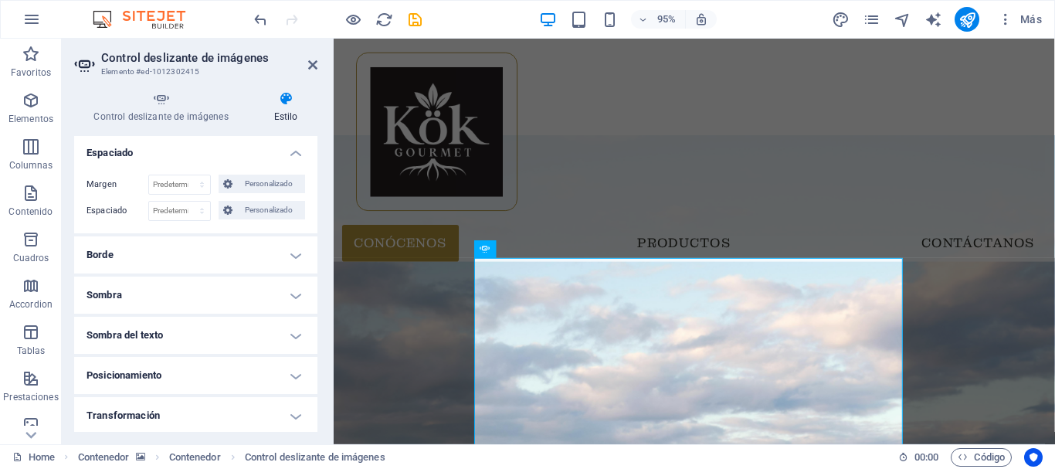
click at [224, 249] on h4 "Borde" at bounding box center [195, 254] width 243 height 37
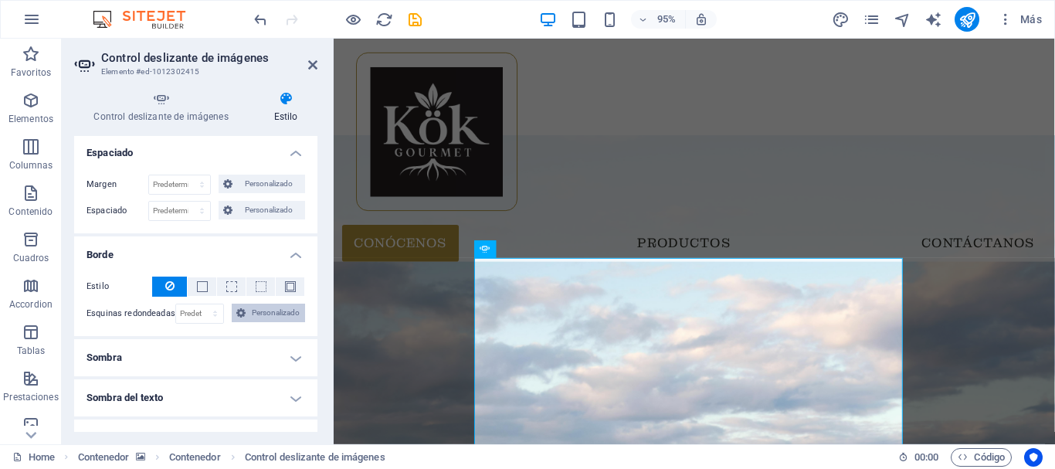
click at [267, 308] on span "Personalizado" at bounding box center [275, 313] width 50 height 19
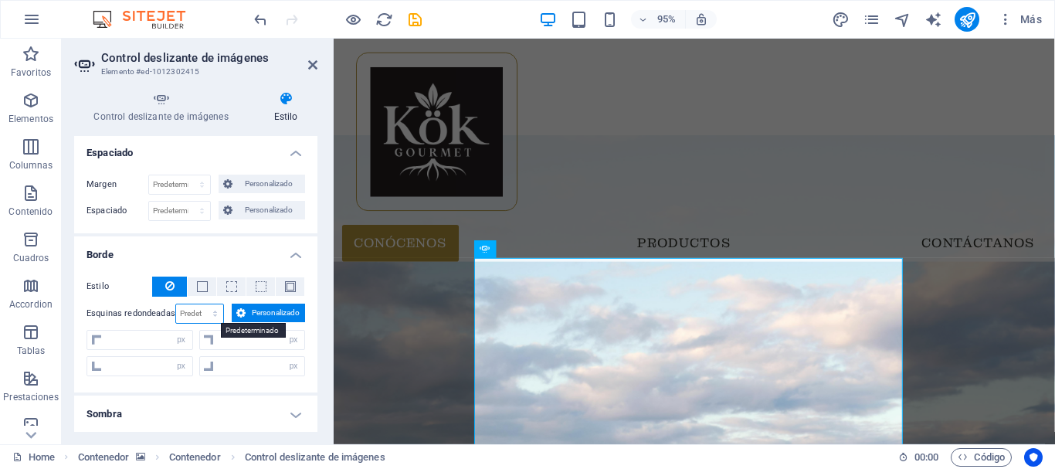
click at [202, 311] on select "Predeterminado px rem % vh vw Personalizado" at bounding box center [200, 313] width 48 height 19
select select "%"
click at [199, 304] on select "Predeterminado px rem % vh vw Personalizado" at bounding box center [200, 313] width 48 height 19
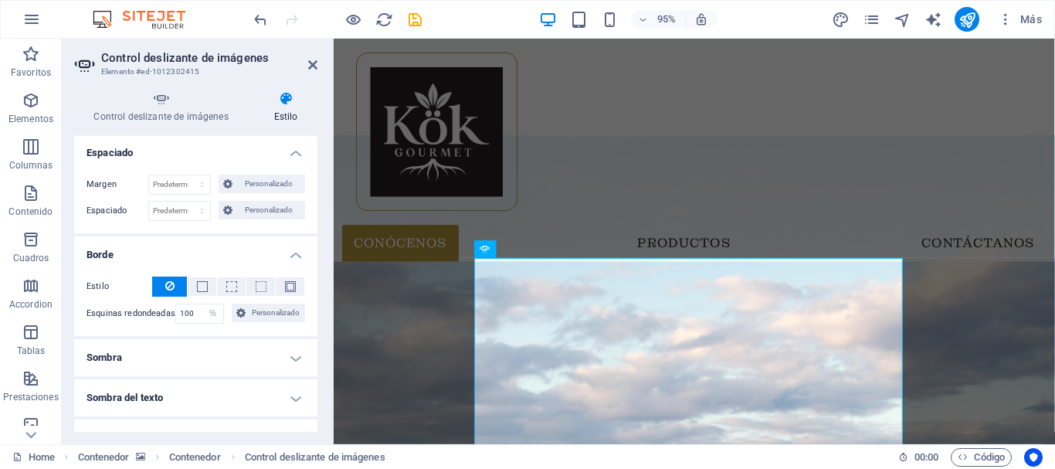
scroll to position [155, 0]
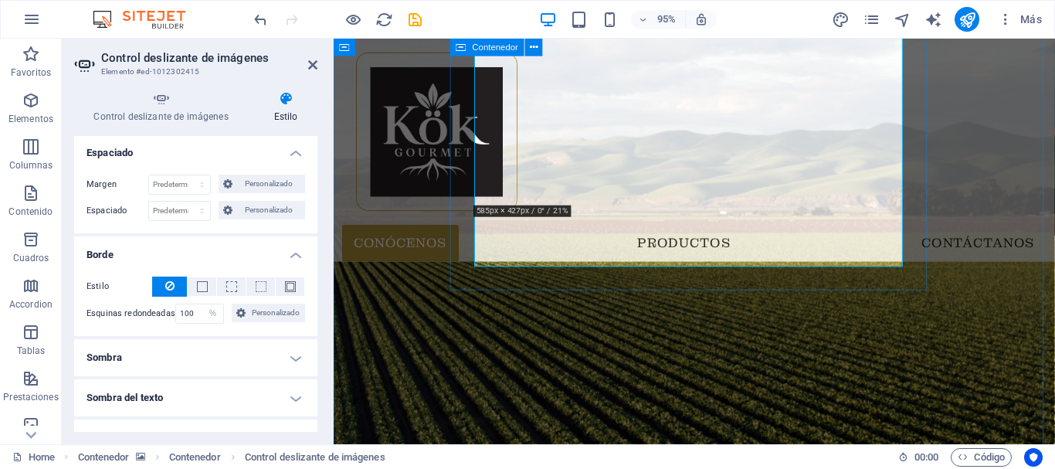
scroll to position [309, 0]
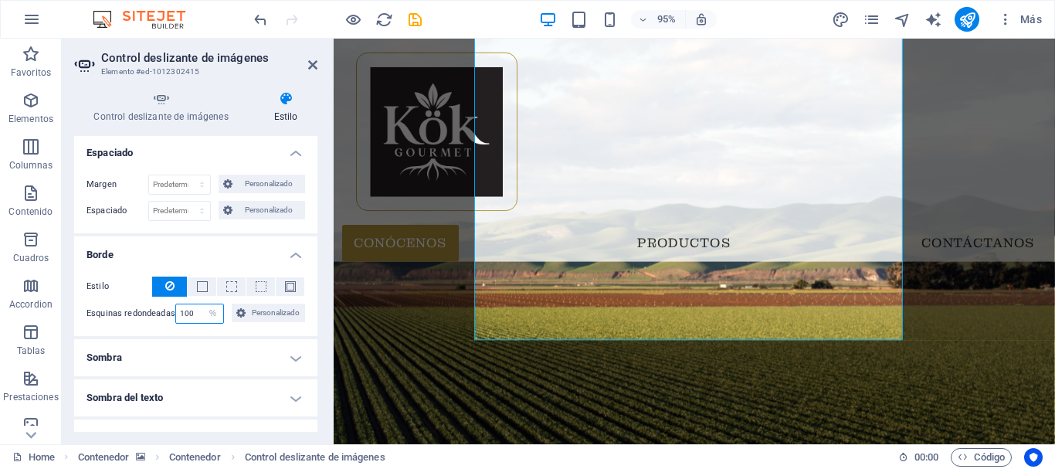
click at [198, 314] on input "100" at bounding box center [200, 313] width 48 height 19
type input "5"
click at [232, 331] on div "Estilo - Ancho 1 automático px rem % vh vw Personalizado Personalizado 1 automá…" at bounding box center [195, 300] width 243 height 72
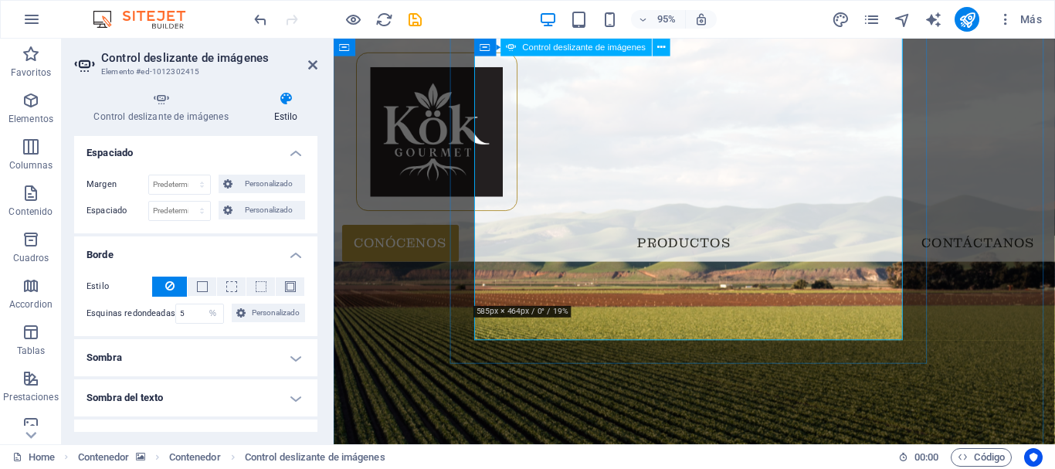
scroll to position [232, 0]
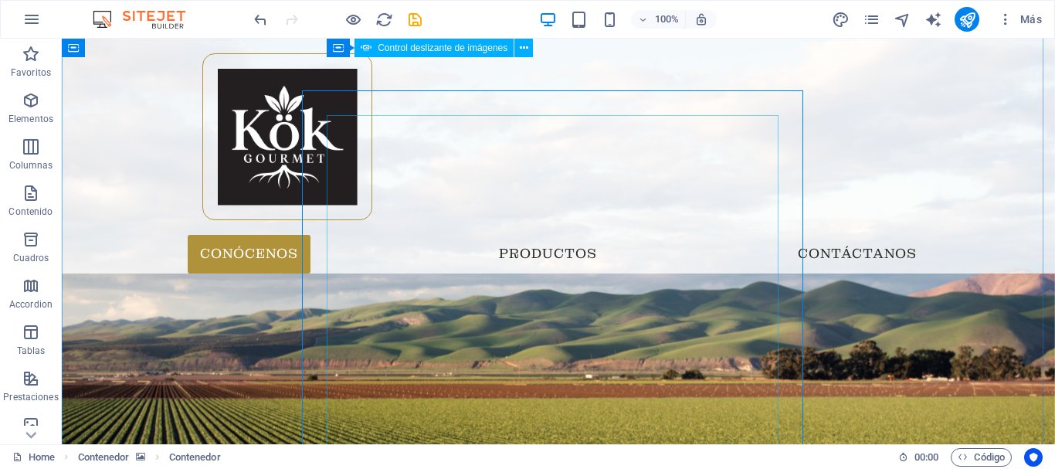
scroll to position [77, 0]
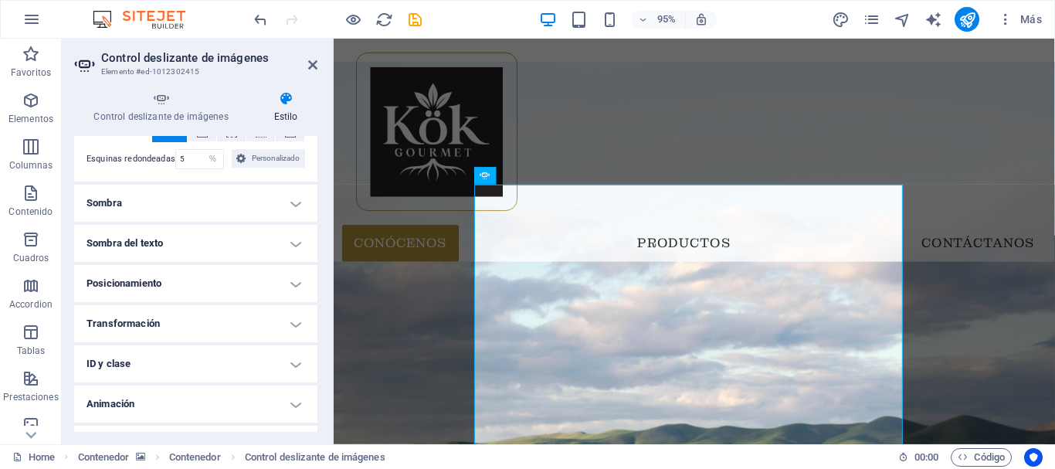
scroll to position [386, 0]
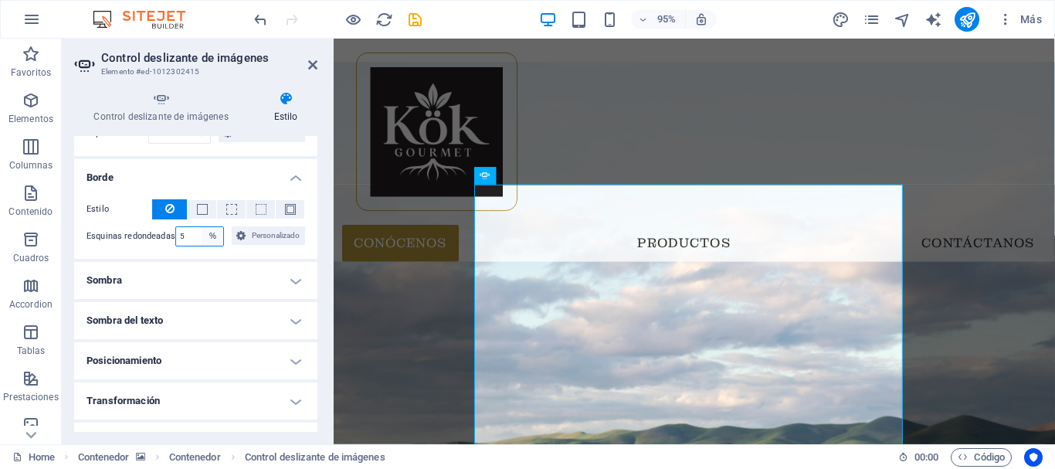
click at [212, 233] on select "Predeterminado px rem % vh vw Personalizado" at bounding box center [213, 236] width 22 height 19
select select "default"
click at [202, 227] on select "Predeterminado px rem % vh vw Personalizado" at bounding box center [213, 236] width 22 height 19
select select "DISABLED_OPTION_VALUE"
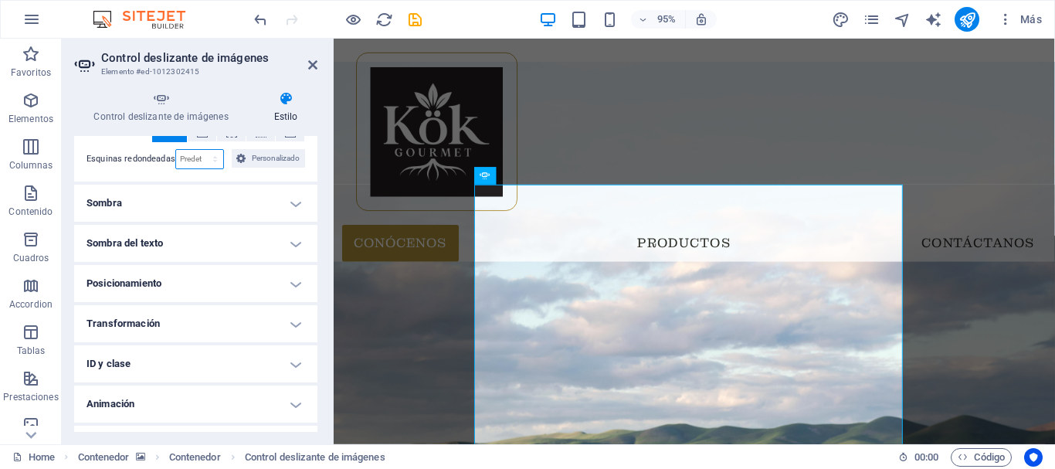
scroll to position [494, 0]
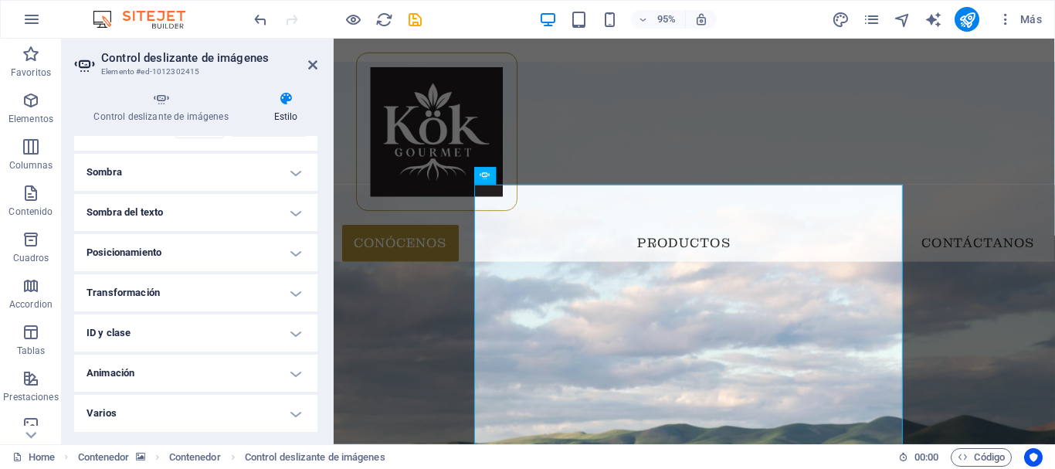
click at [298, 377] on h4 "Animación" at bounding box center [195, 373] width 243 height 37
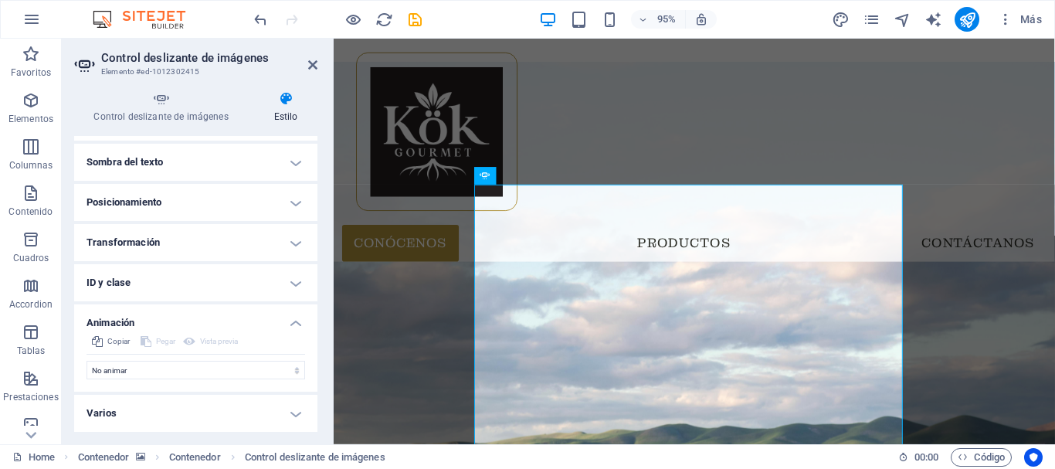
click at [287, 321] on h4 "Animación" at bounding box center [195, 318] width 243 height 28
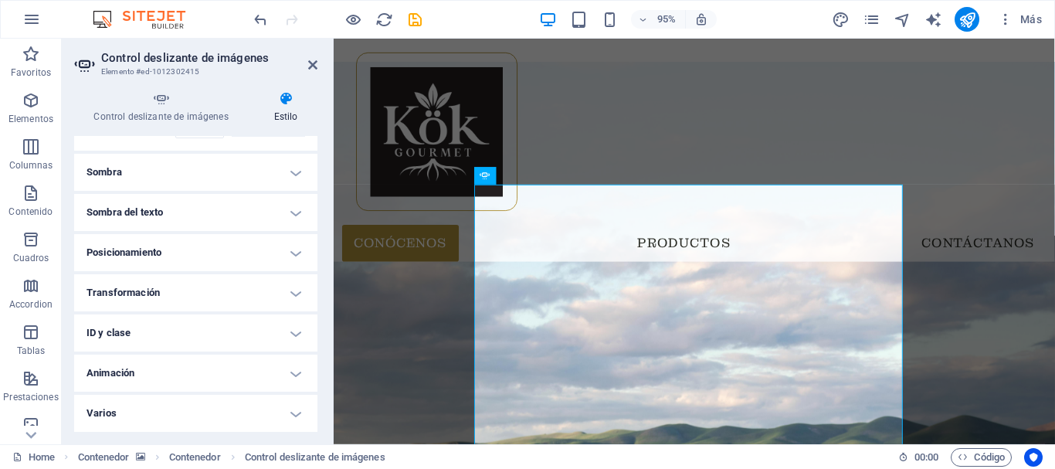
scroll to position [494, 0]
click at [296, 335] on h4 "ID y clase" at bounding box center [195, 332] width 243 height 37
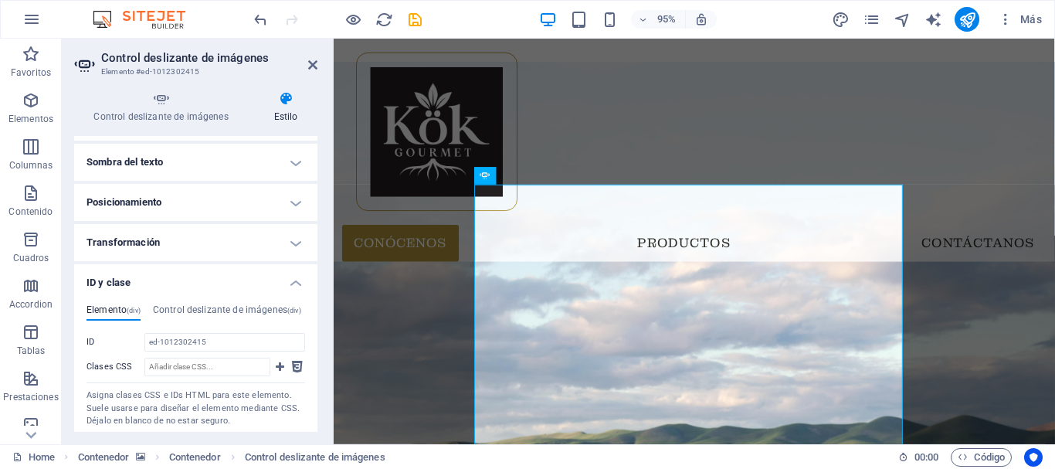
click at [287, 281] on h4 "ID y clase" at bounding box center [195, 278] width 243 height 28
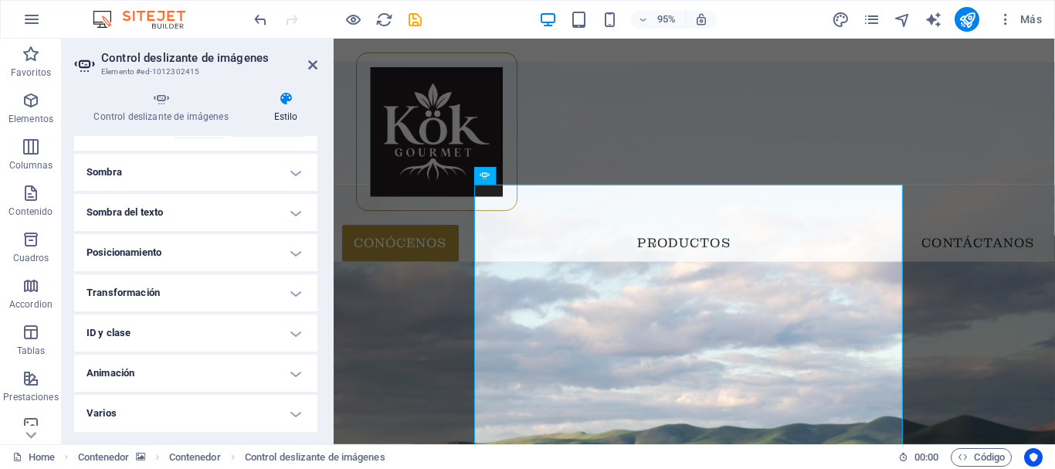
scroll to position [494, 0]
click at [290, 291] on h4 "Transformación" at bounding box center [195, 292] width 243 height 37
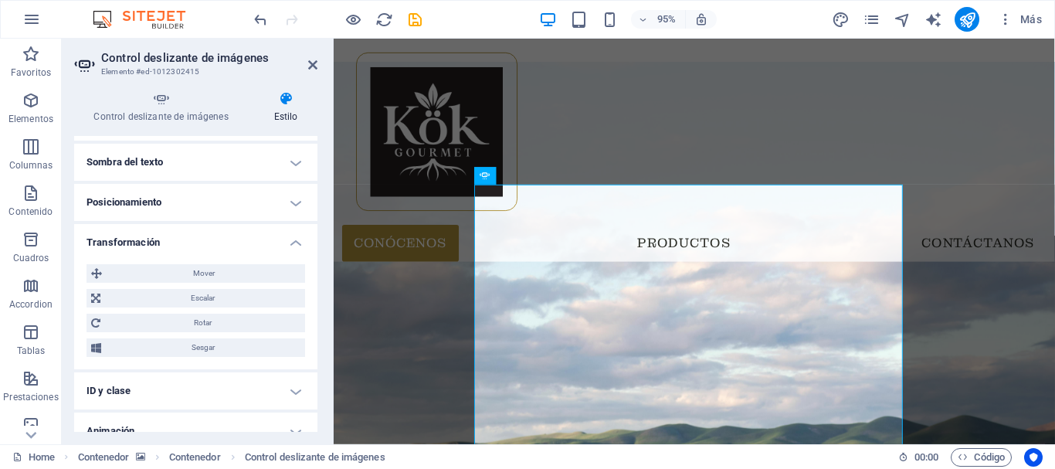
click at [296, 245] on h4 "Transformación" at bounding box center [195, 238] width 243 height 28
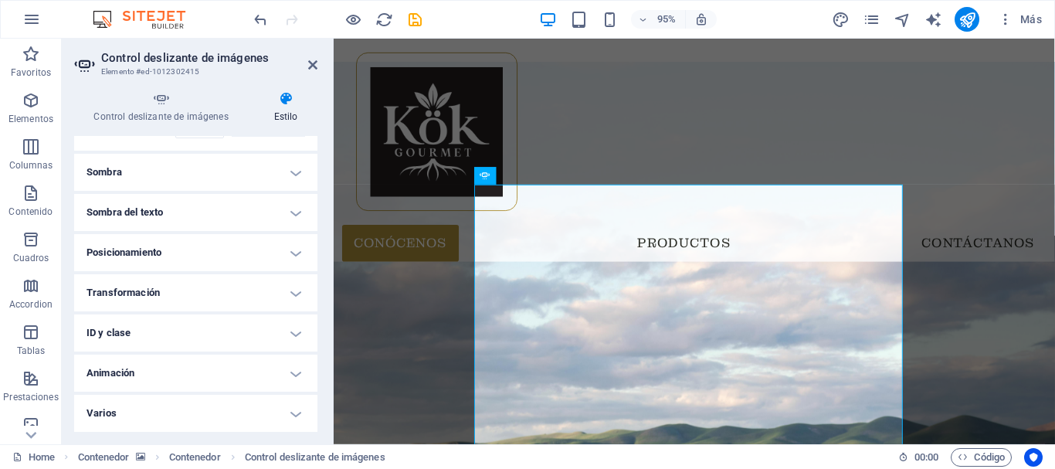
click at [297, 250] on h4 "Posicionamiento" at bounding box center [195, 252] width 243 height 37
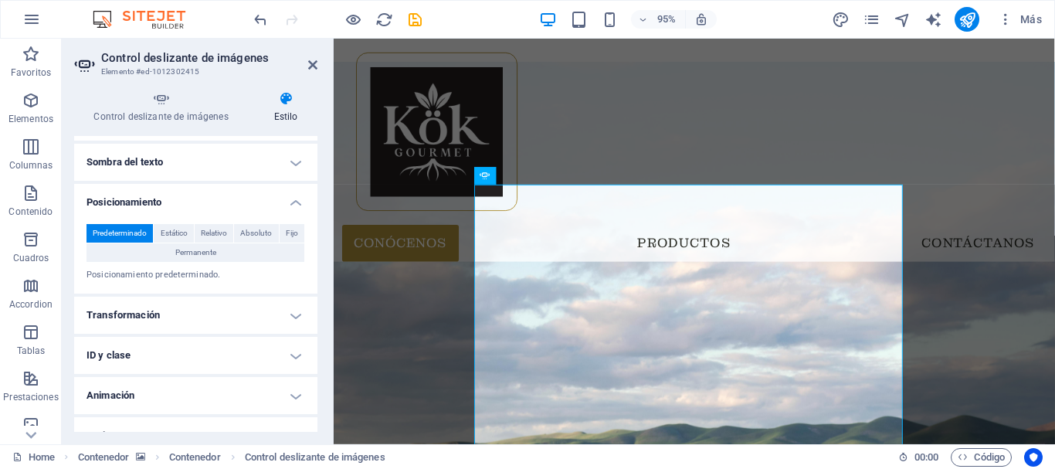
click at [294, 208] on h4 "Posicionamiento" at bounding box center [195, 198] width 243 height 28
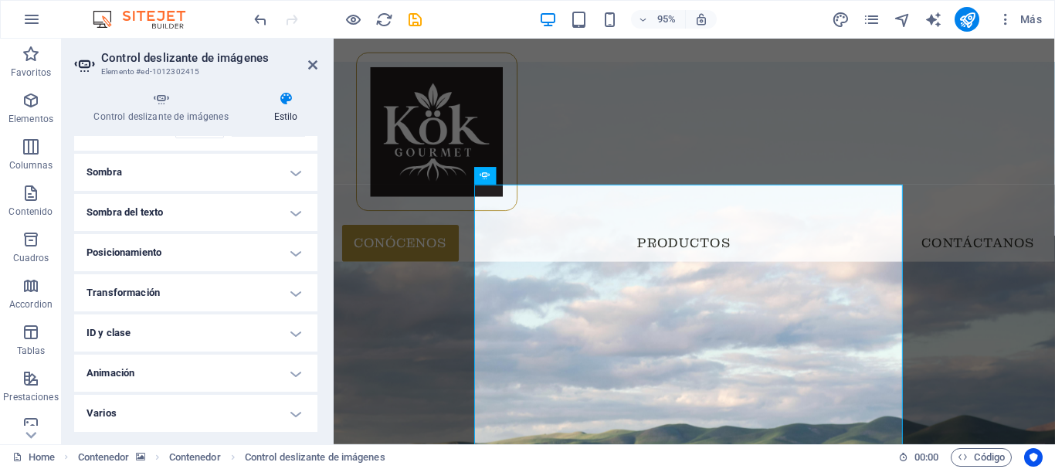
scroll to position [417, 0]
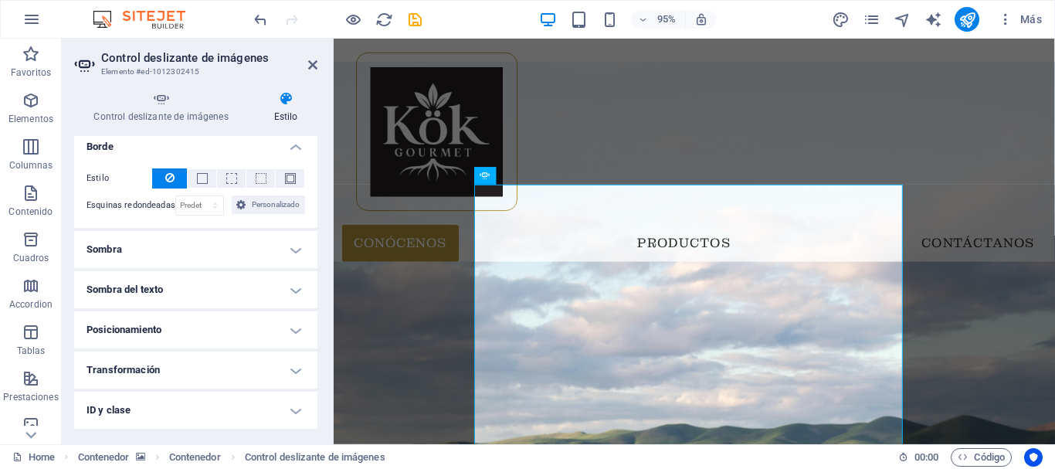
click at [294, 288] on h4 "Sombra del texto" at bounding box center [195, 289] width 243 height 37
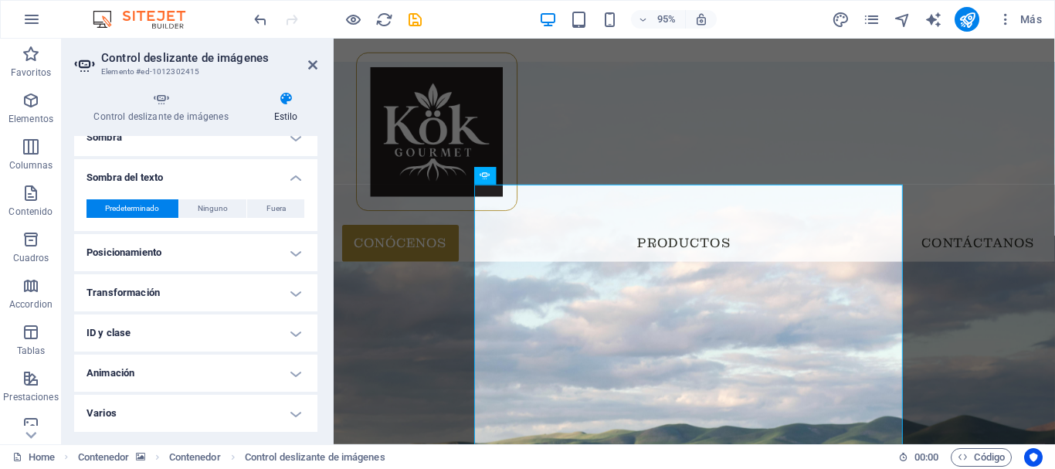
scroll to position [375, 0]
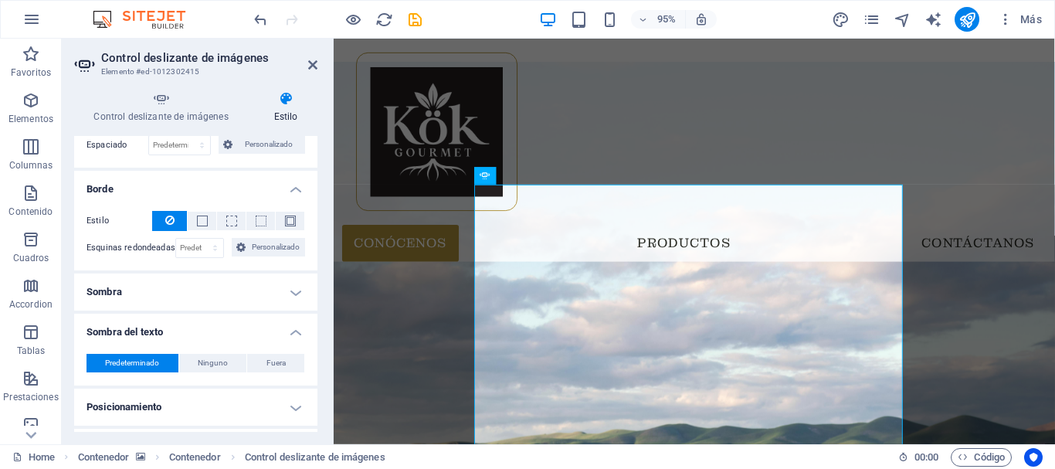
click at [295, 306] on h4 "Sombra" at bounding box center [195, 292] width 243 height 37
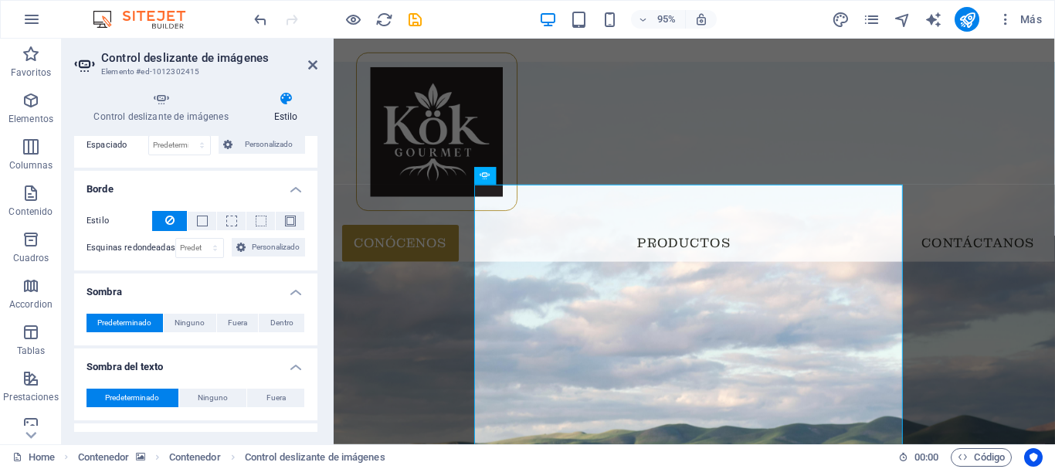
scroll to position [297, 0]
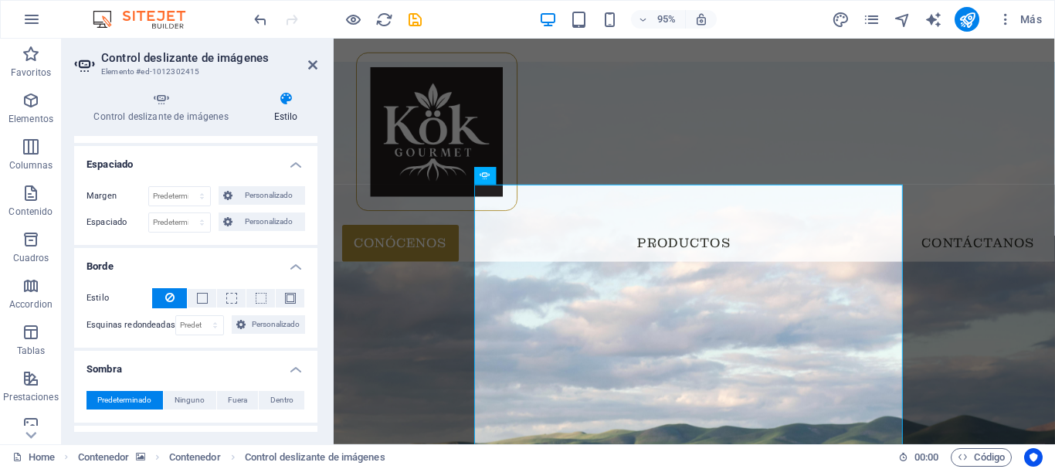
click at [298, 268] on h4 "Borde" at bounding box center [195, 262] width 243 height 28
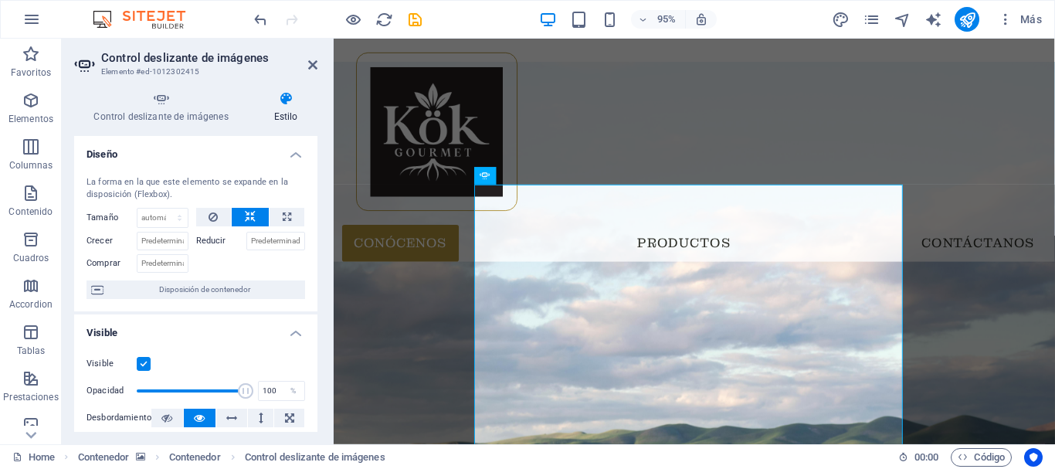
scroll to position [155, 0]
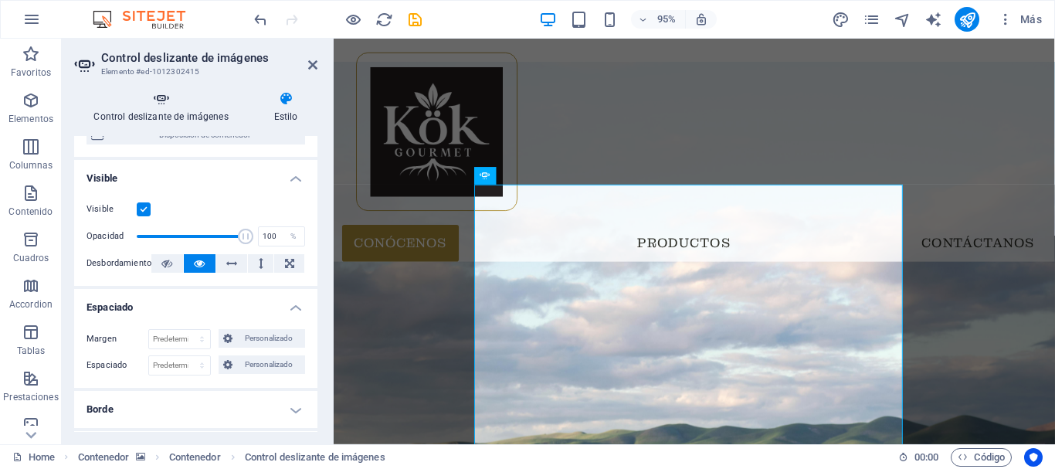
click at [176, 98] on icon at bounding box center [161, 98] width 174 height 15
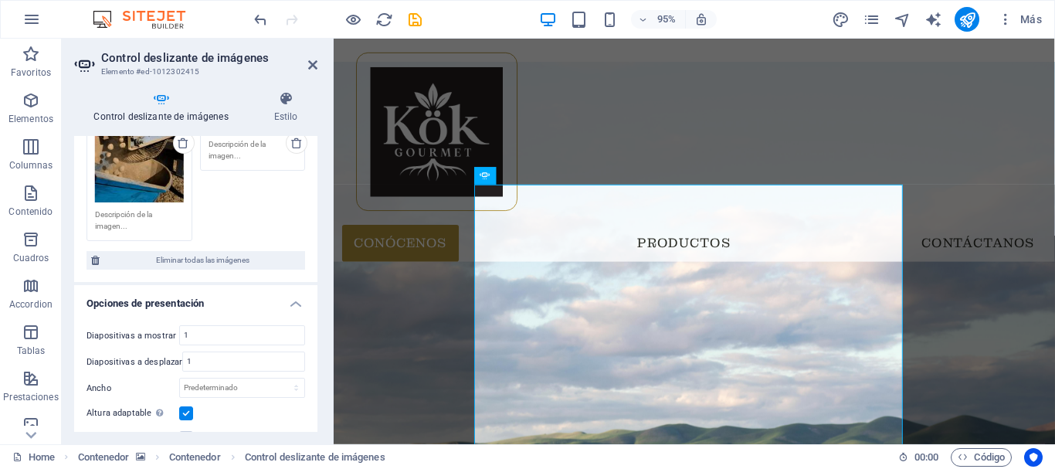
scroll to position [464, 0]
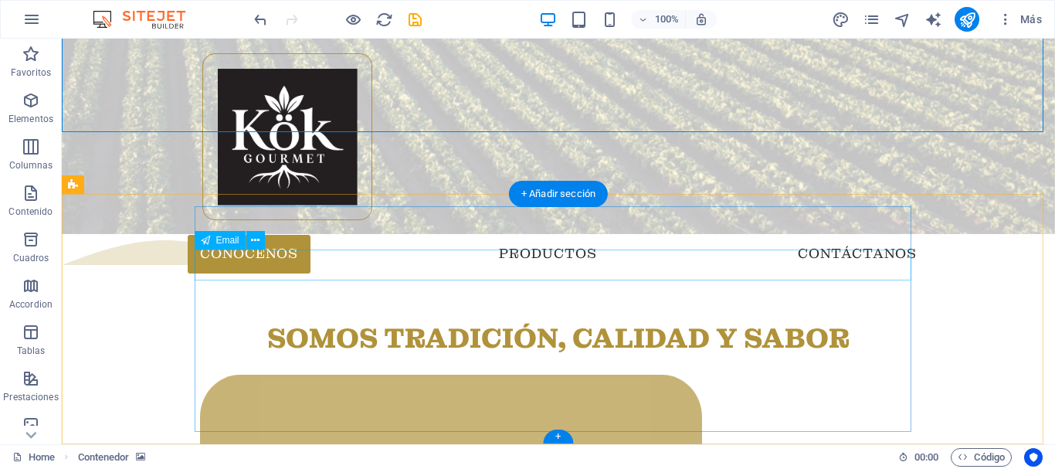
scroll to position [762, 0]
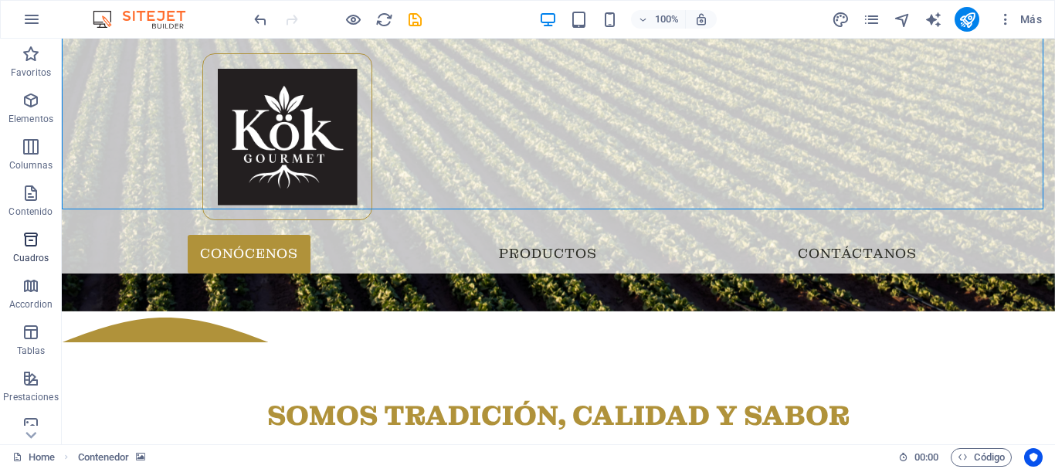
click at [36, 250] on span "Cuadros" at bounding box center [31, 248] width 62 height 37
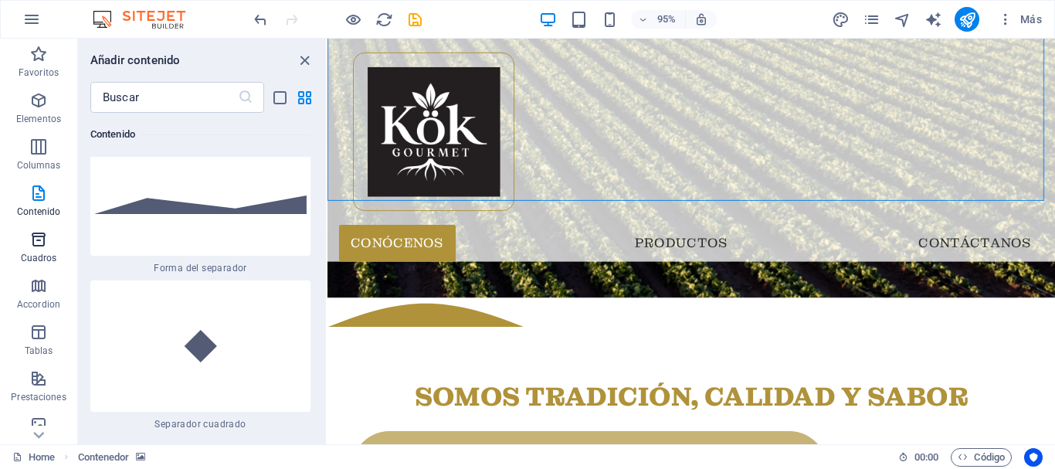
click at [45, 243] on icon "button" at bounding box center [38, 239] width 19 height 19
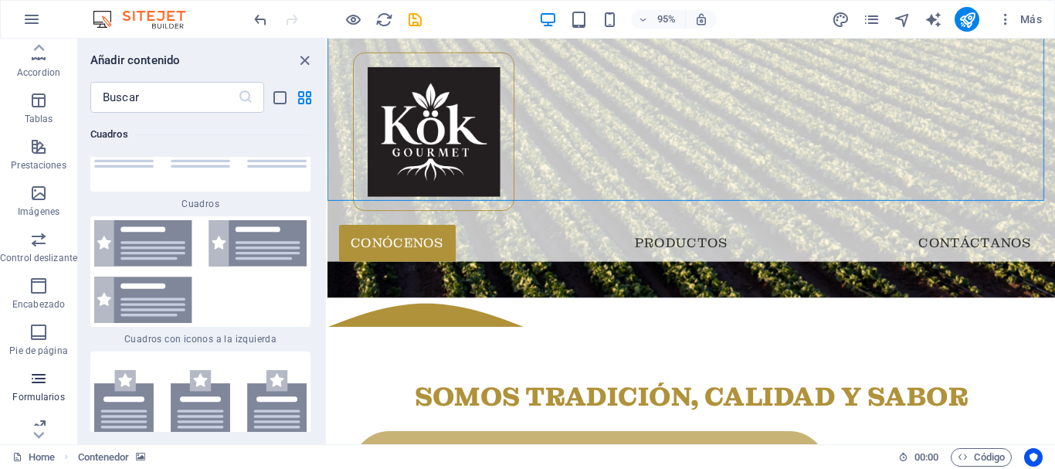
scroll to position [290, 0]
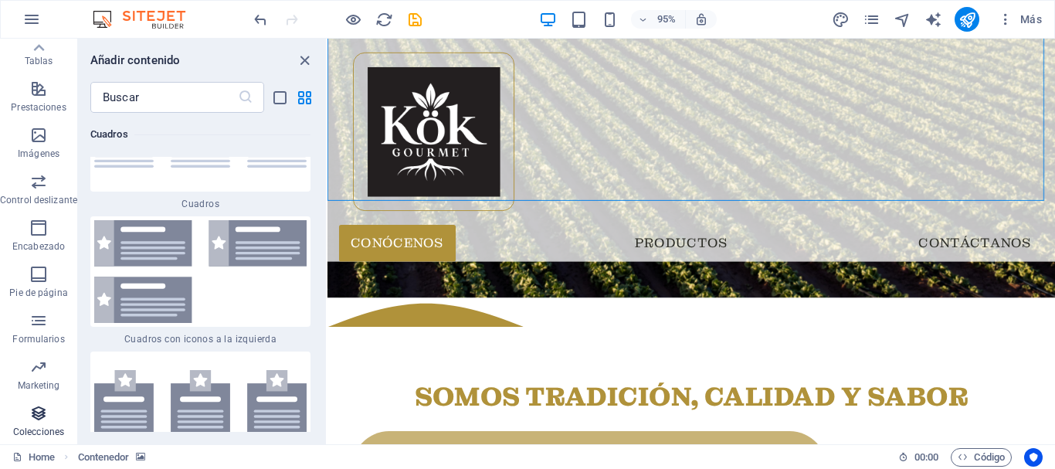
click at [42, 423] on span "Colecciones" at bounding box center [38, 422] width 77 height 37
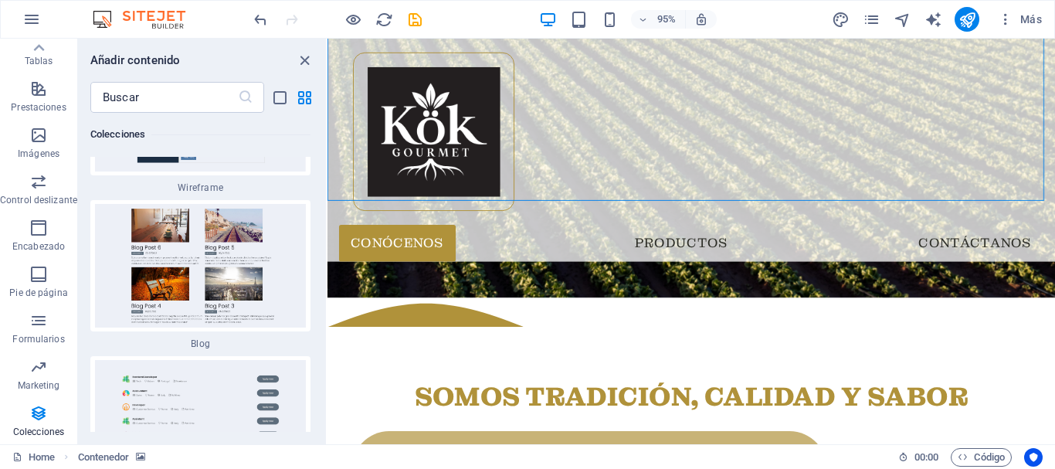
scroll to position [28825, 0]
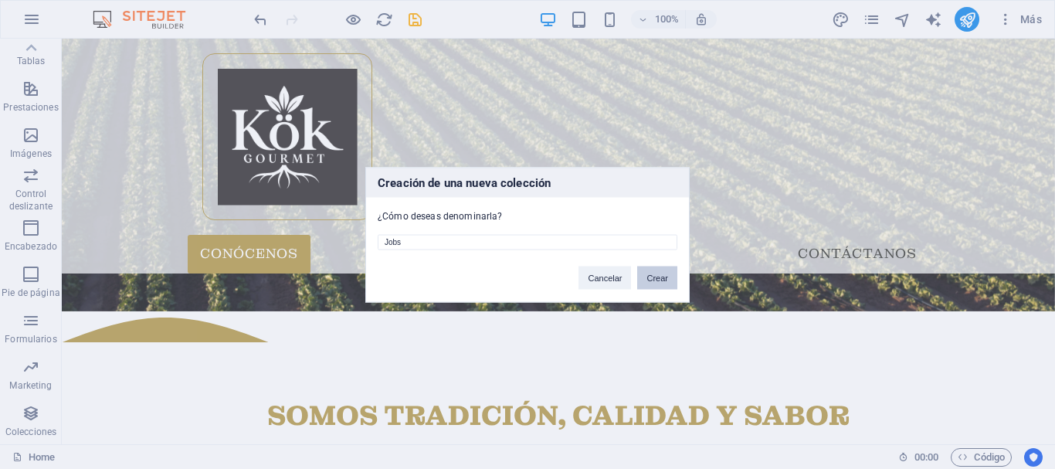
click at [649, 277] on button "Crear" at bounding box center [657, 277] width 40 height 23
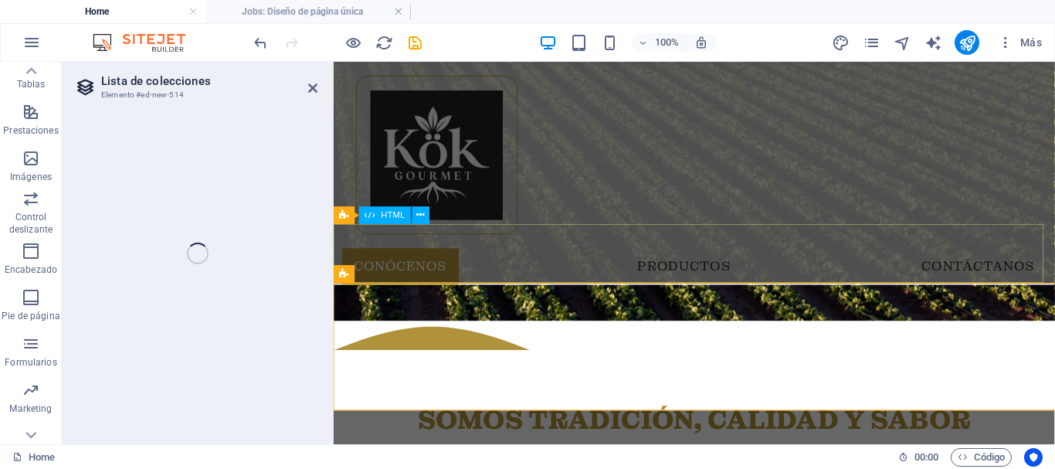
select select
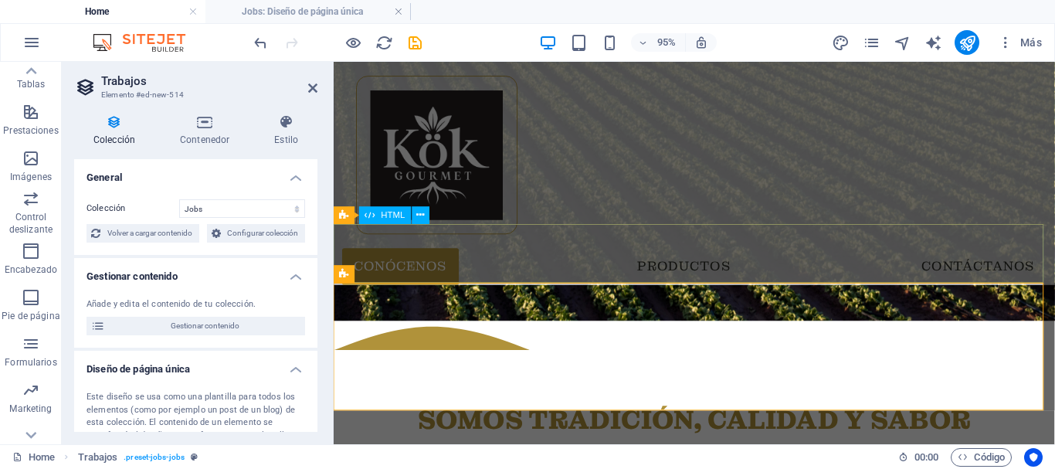
select select "columns.status"
select select "Published"
select select "columns.publishing_date"
select select "past"
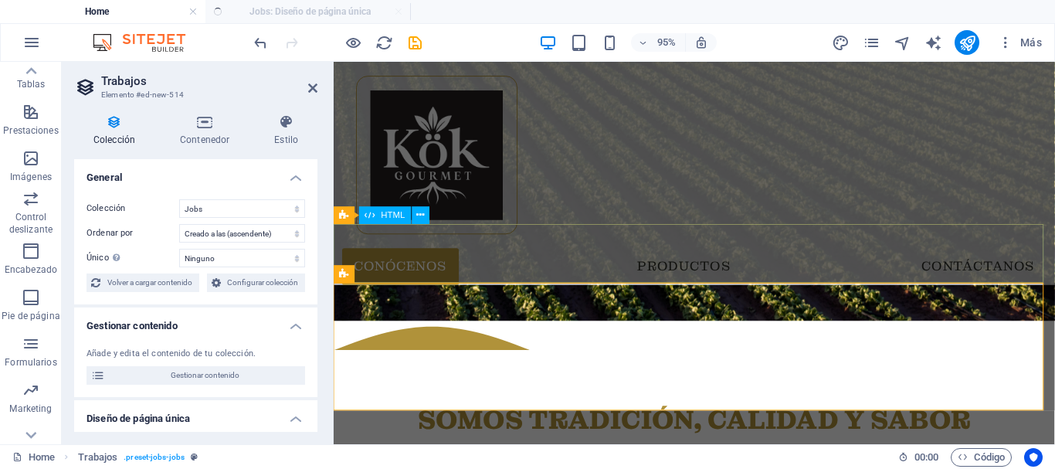
select select "columns.publishing_date_DESC"
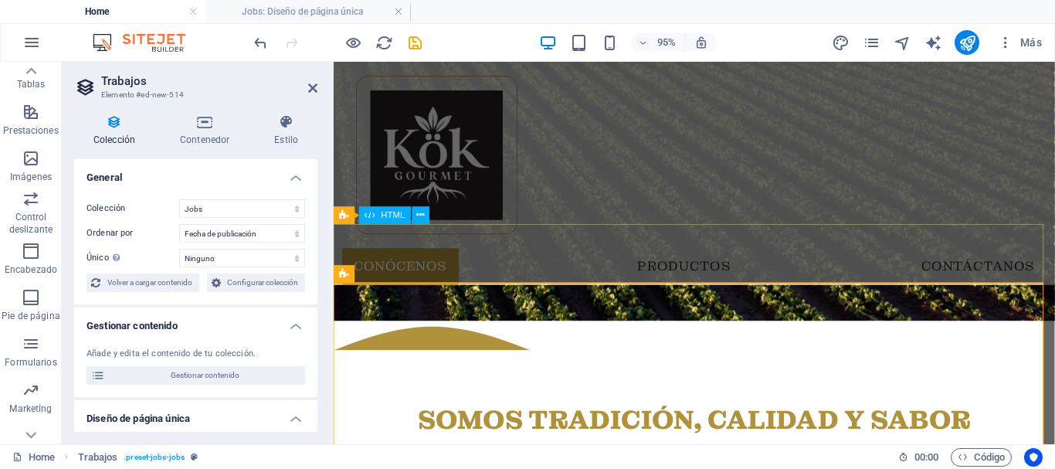
scroll to position [916, 0]
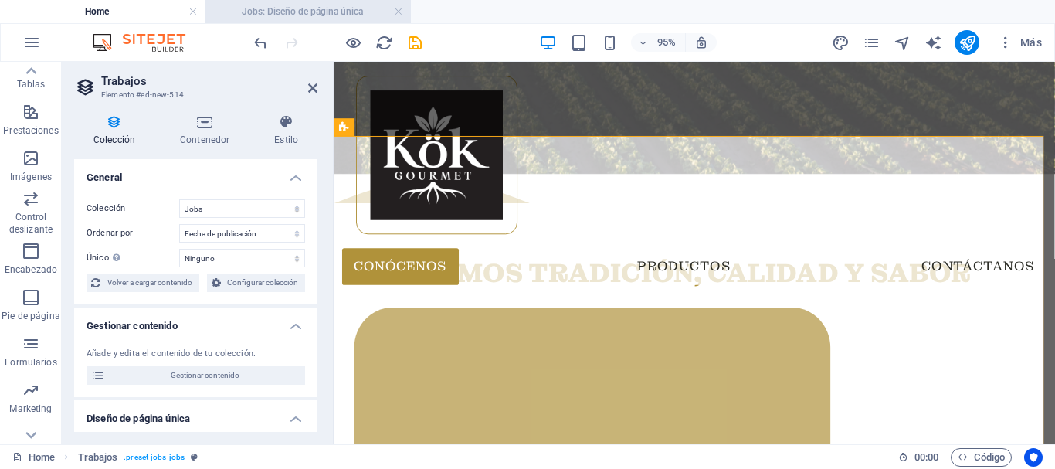
click at [260, 4] on h4 "Jobs: Diseño de página única" at bounding box center [309, 11] width 206 height 17
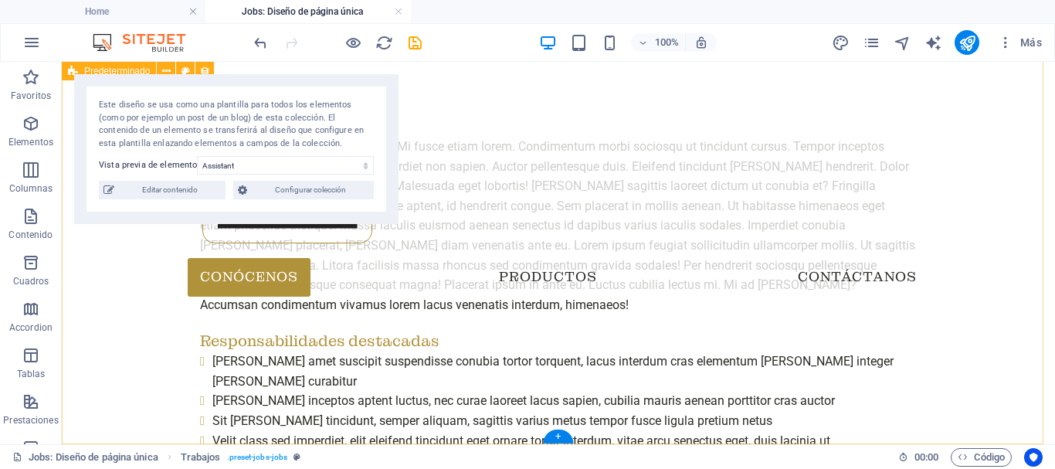
scroll to position [0, 0]
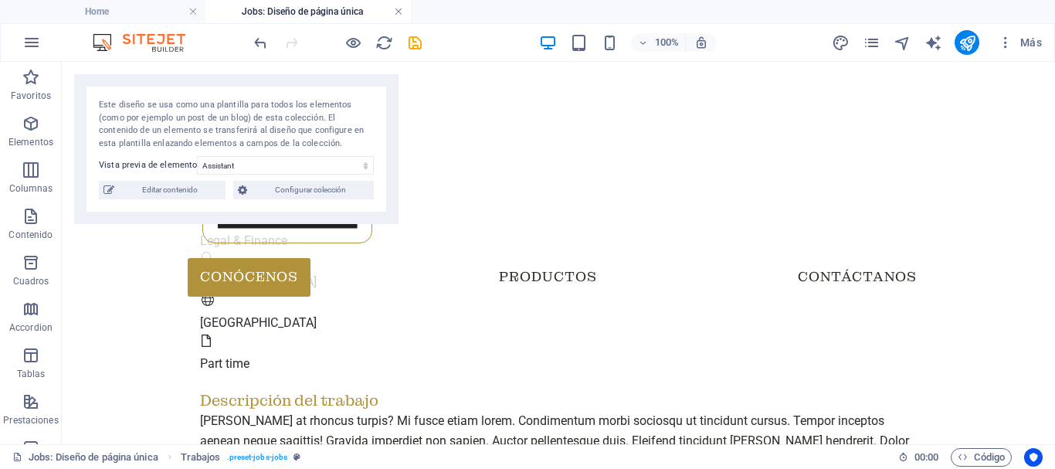
click at [397, 13] on link at bounding box center [398, 12] width 9 height 15
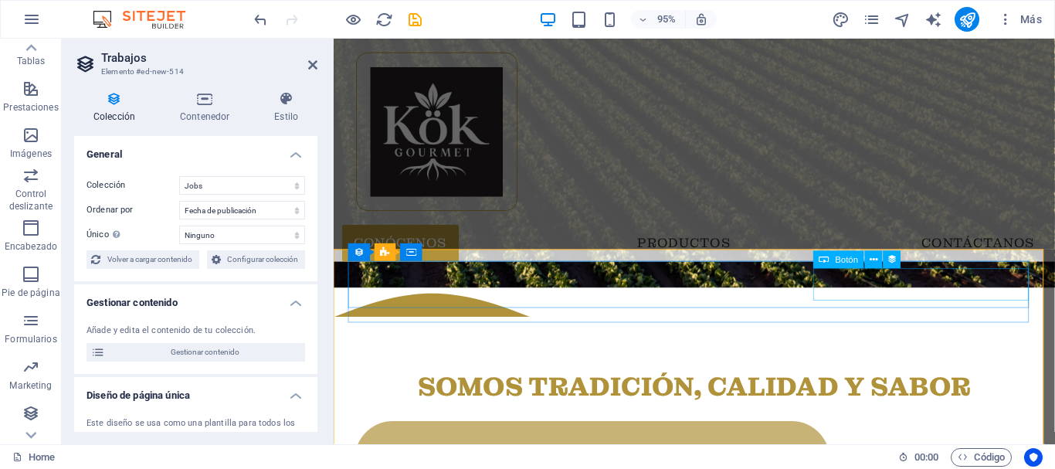
scroll to position [1004, 0]
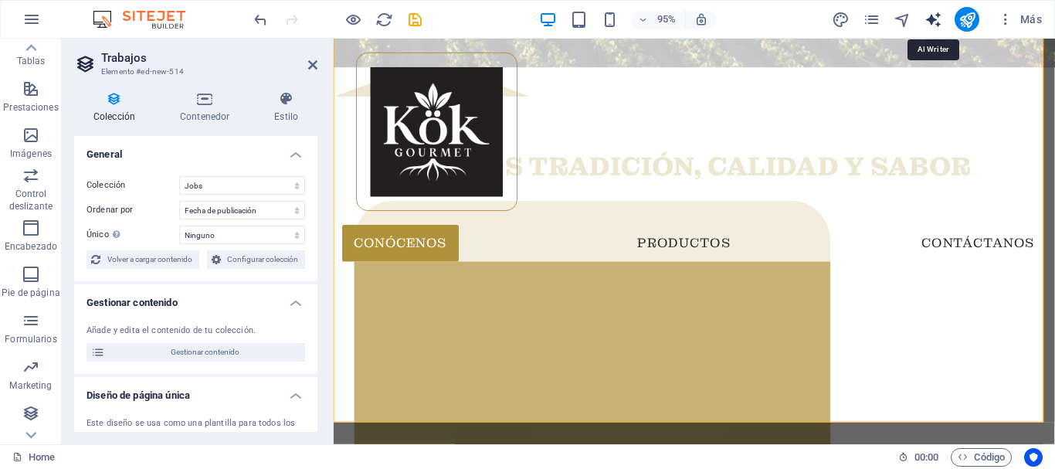
click at [935, 22] on icon "text_generator" at bounding box center [934, 20] width 18 height 18
select select "English"
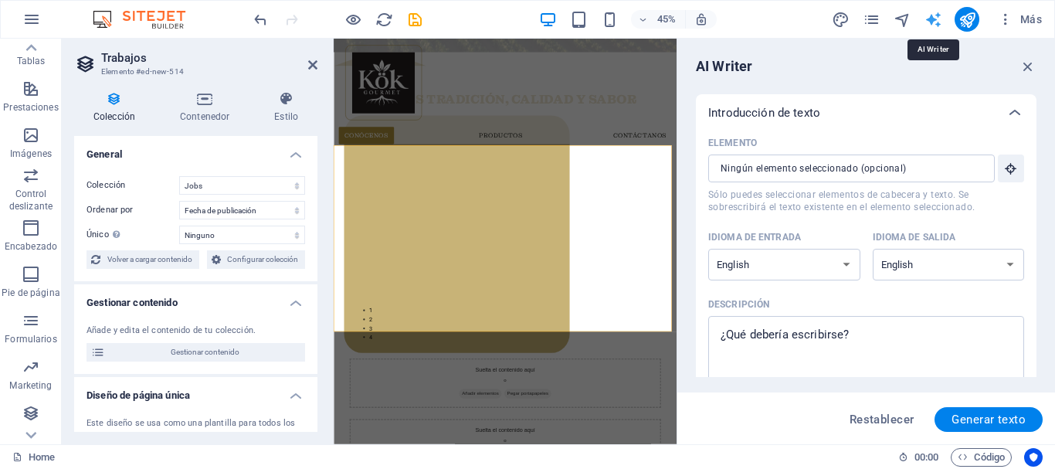
scroll to position [757, 0]
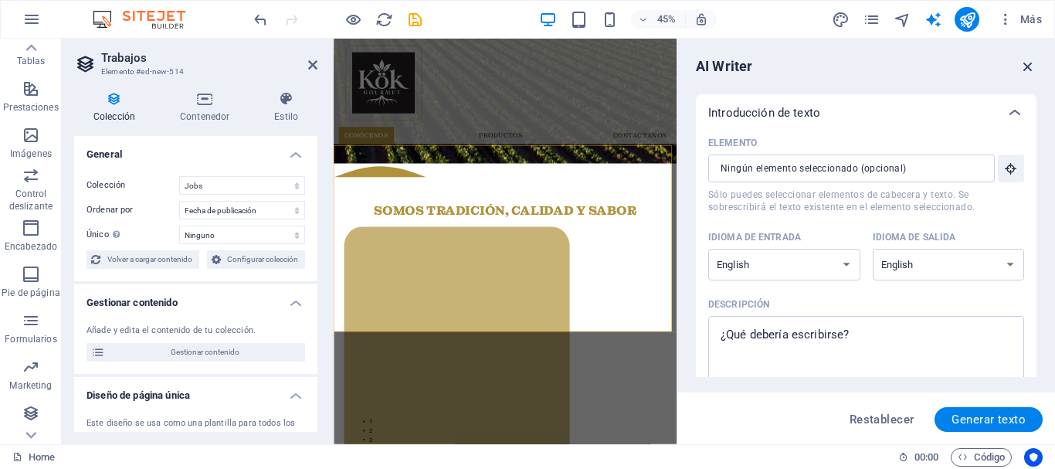
click at [1027, 66] on icon "button" at bounding box center [1028, 66] width 17 height 17
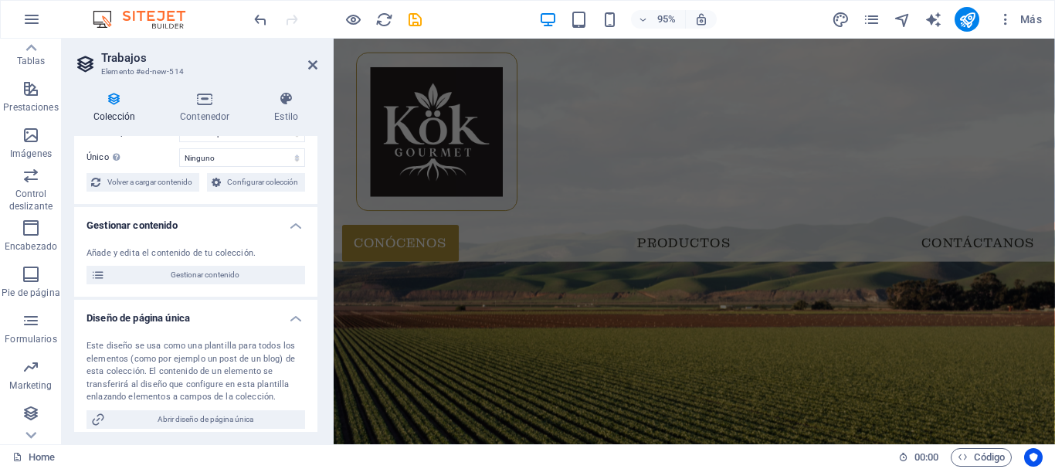
scroll to position [0, 0]
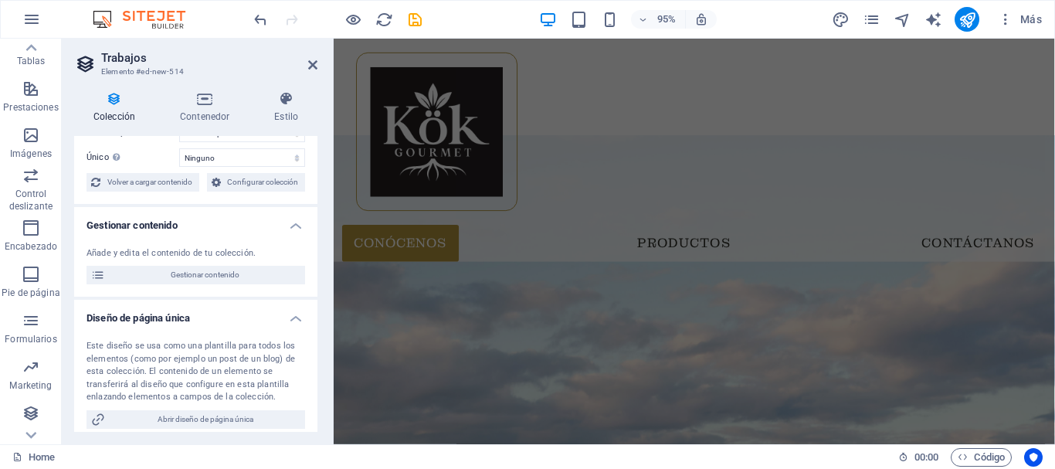
drag, startPoint x: 1086, startPoint y: 119, endPoint x: 1369, endPoint y: 67, distance: 288.2
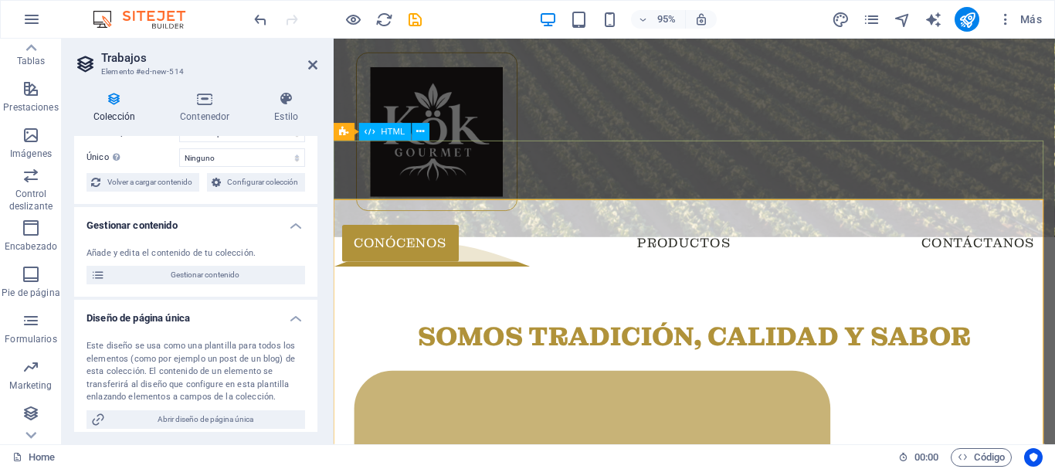
scroll to position [719, 0]
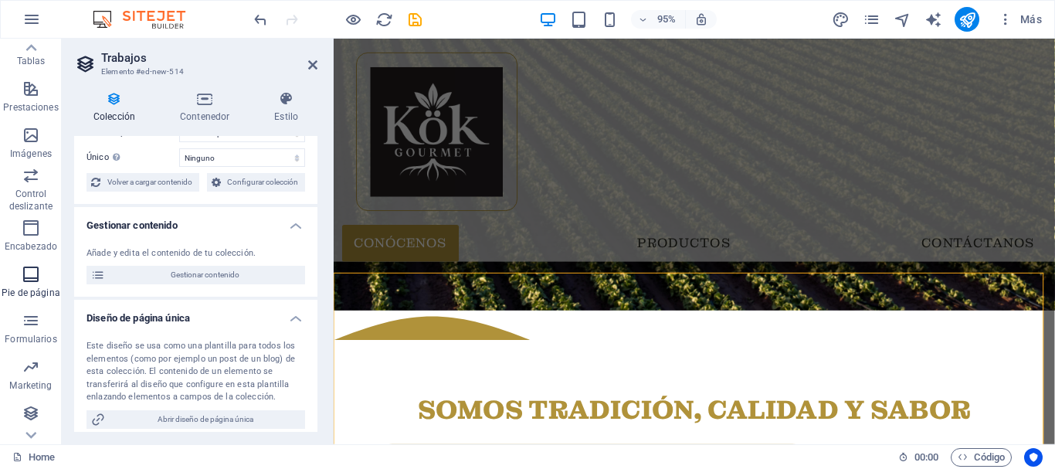
click at [29, 284] on icon "button" at bounding box center [31, 274] width 19 height 19
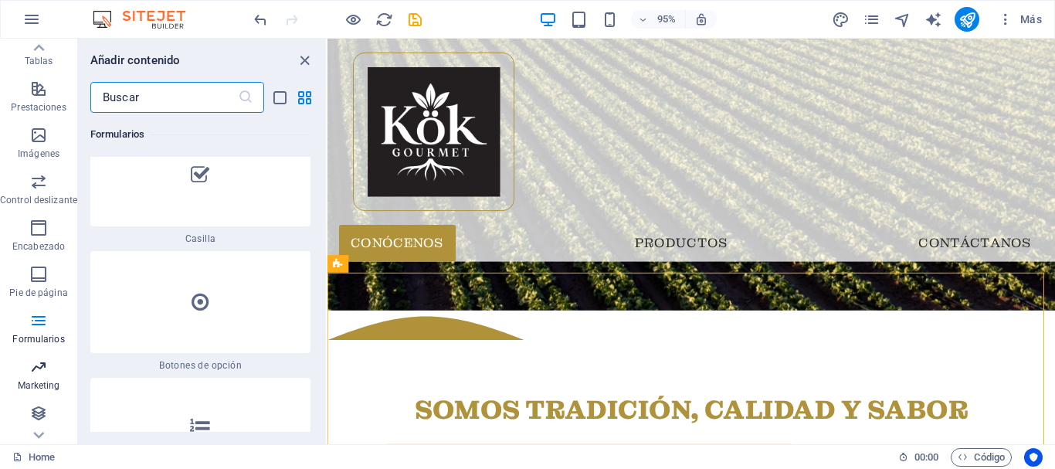
scroll to position [290, 0]
click at [34, 407] on icon "button" at bounding box center [38, 413] width 19 height 19
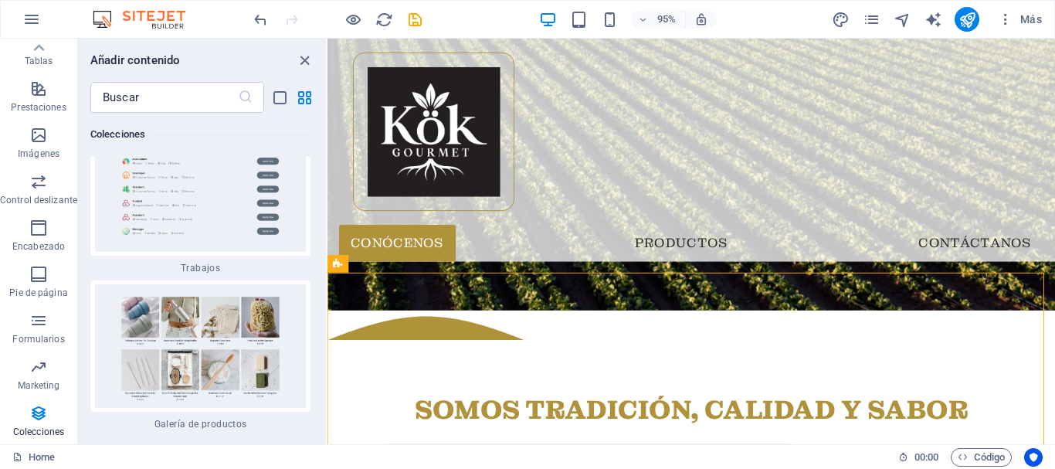
scroll to position [29288, 0]
